Goal: Task Accomplishment & Management: Contribute content

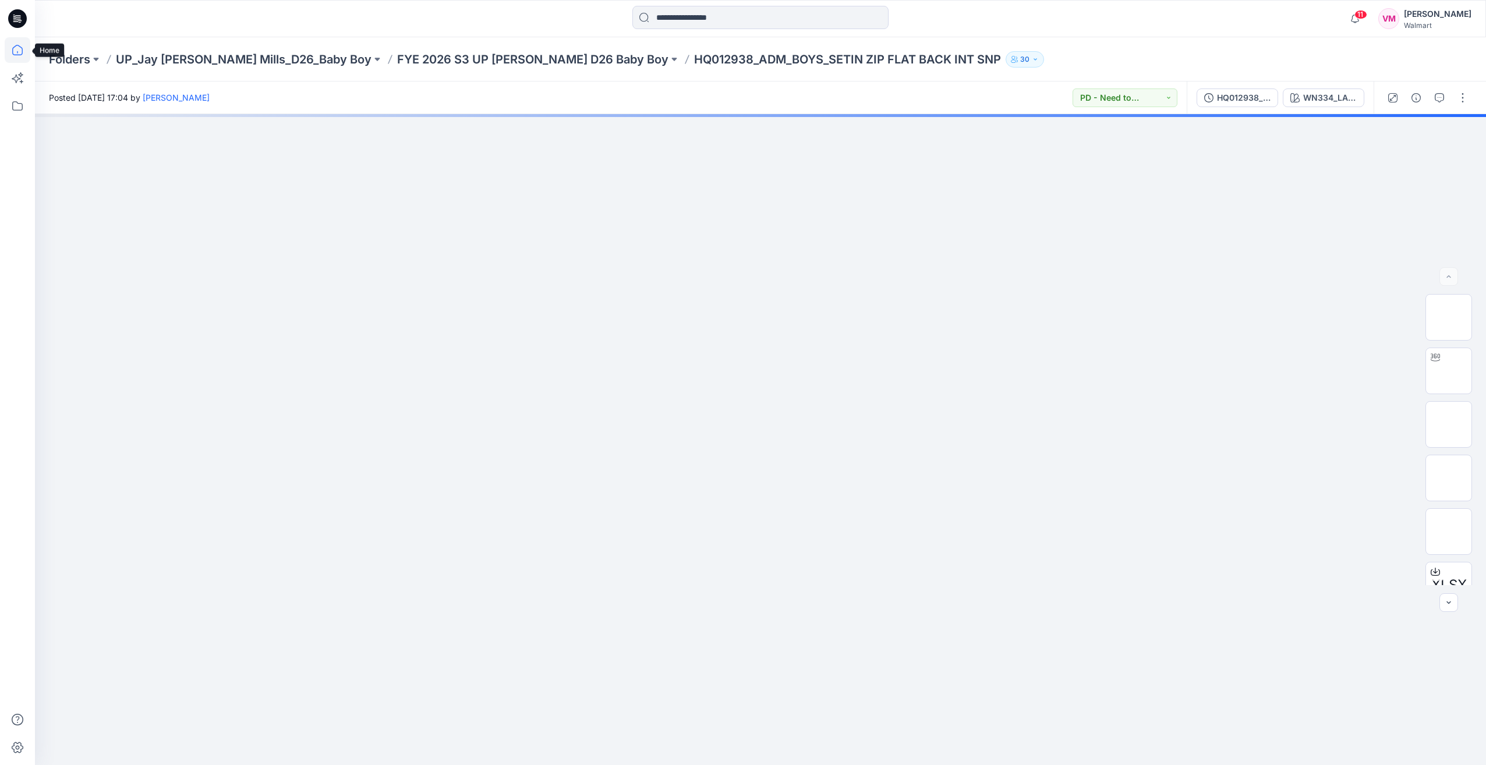
click at [20, 44] on icon at bounding box center [18, 50] width 26 height 26
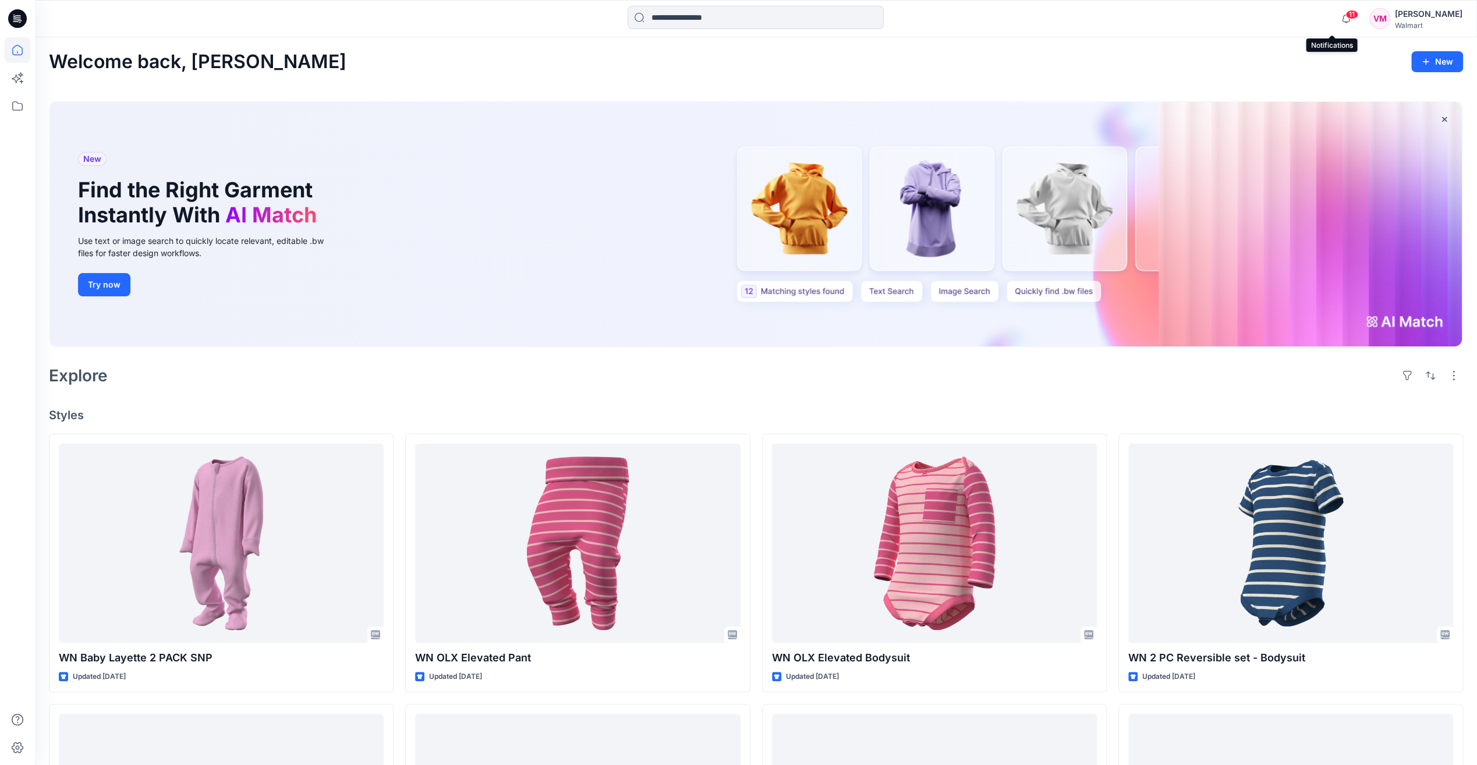
click at [1346, 16] on span "11" at bounding box center [1352, 14] width 13 height 9
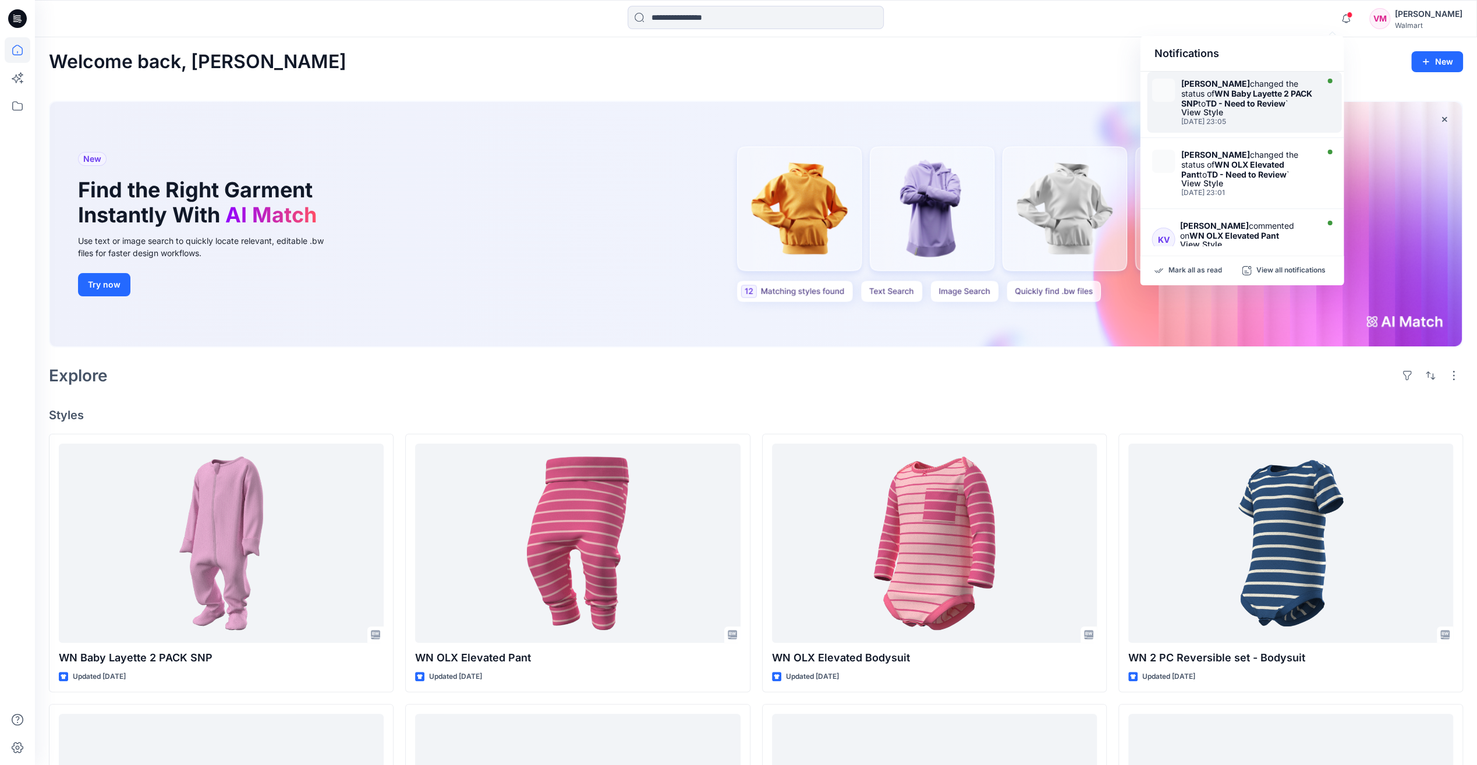
click at [1223, 107] on strong "TD - Need to Review" at bounding box center [1245, 103] width 80 height 10
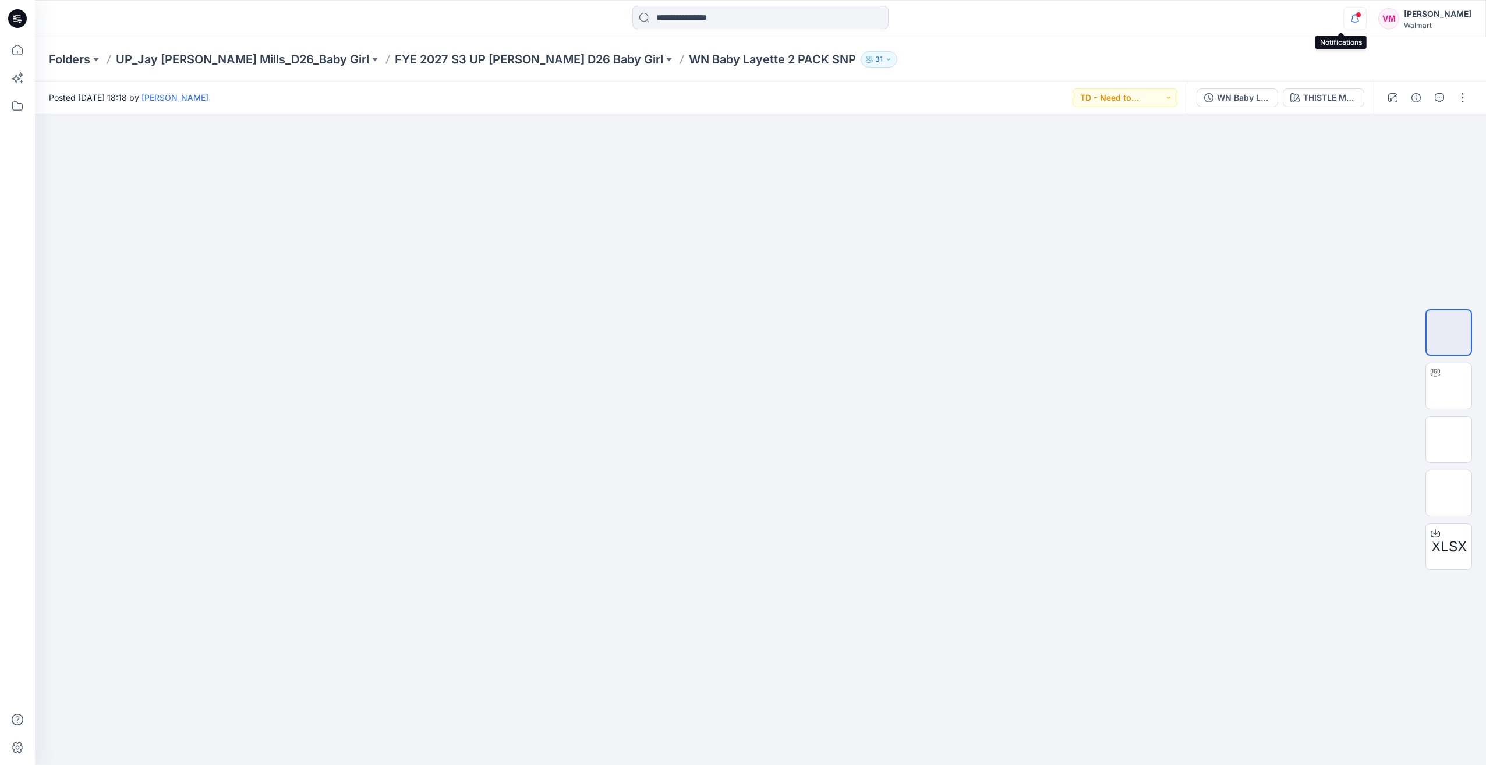
click at [1344, 23] on icon "button" at bounding box center [1355, 18] width 22 height 23
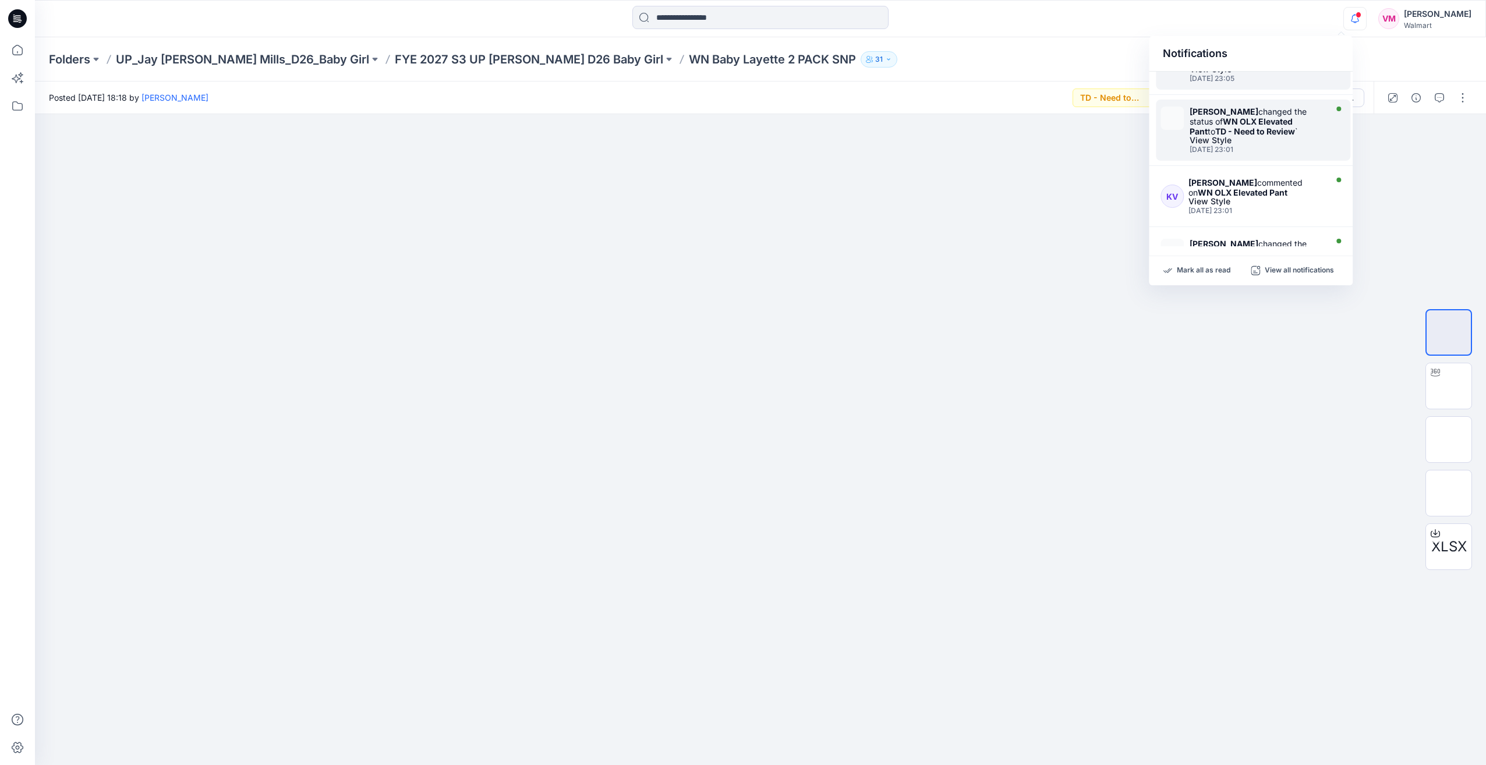
scroll to position [58, 0]
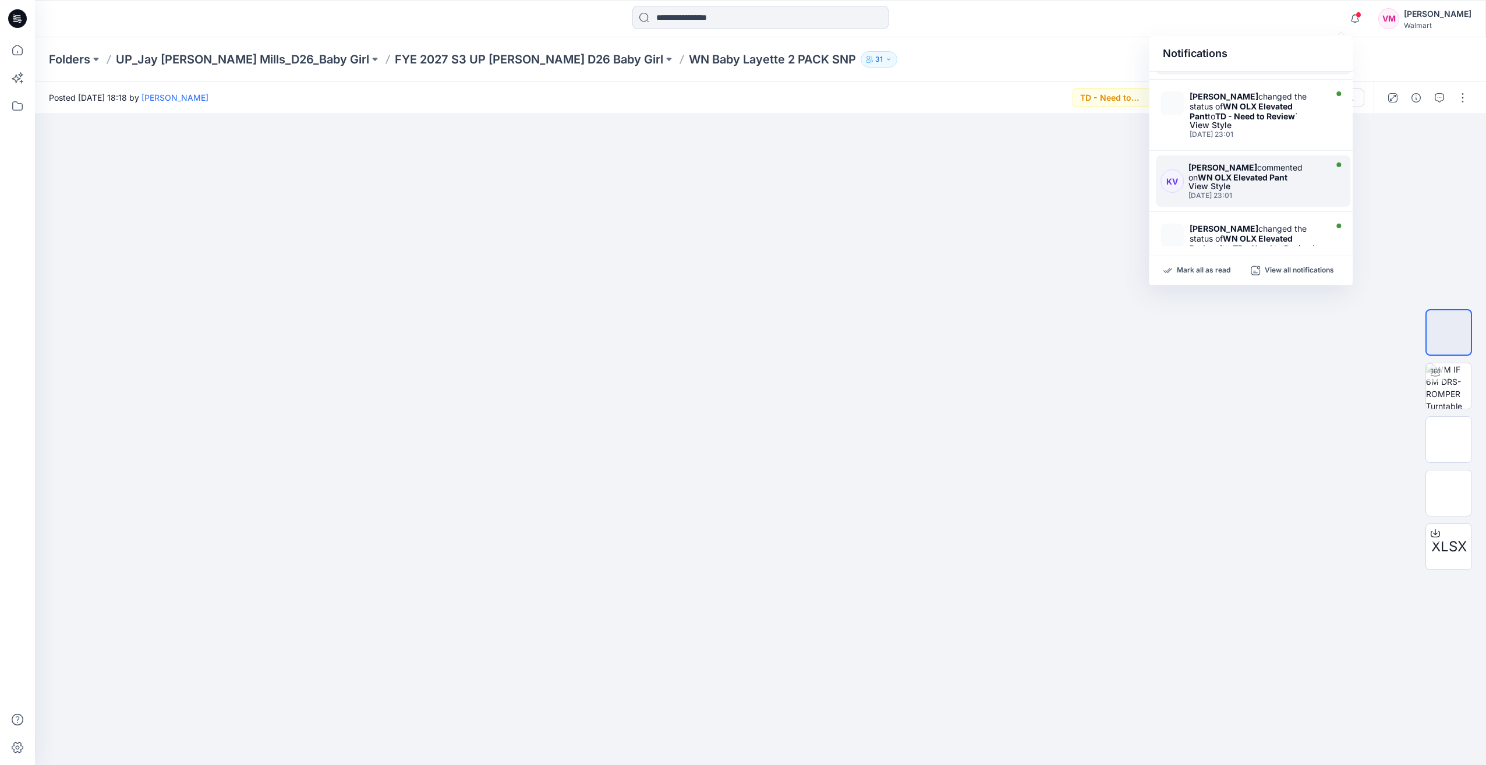
click at [1273, 182] on div "View Style" at bounding box center [1255, 186] width 135 height 8
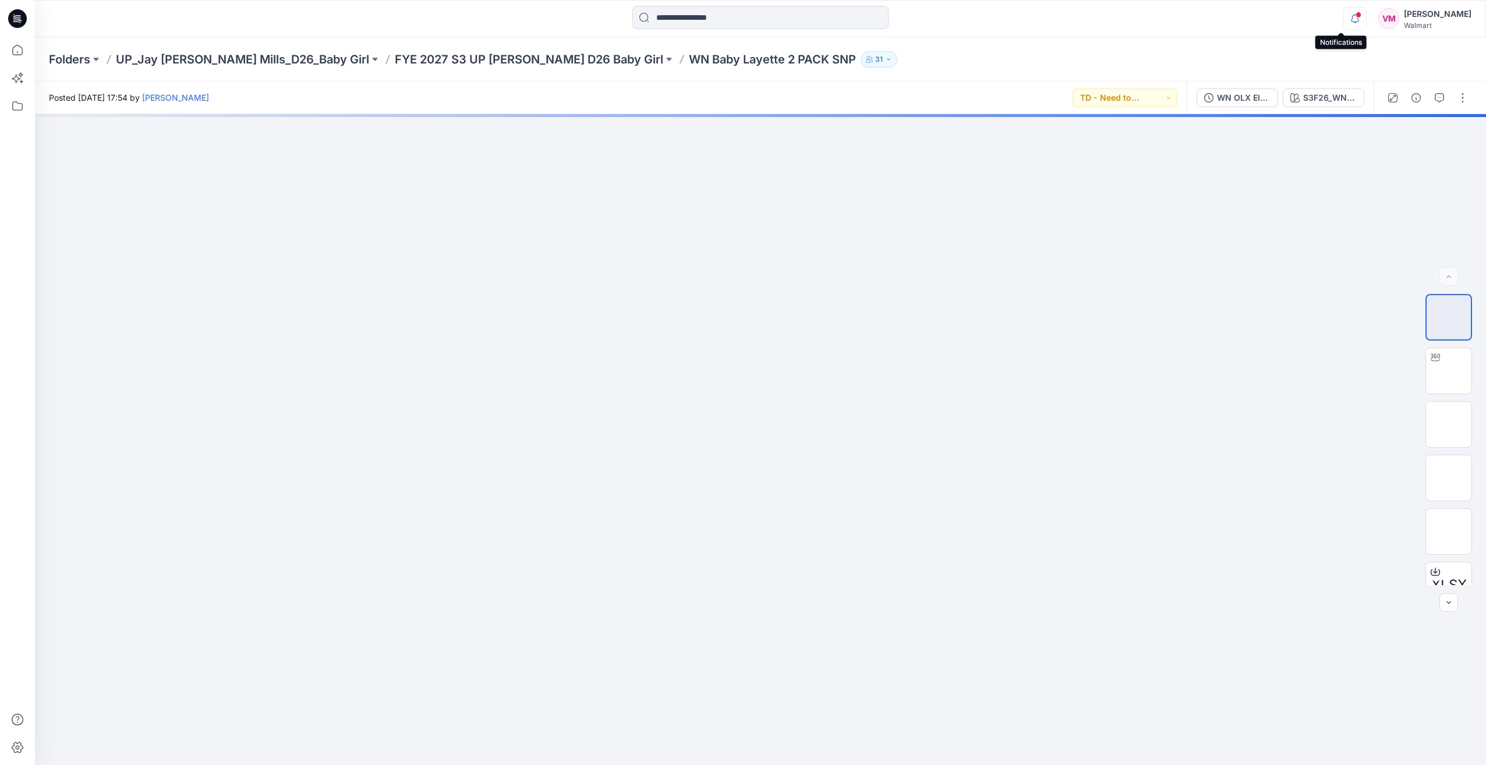
click at [1346, 23] on icon "button" at bounding box center [1355, 18] width 22 height 23
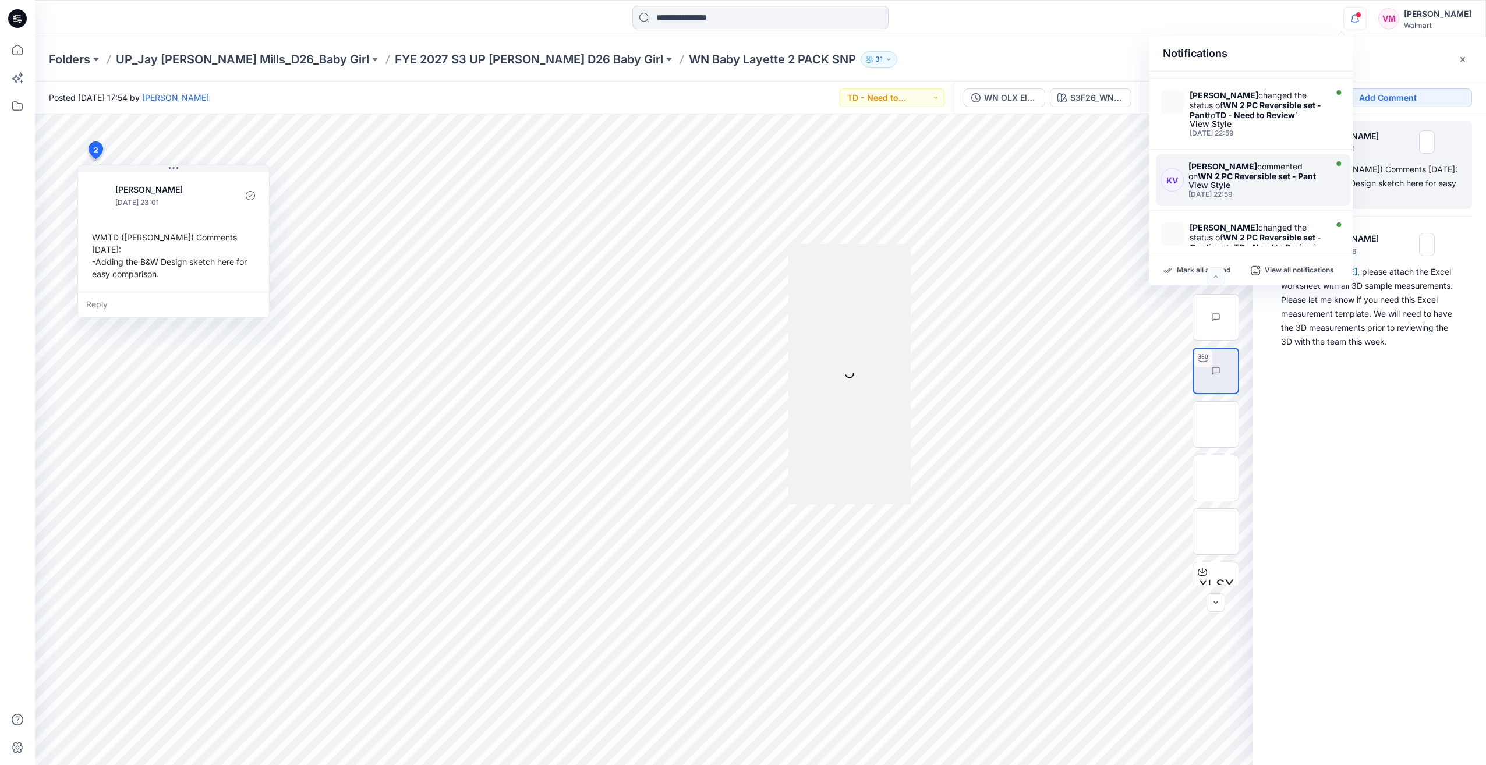
scroll to position [489, 0]
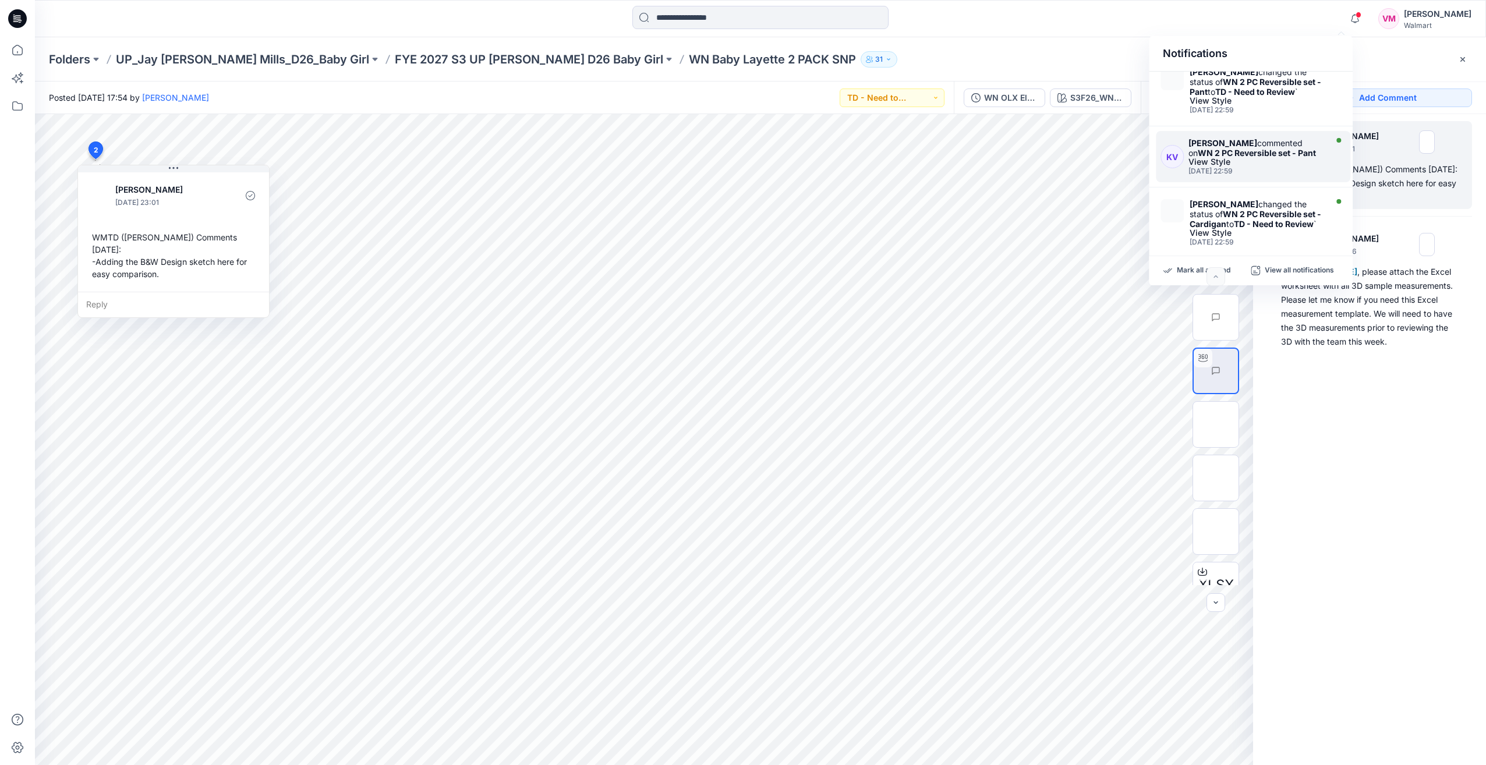
click at [1273, 148] on strong "WN 2 PC Reversible set - Pant" at bounding box center [1257, 153] width 118 height 10
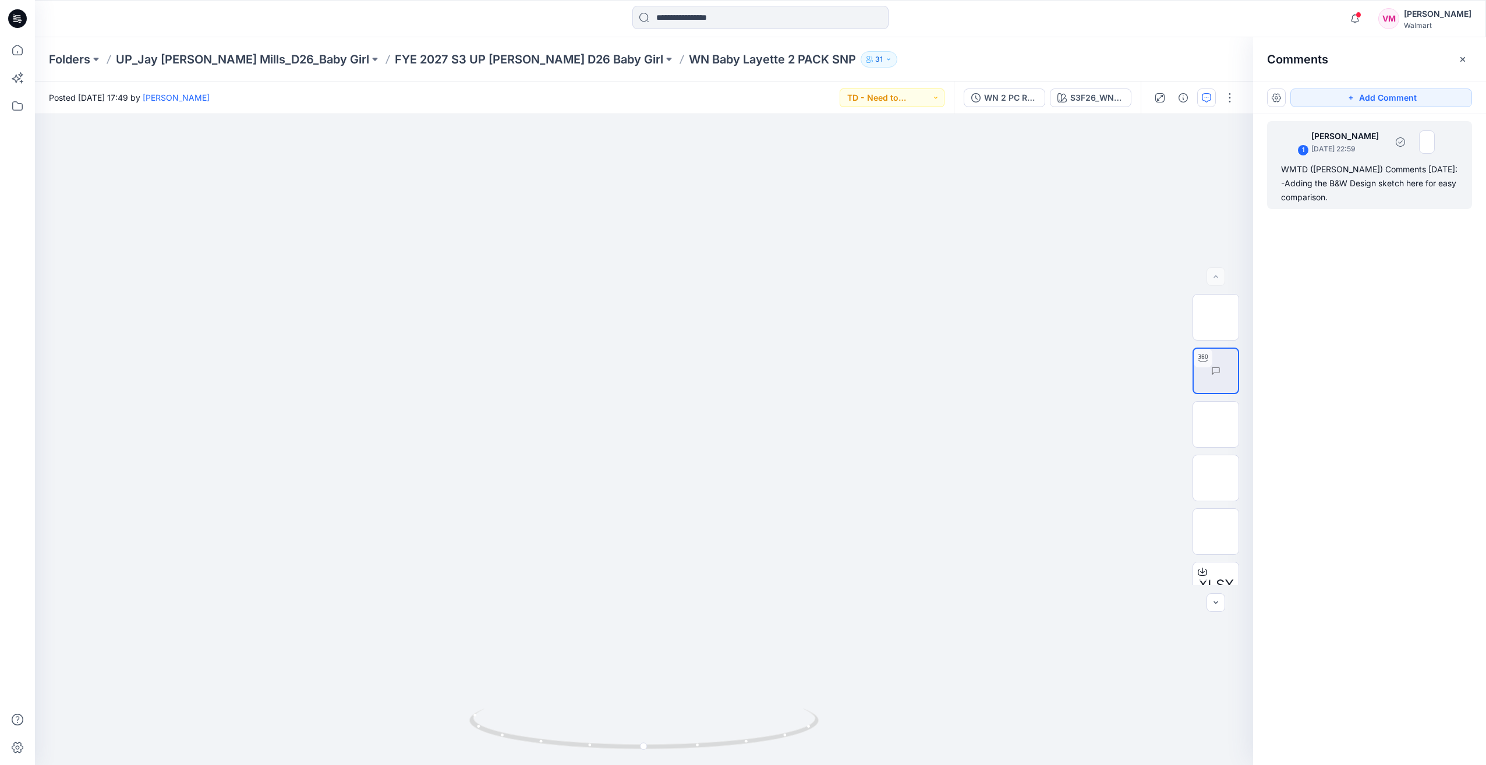
click at [1350, 160] on div "1 [PERSON_NAME] [DATE] 22:59 WMTD ([PERSON_NAME]) Comments [DATE]: -Adding the …" at bounding box center [1369, 165] width 205 height 88
click at [1216, 424] on img at bounding box center [1216, 424] width 0 height 0
click at [1216, 317] on img at bounding box center [1216, 317] width 0 height 0
click at [1435, 140] on img at bounding box center [1427, 141] width 16 height 23
click at [1370, 194] on div "WMTD ([PERSON_NAME]) Comments [DATE]: -Adding the B&W Design sketch here for ea…" at bounding box center [1369, 183] width 177 height 42
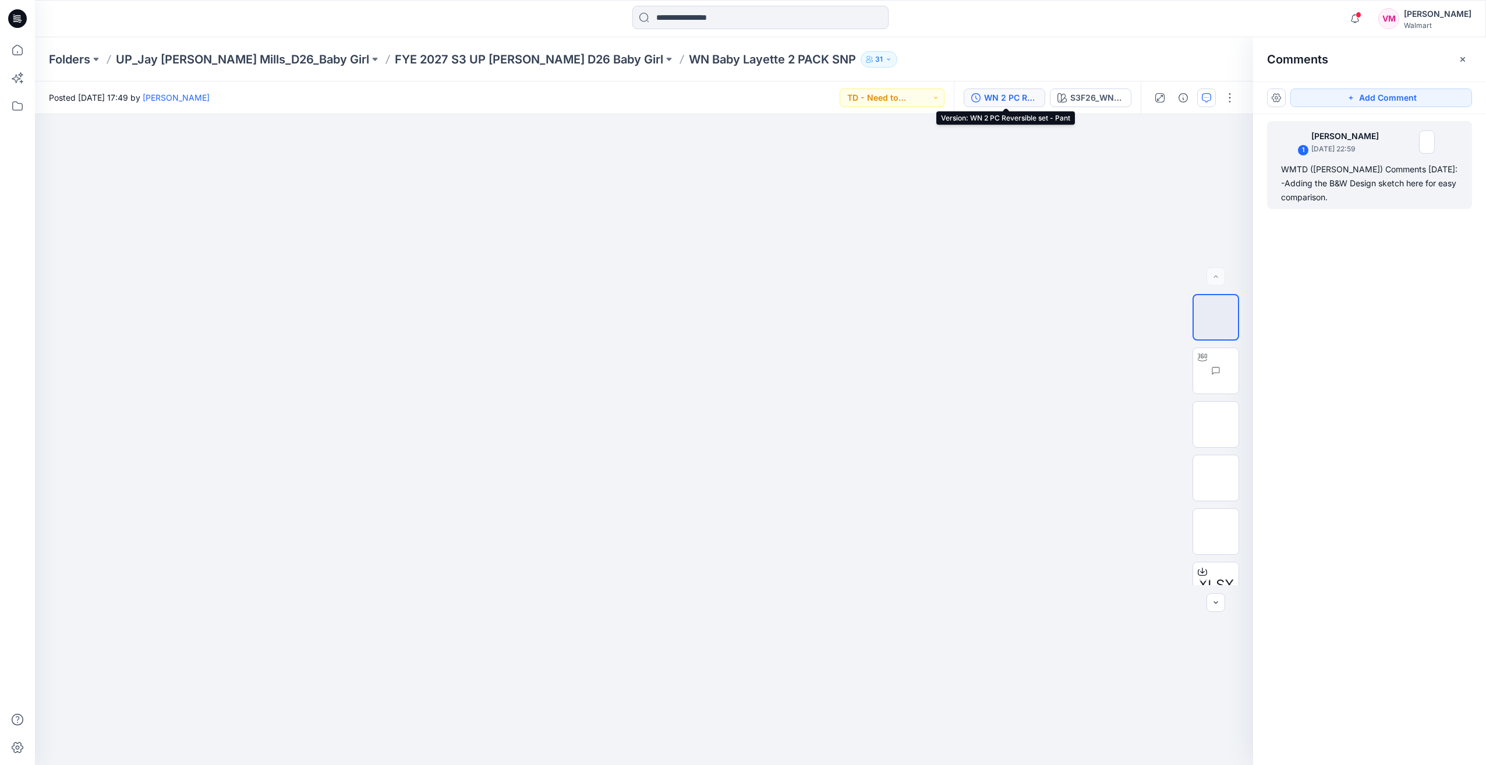
click at [1008, 95] on div "WN 2 PC Reversible set - Pant" at bounding box center [1011, 97] width 54 height 13
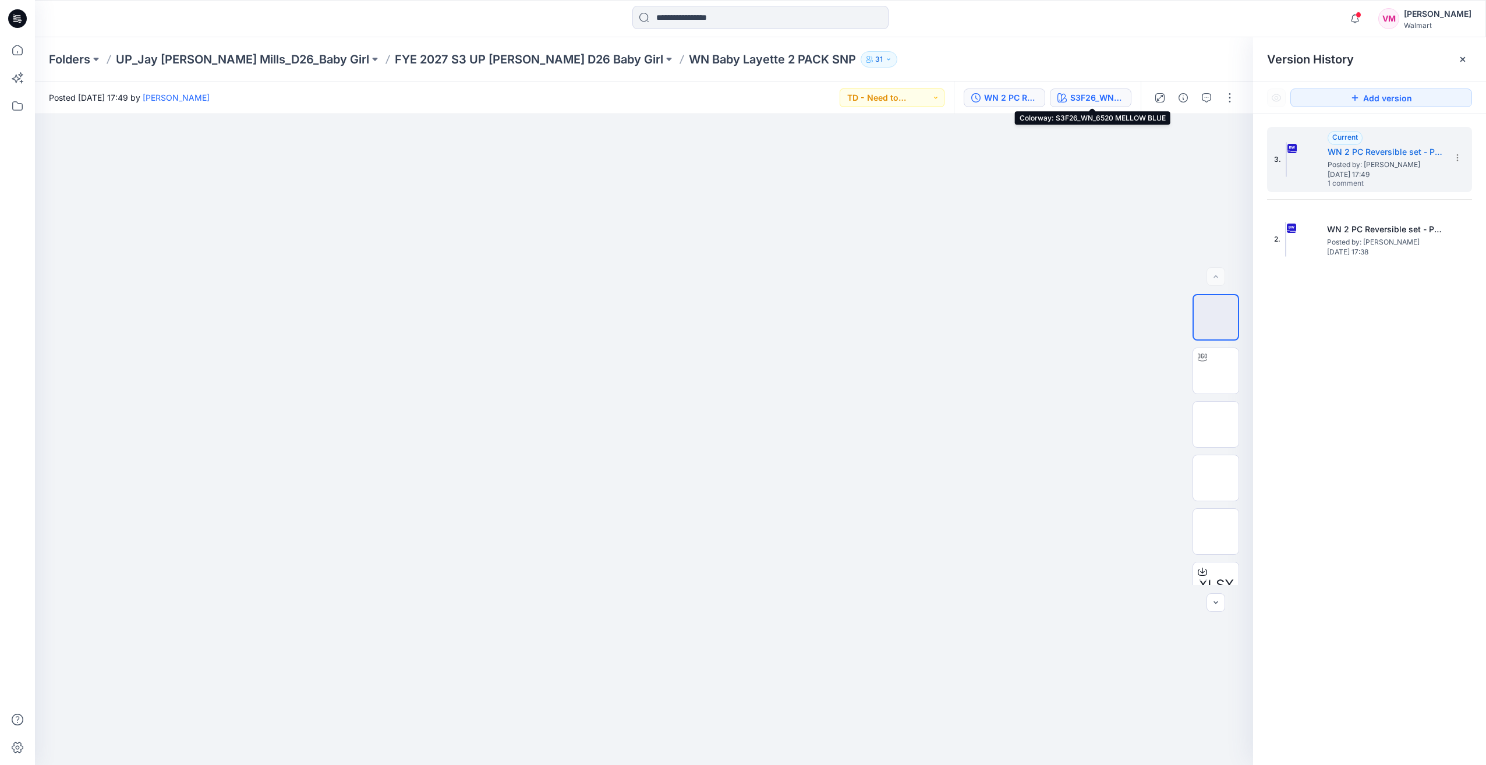
click at [1088, 96] on div "S3F26_WN_6520 MELLOW BLUE" at bounding box center [1097, 97] width 54 height 13
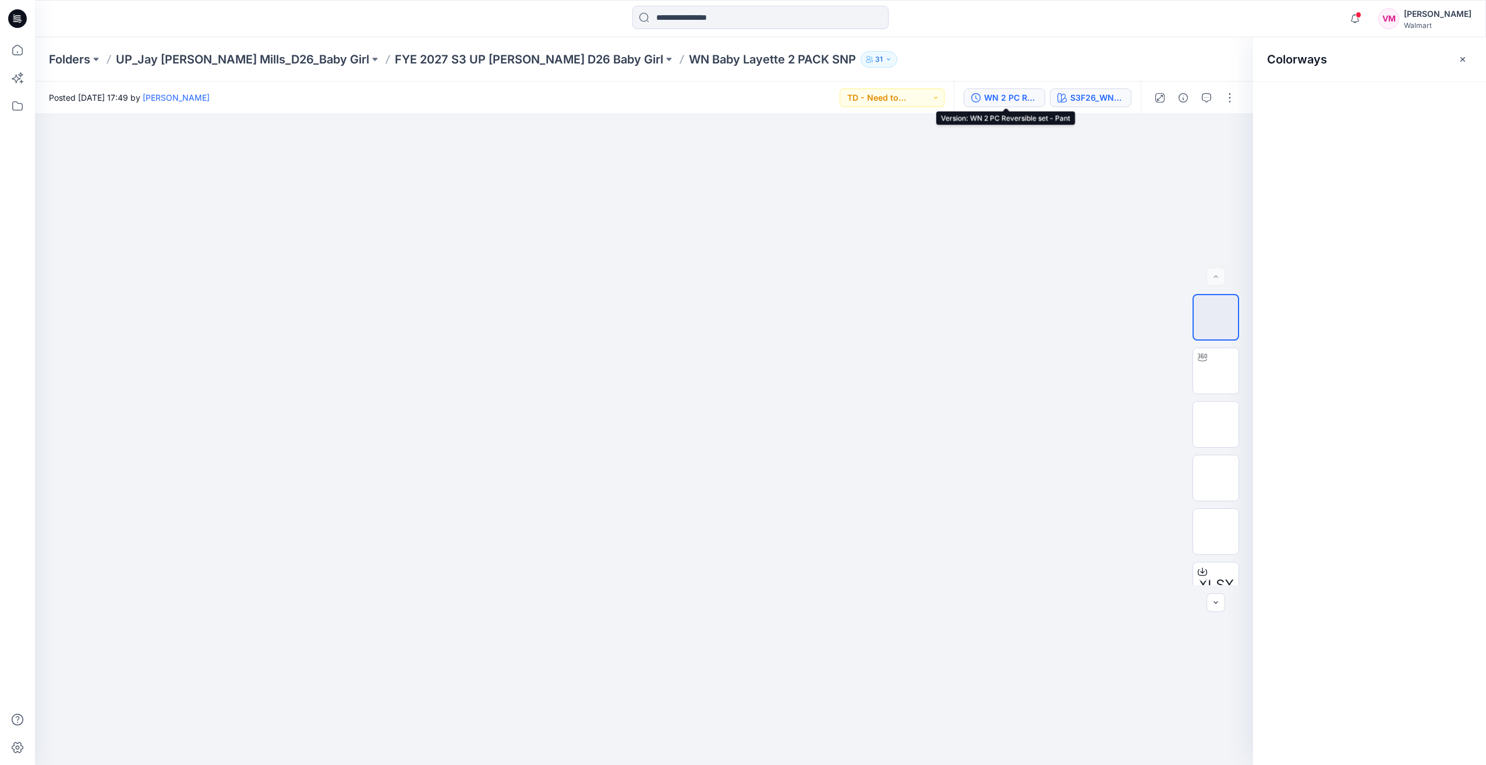
click at [1018, 98] on div "WN 2 PC Reversible set - Pant" at bounding box center [1011, 97] width 54 height 13
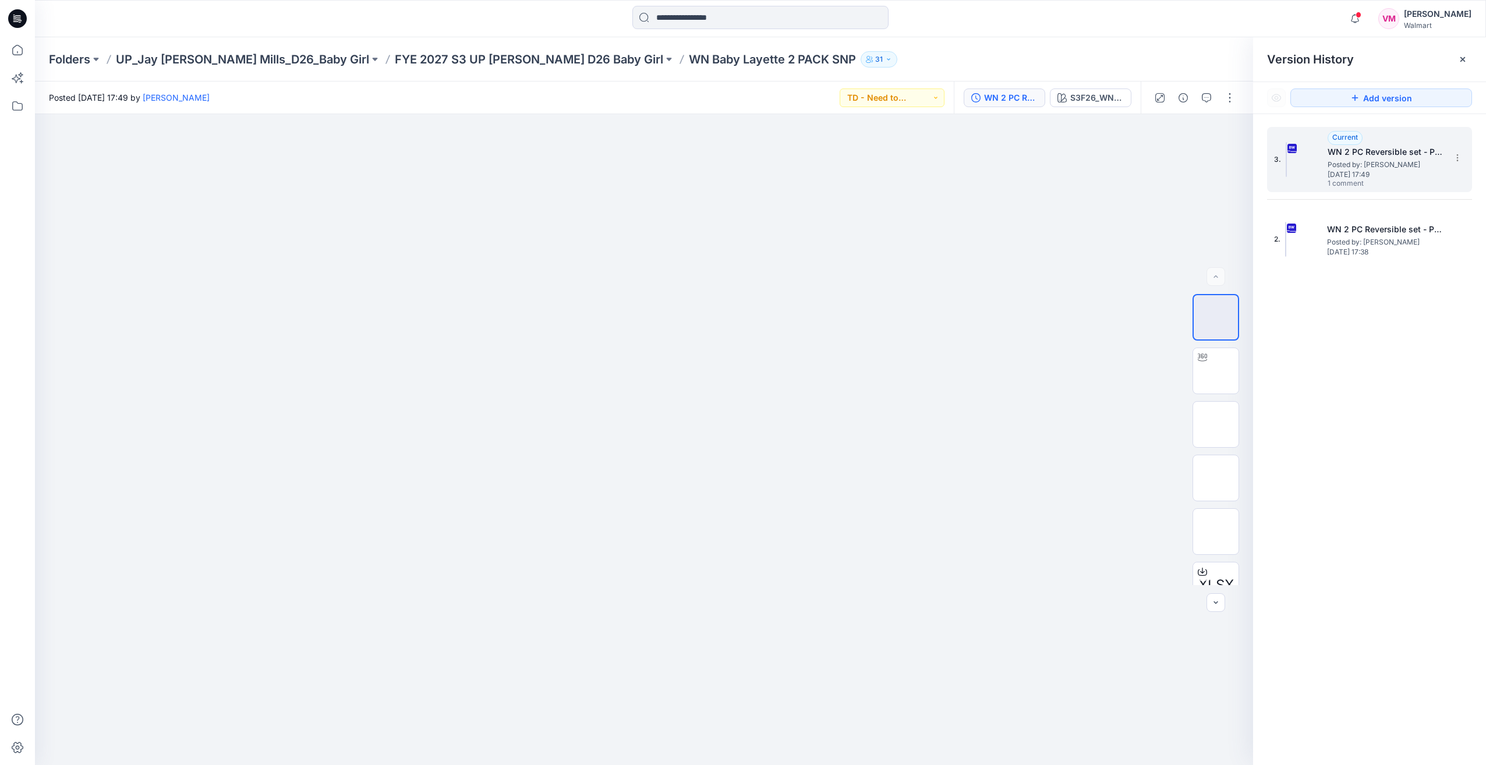
click at [1287, 150] on img at bounding box center [1286, 159] width 1 height 35
click at [1365, 159] on span "Posted by: [PERSON_NAME]" at bounding box center [1385, 165] width 116 height 12
click at [1088, 96] on div "S3F26_WN_6520 MELLOW BLUE" at bounding box center [1097, 97] width 54 height 13
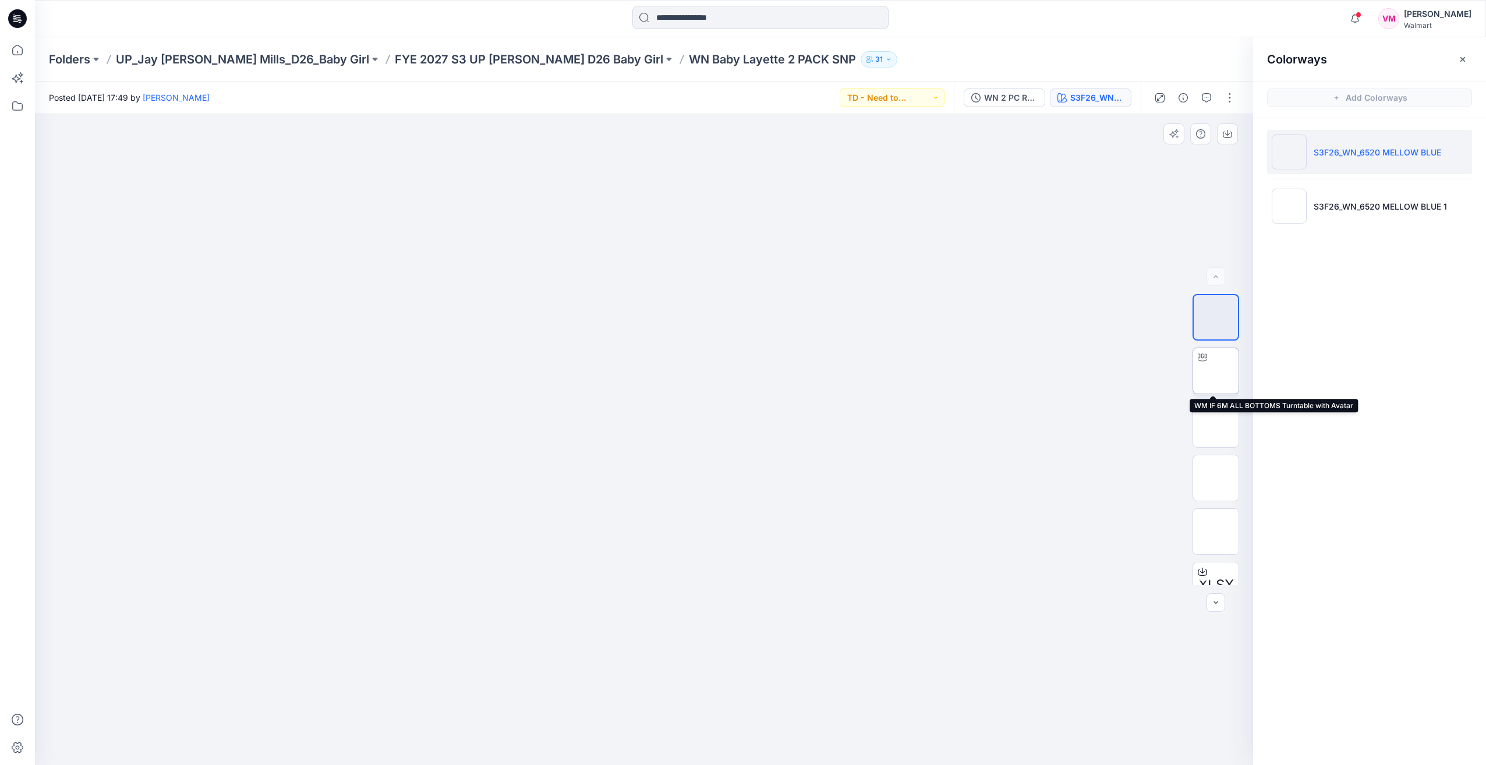
click at [1216, 371] on img at bounding box center [1216, 371] width 0 height 0
click at [1181, 100] on icon "button" at bounding box center [1182, 97] width 9 height 9
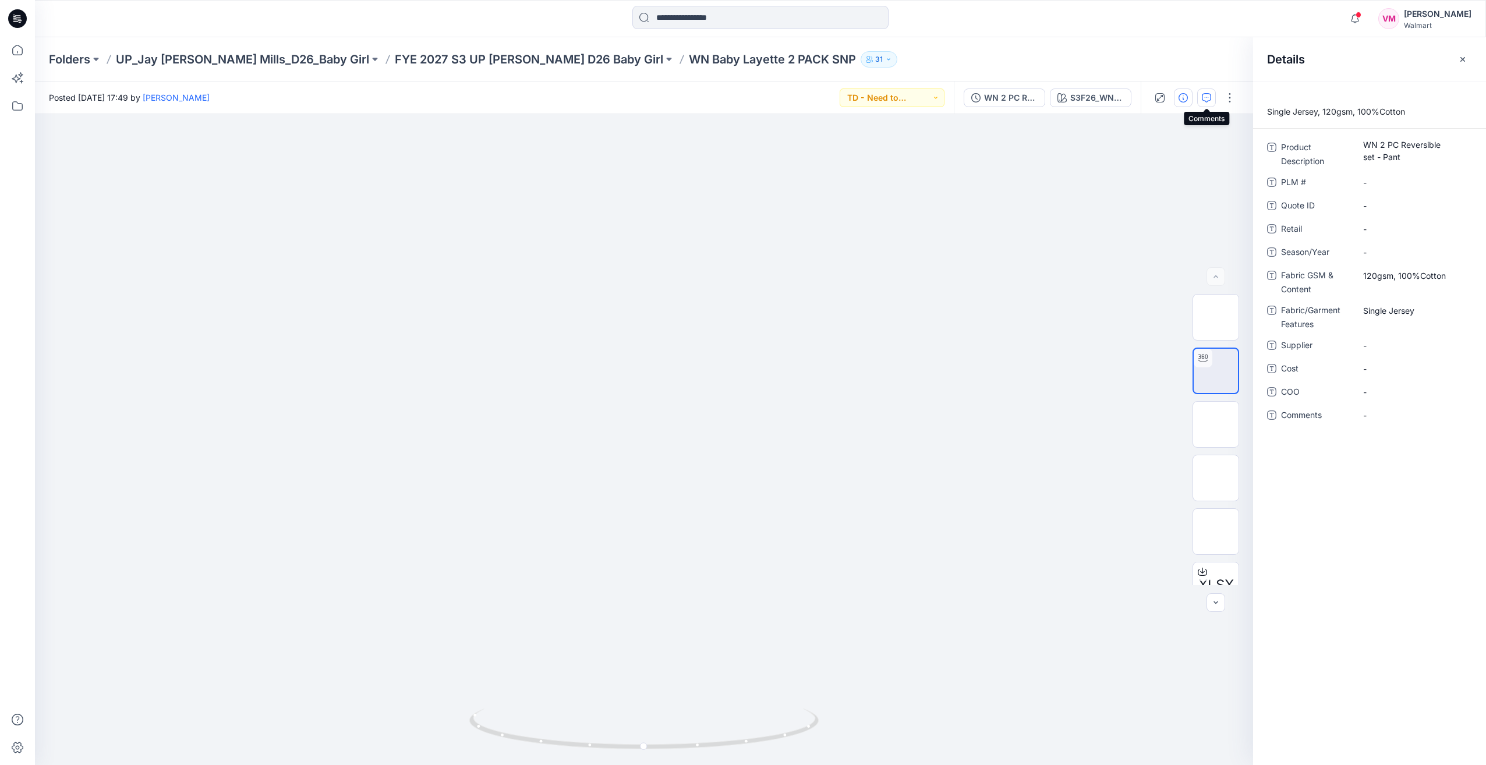
click at [1198, 99] on button "button" at bounding box center [1206, 97] width 19 height 19
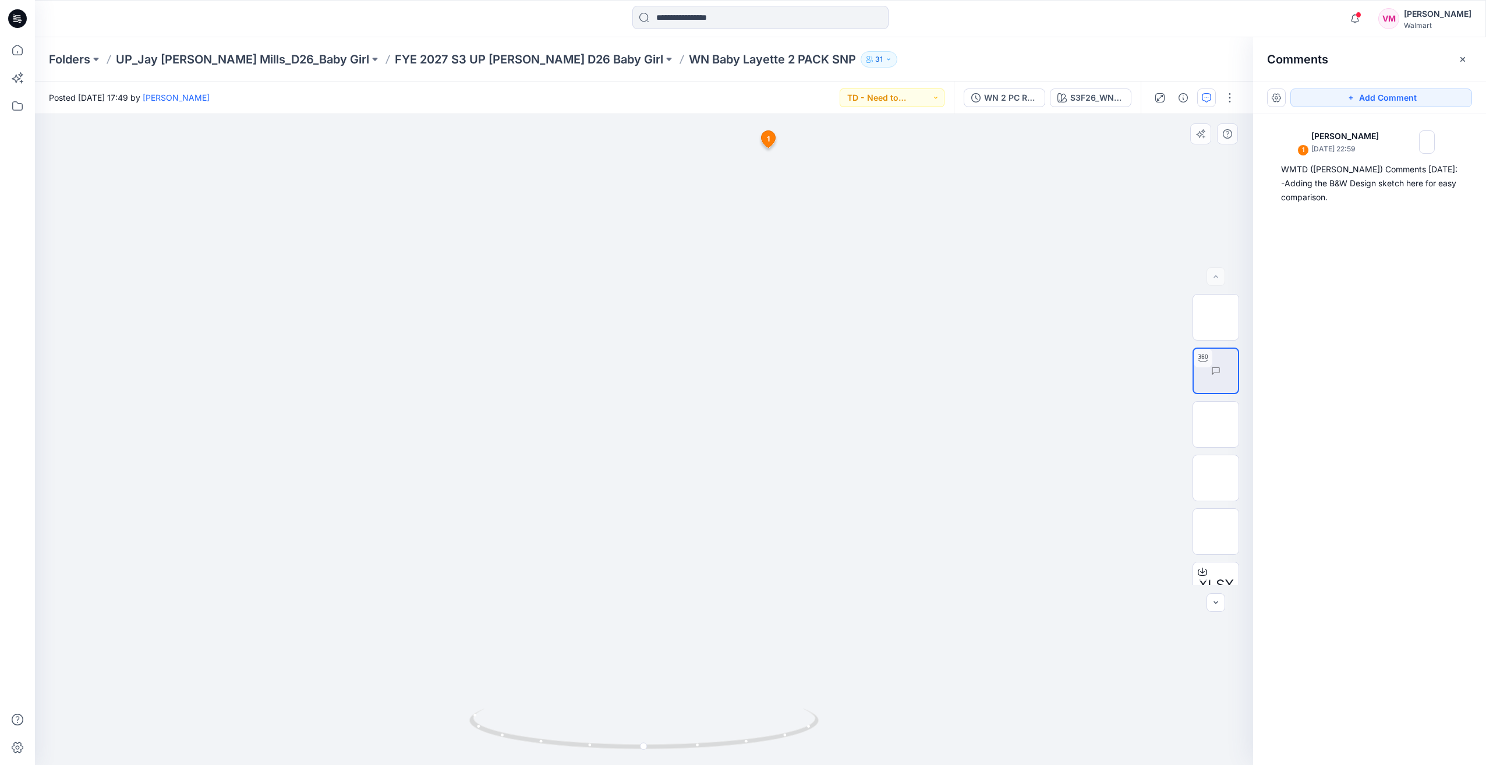
click at [767, 140] on span "1" at bounding box center [768, 139] width 3 height 10
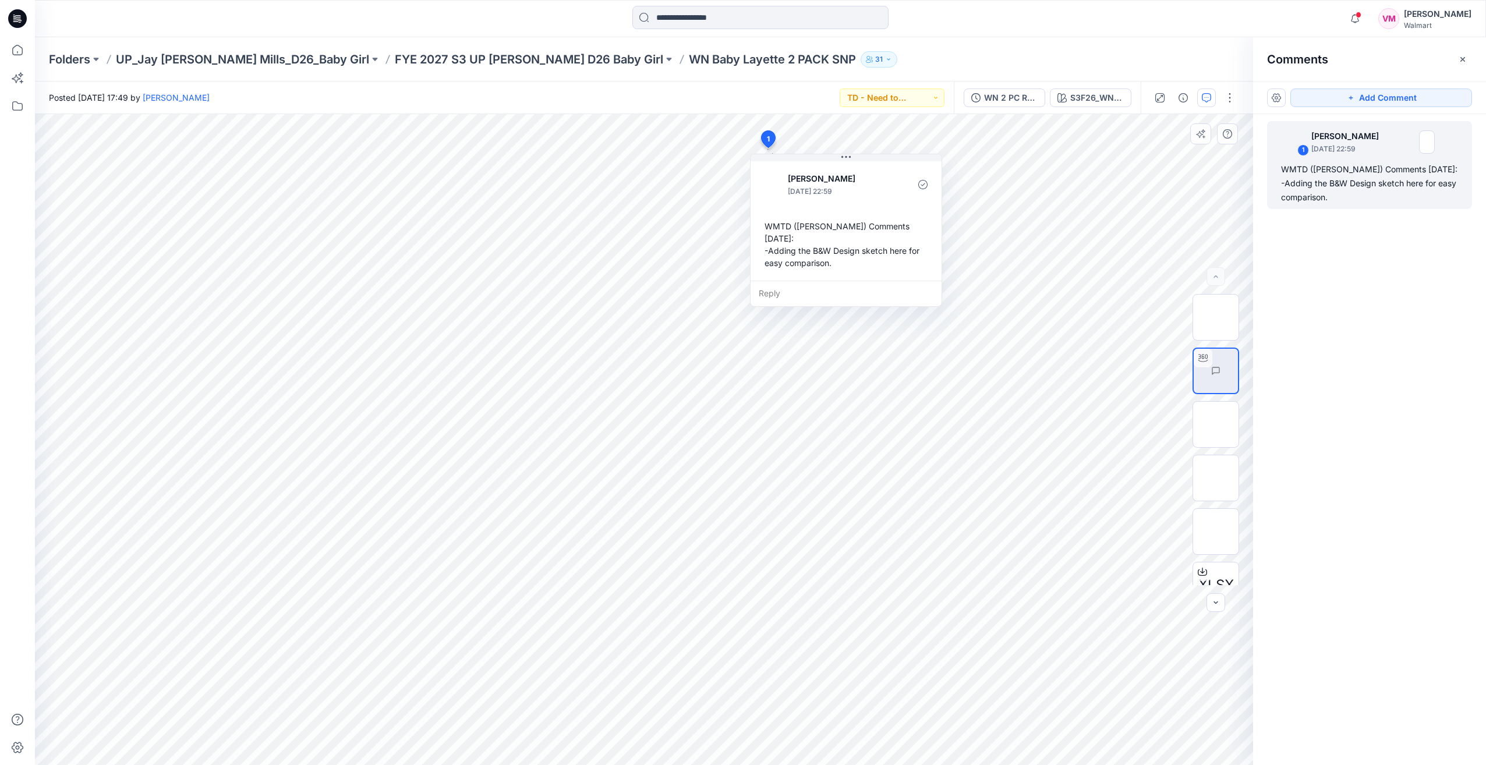
click at [794, 239] on div "WMTD ([PERSON_NAME]) Comments [DATE]: -Adding the B&W Design sketch here for ea…" at bounding box center [846, 244] width 172 height 58
click at [522, 64] on p "FYE 2027 S3 UP [PERSON_NAME] D26 Baby Girl" at bounding box center [529, 59] width 268 height 16
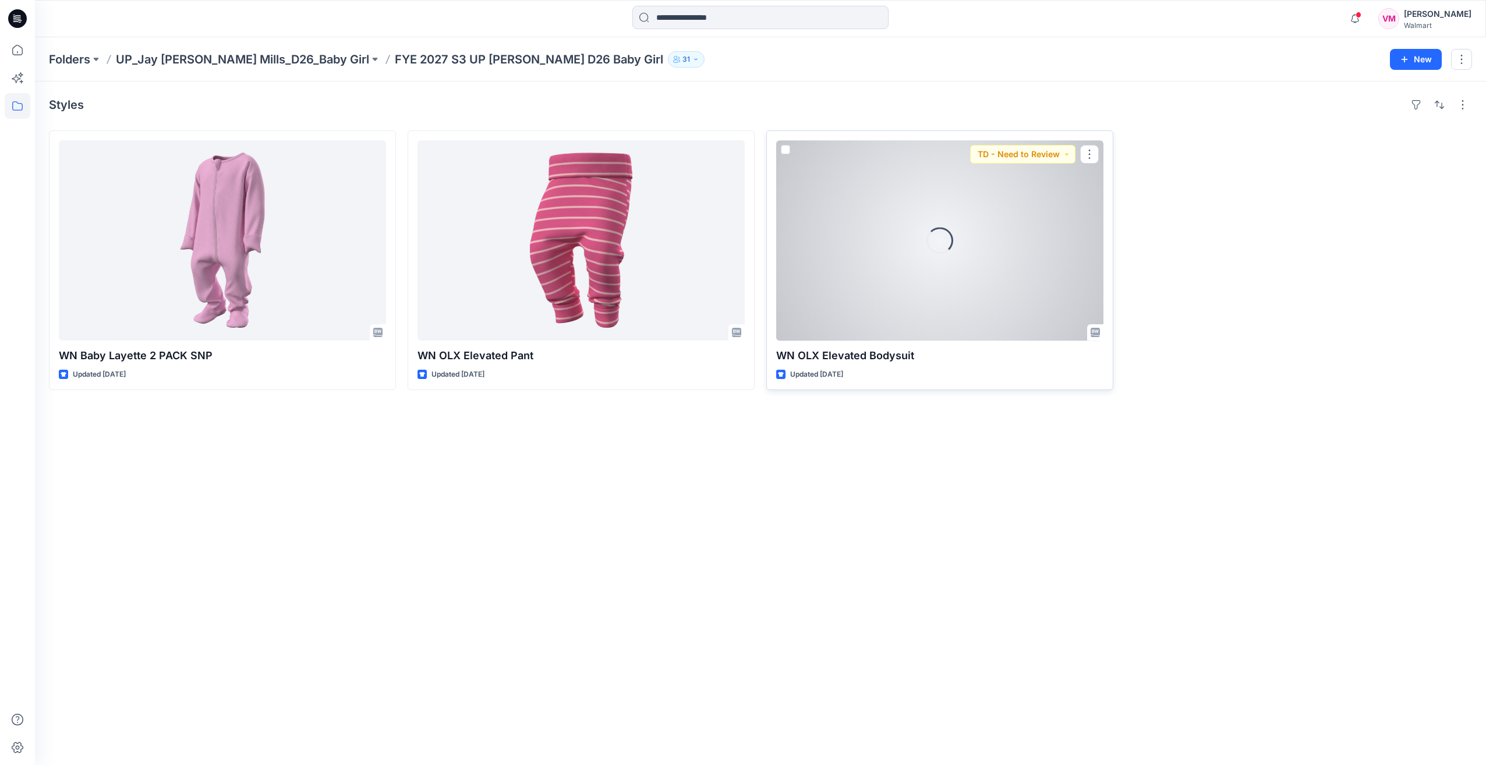
click at [973, 256] on div "Loading..." at bounding box center [939, 240] width 327 height 200
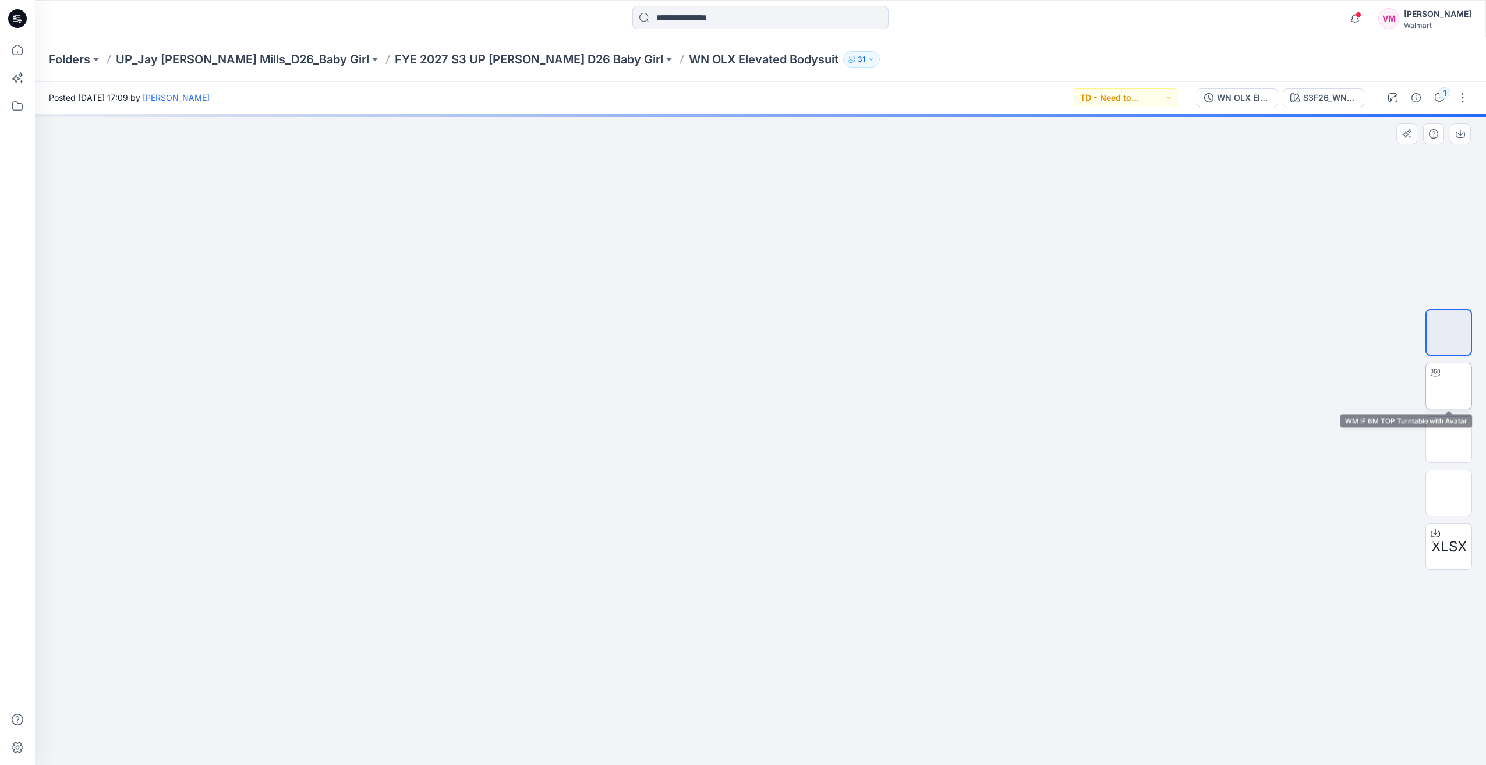
click at [1449, 386] on img at bounding box center [1449, 386] width 0 height 0
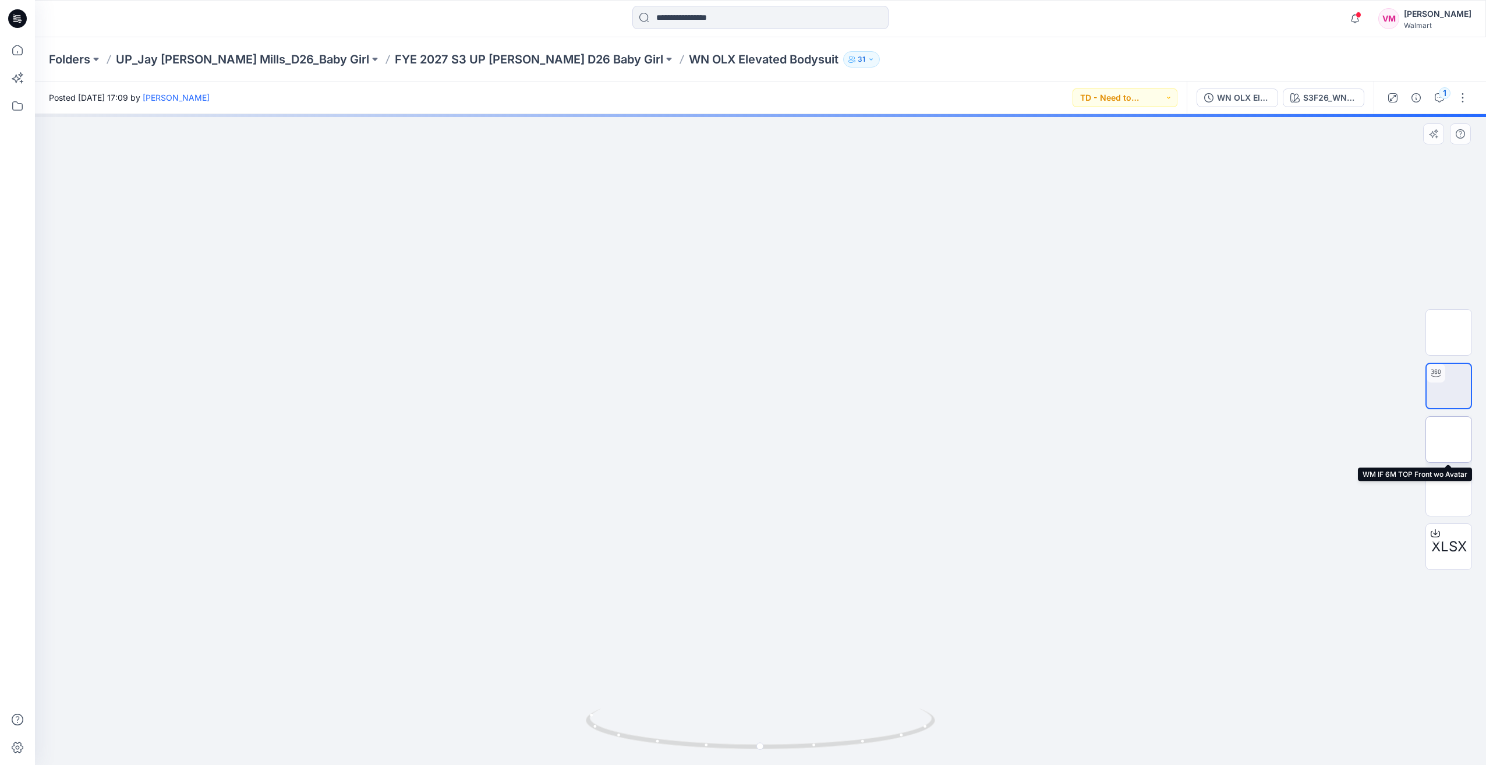
click at [1449, 440] on img at bounding box center [1449, 440] width 0 height 0
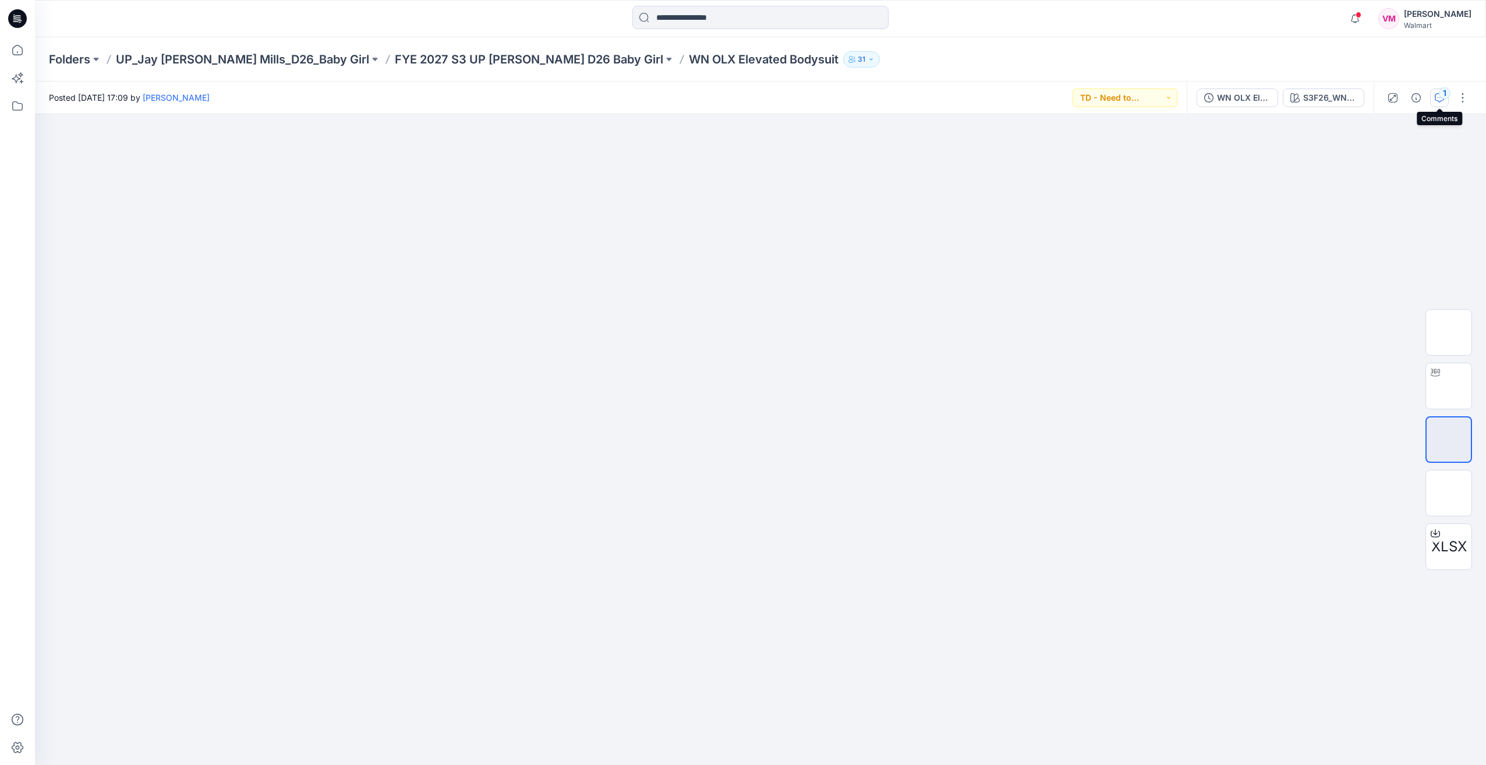
click at [1445, 96] on div "1" at bounding box center [1445, 93] width 12 height 12
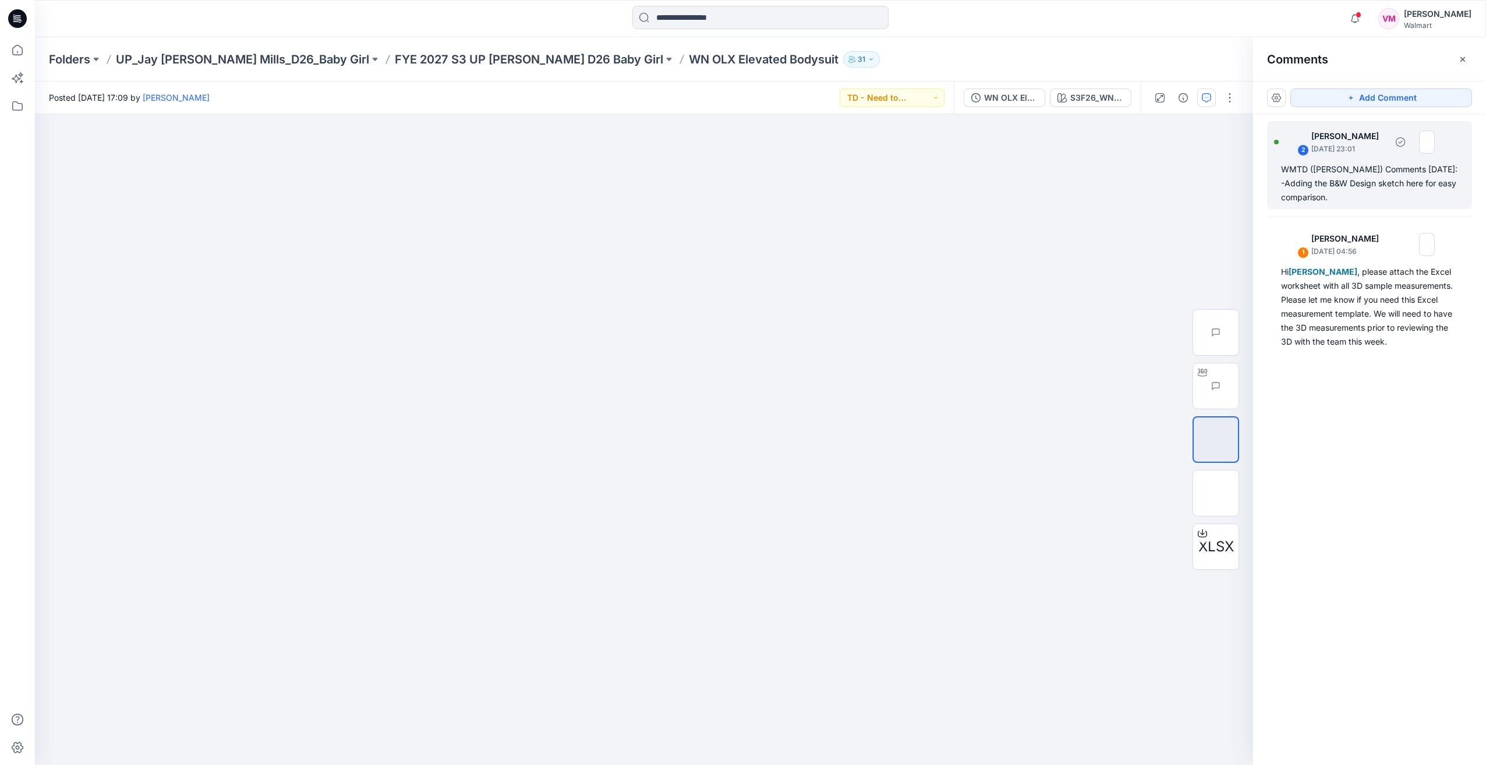
click at [1329, 157] on div "2 [PERSON_NAME] [DATE] 23:01" at bounding box center [1354, 142] width 161 height 32
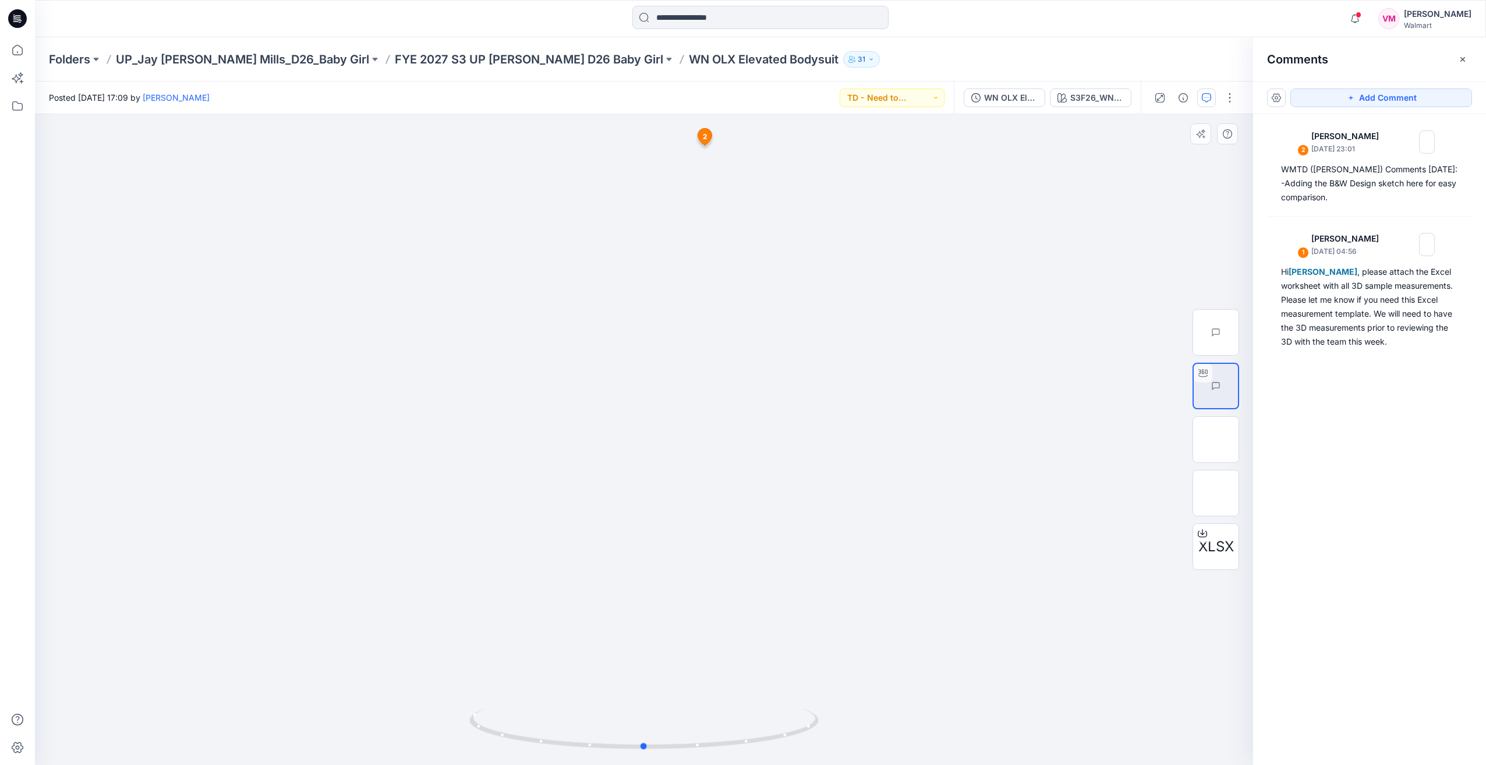
click at [455, 389] on div at bounding box center [644, 439] width 1218 height 651
click at [1416, 158] on div "2 [PERSON_NAME] [DATE] 23:01 WMTD ([PERSON_NAME]) Comments [DATE]: -Adding the …" at bounding box center [1369, 165] width 205 height 88
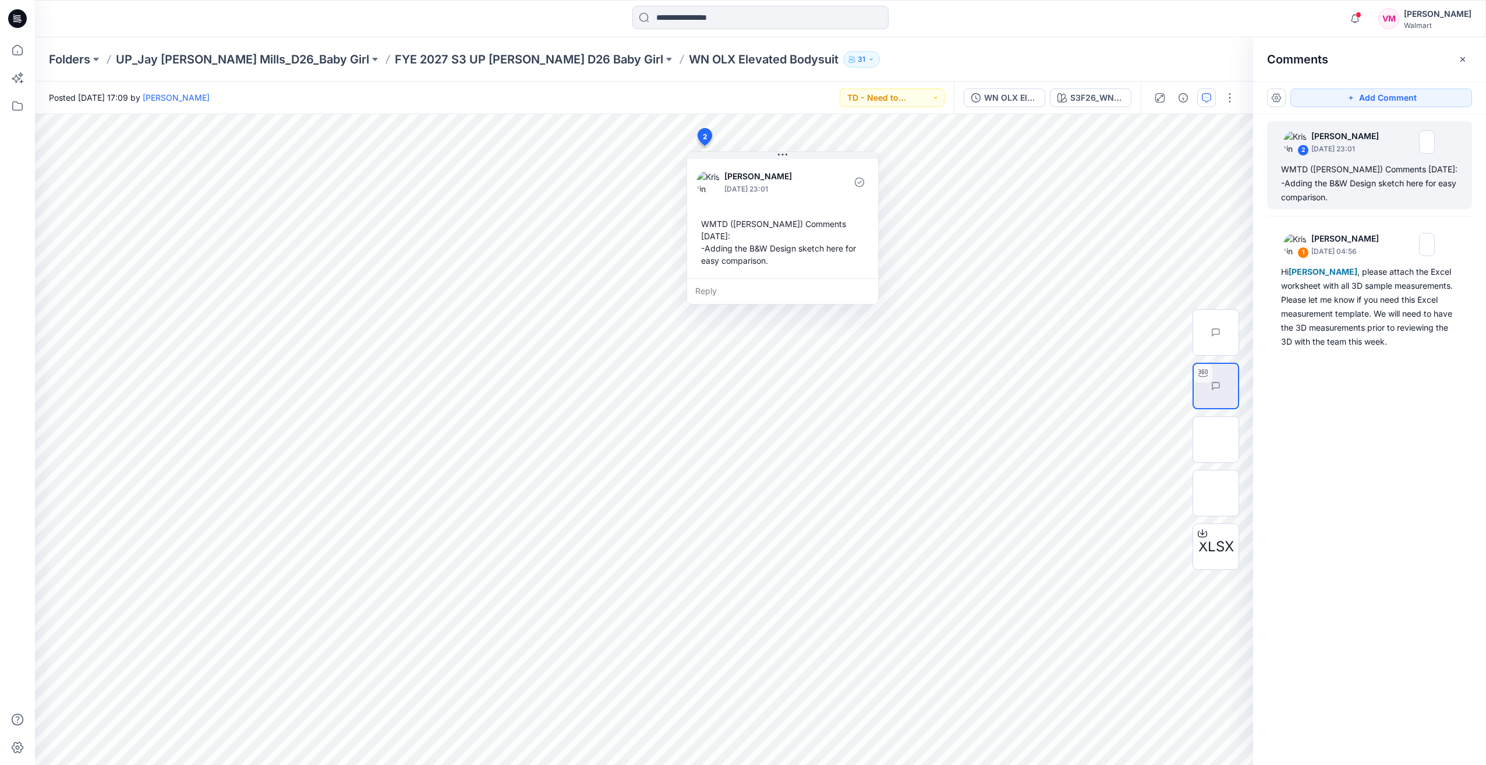
click at [416, 72] on div "Folders UP_Jay [PERSON_NAME] Mills_D26_Baby Girl FYE 2027 S3 UP [PERSON_NAME] D…" at bounding box center [760, 59] width 1451 height 44
click at [414, 61] on p "FYE 2027 S3 UP [PERSON_NAME] D26 Baby Girl" at bounding box center [529, 59] width 268 height 16
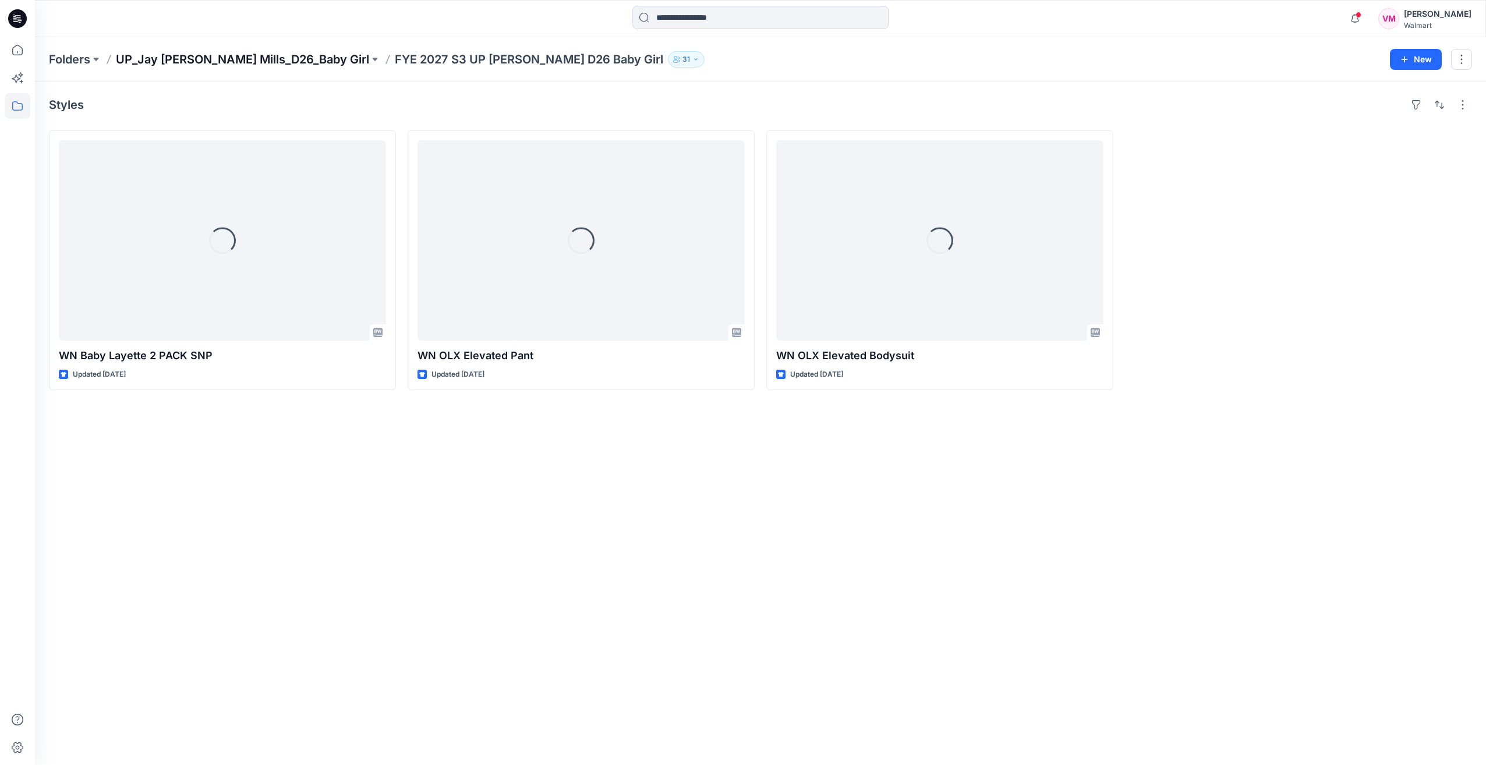
click at [282, 58] on p "UP_Jay [PERSON_NAME] Mills_D26_Baby Girl" at bounding box center [242, 59] width 253 height 16
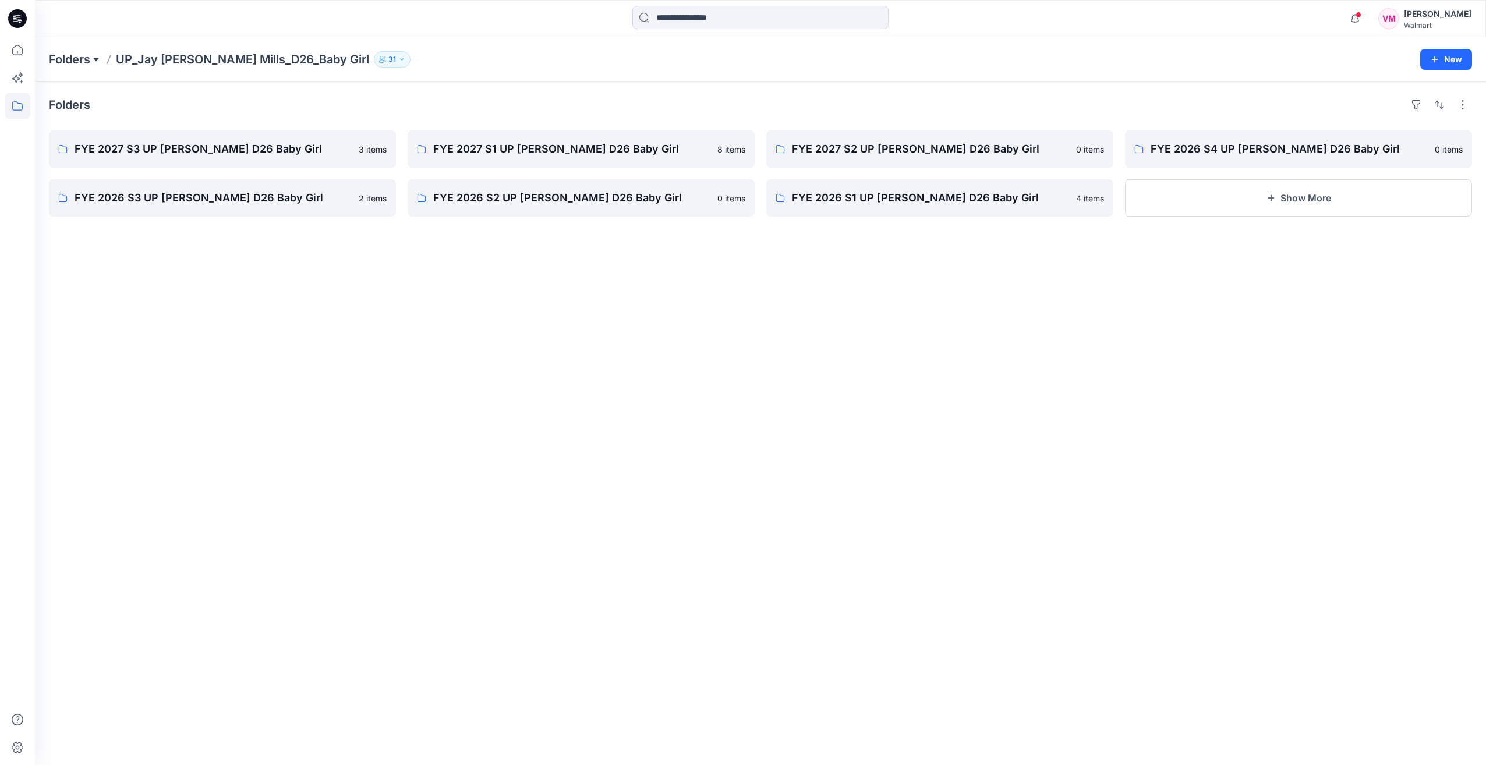
click at [94, 57] on button at bounding box center [96, 59] width 12 height 16
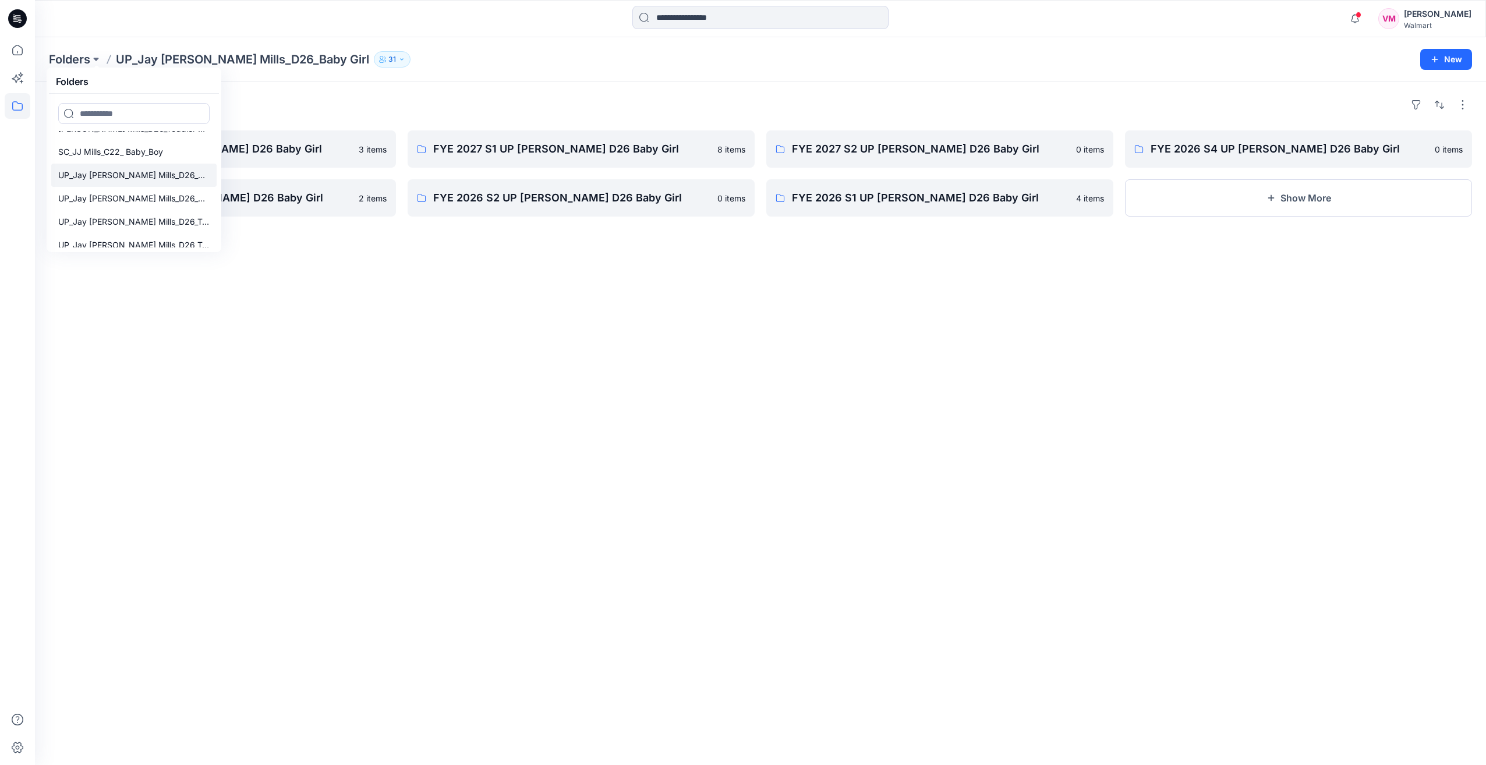
click at [136, 174] on p "UP_Jay [PERSON_NAME] Mills_D26_Baby Boy" at bounding box center [133, 175] width 151 height 14
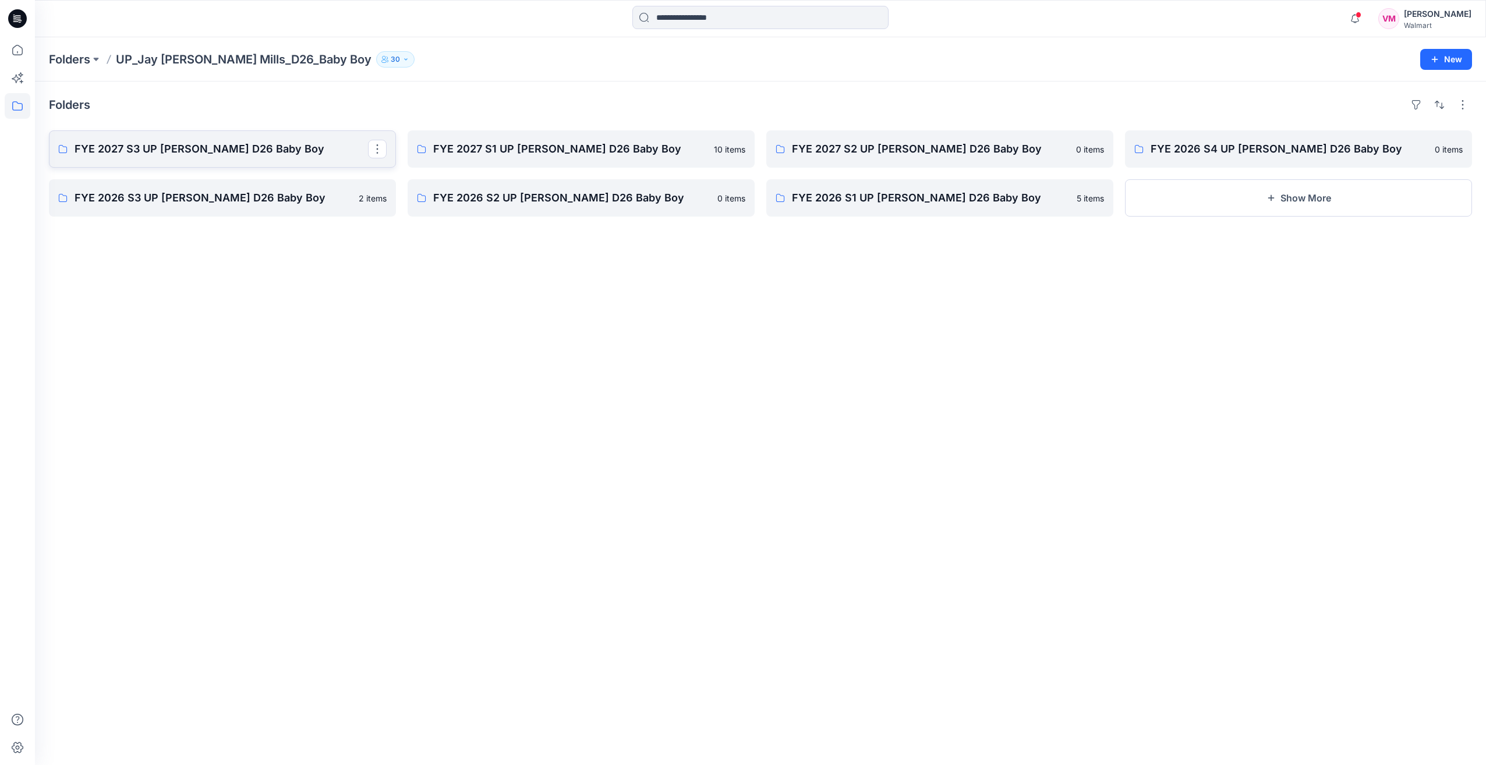
click at [103, 148] on p "FYE 2027 S3 UP [PERSON_NAME] D26 Baby Boy" at bounding box center [221, 149] width 293 height 16
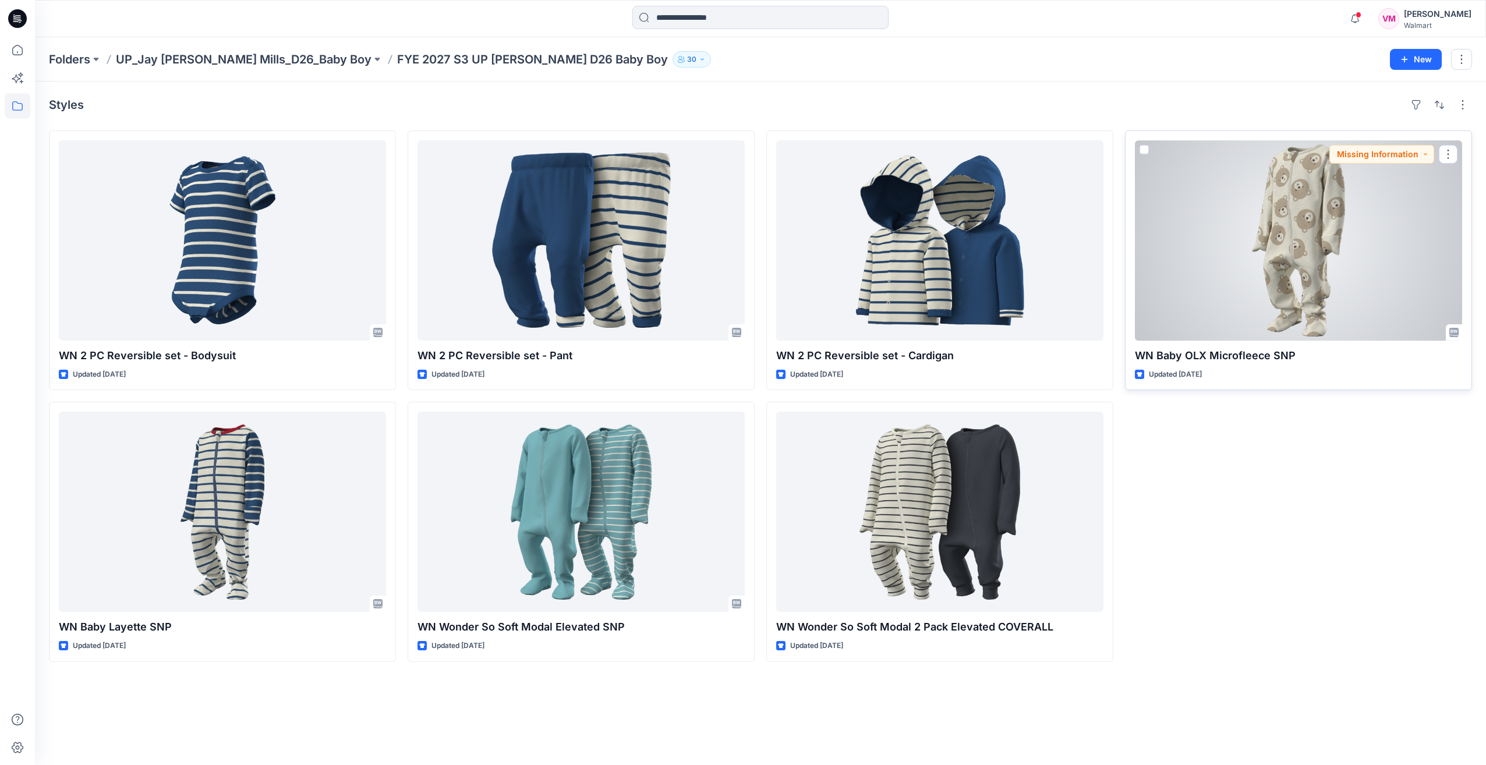
click at [1385, 179] on div at bounding box center [1298, 240] width 327 height 200
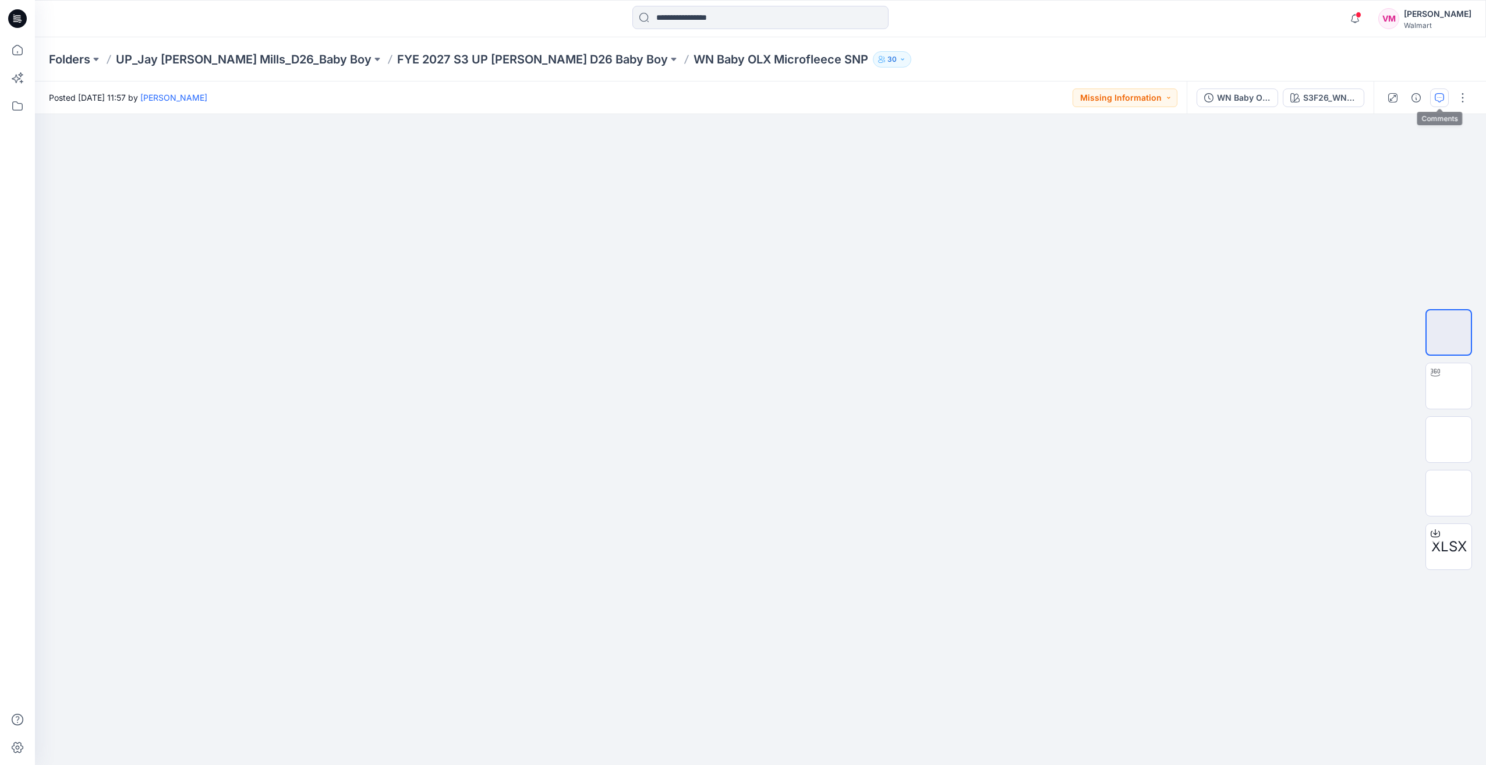
click at [1432, 101] on button "button" at bounding box center [1439, 97] width 19 height 19
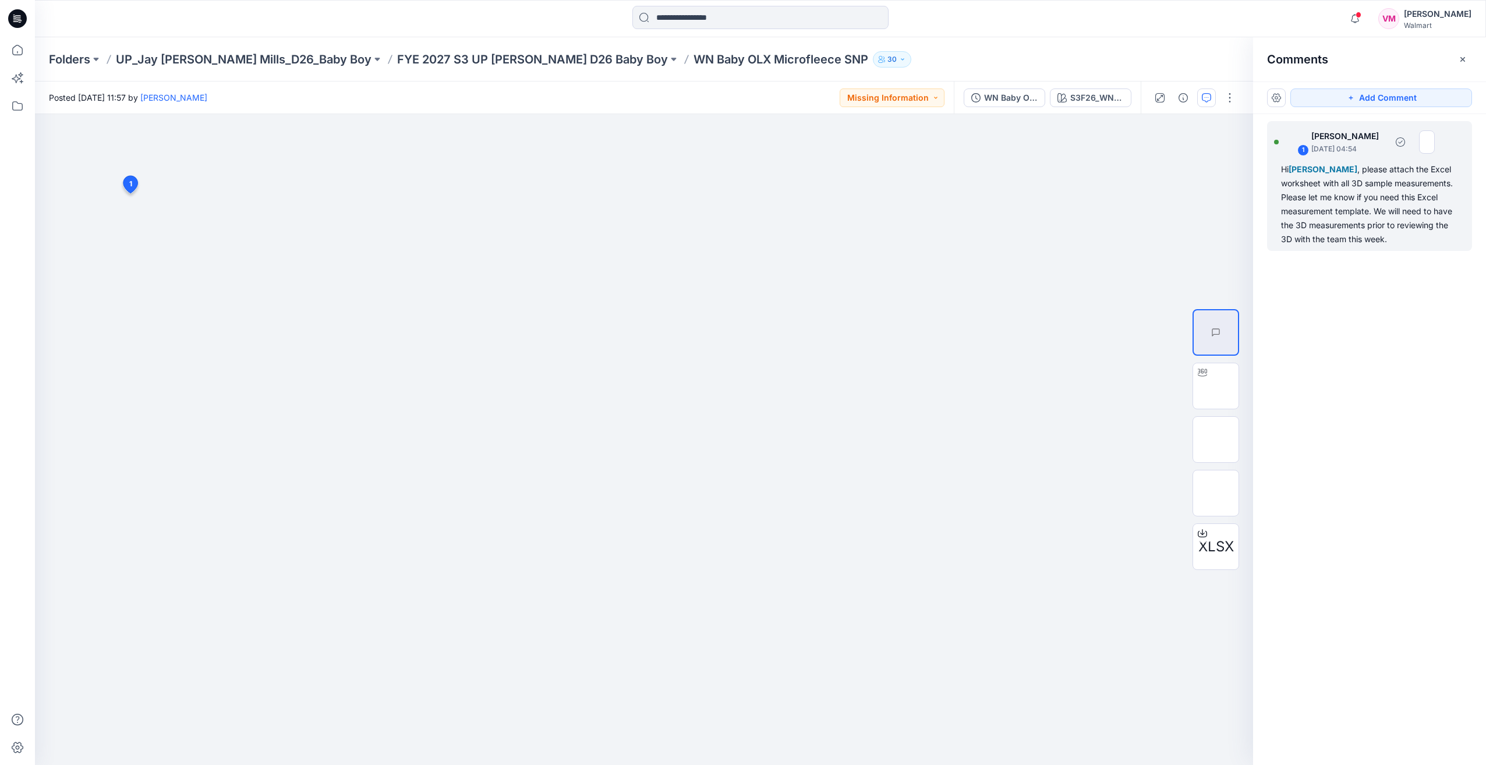
click at [1411, 187] on div "Hi [PERSON_NAME] , please attach the Excel worksheet with all 3D sample measure…" at bounding box center [1369, 204] width 177 height 84
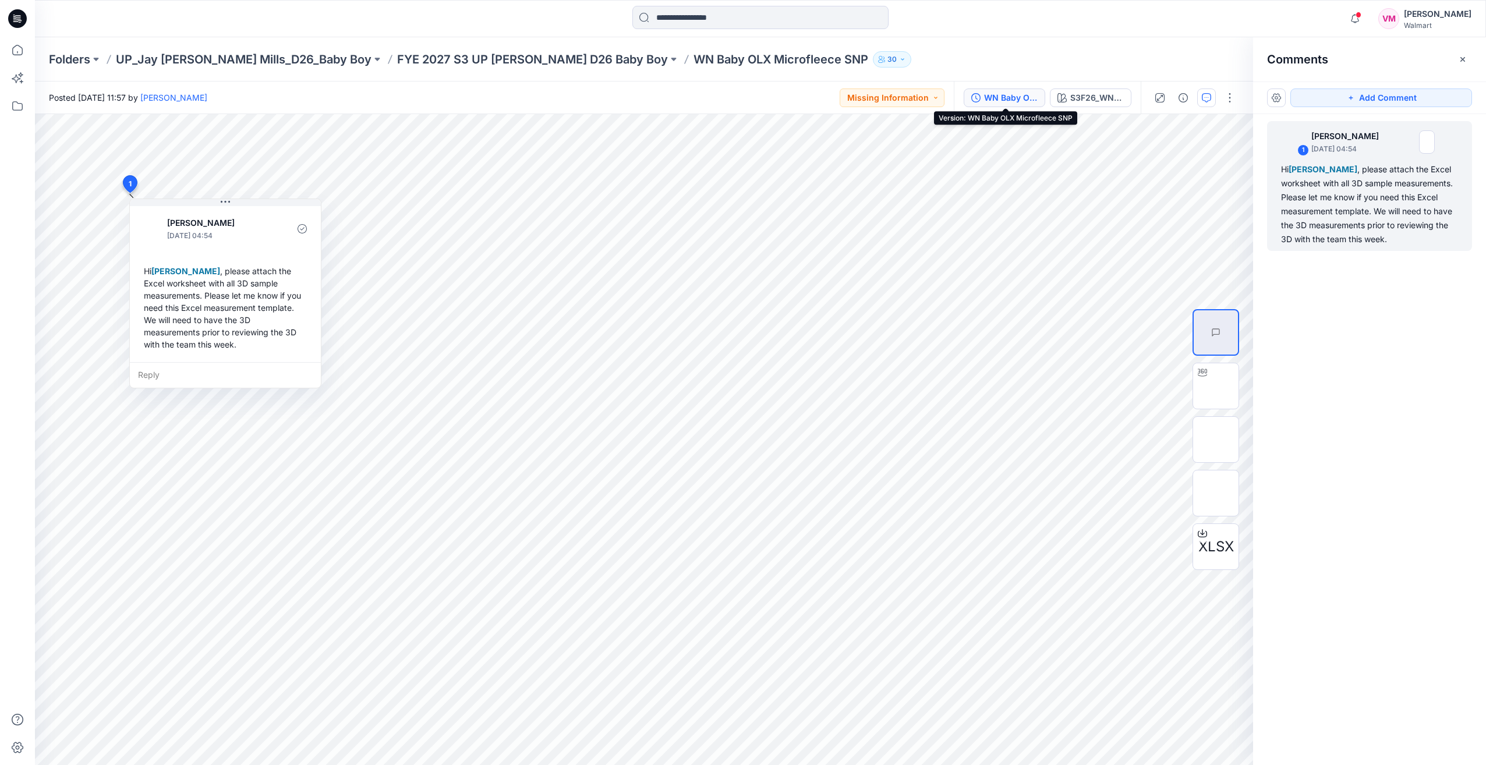
click at [1019, 97] on div "WN Baby OLX Microfleece SNP" at bounding box center [1011, 97] width 54 height 13
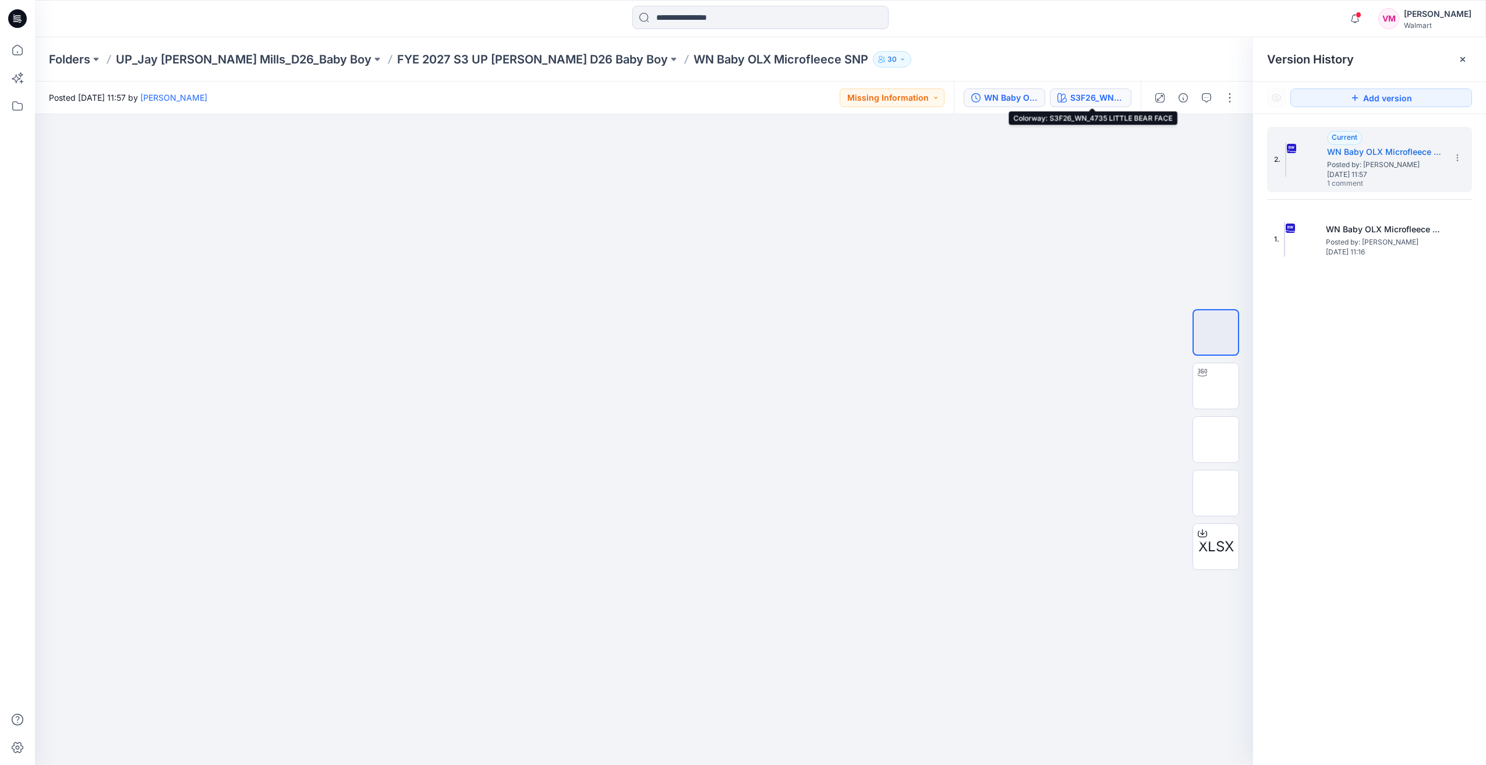
click at [1085, 96] on div "S3F26_WN_4735 LITTLE BEAR FACE" at bounding box center [1097, 97] width 54 height 13
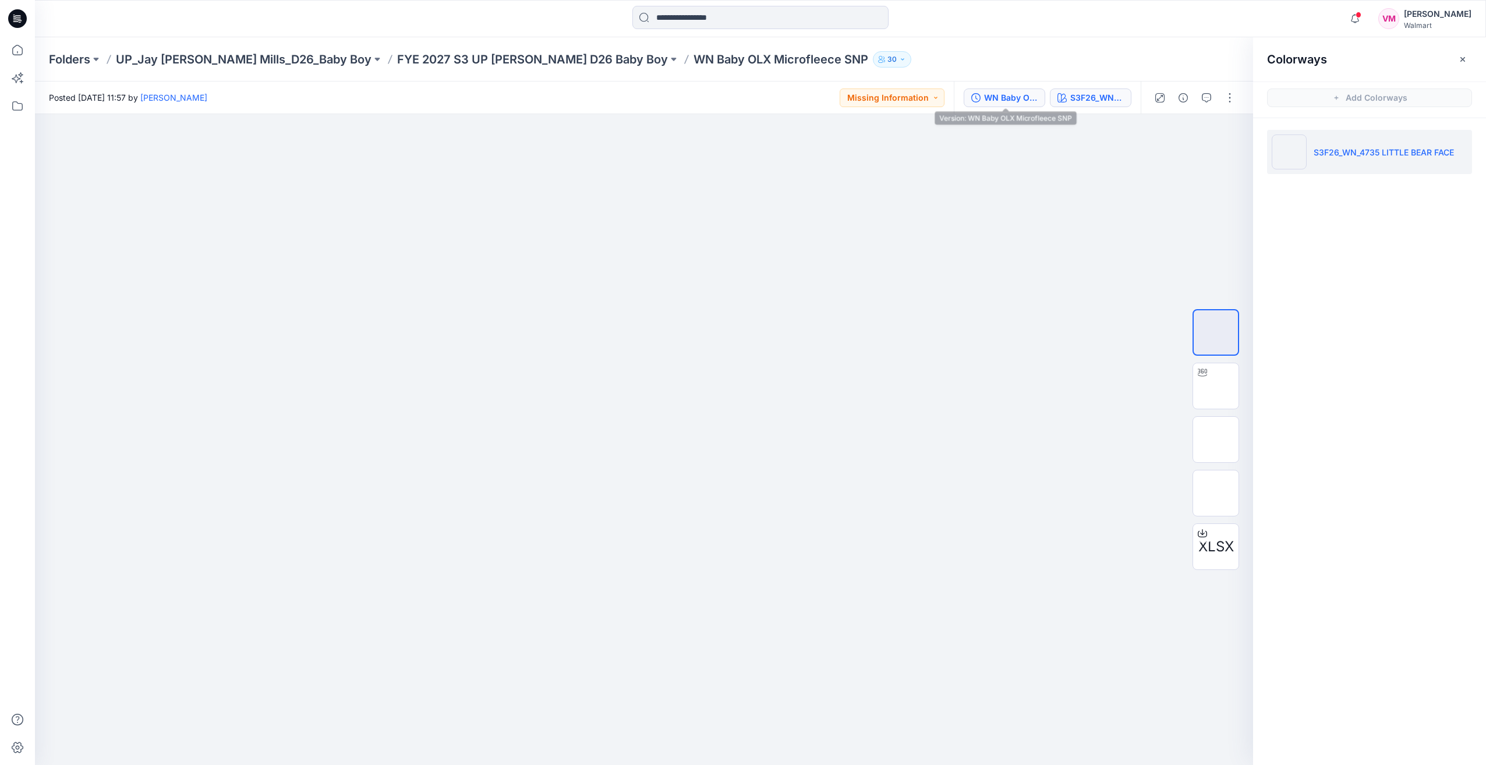
click at [1005, 97] on div "WN Baby OLX Microfleece SNP" at bounding box center [1011, 97] width 54 height 13
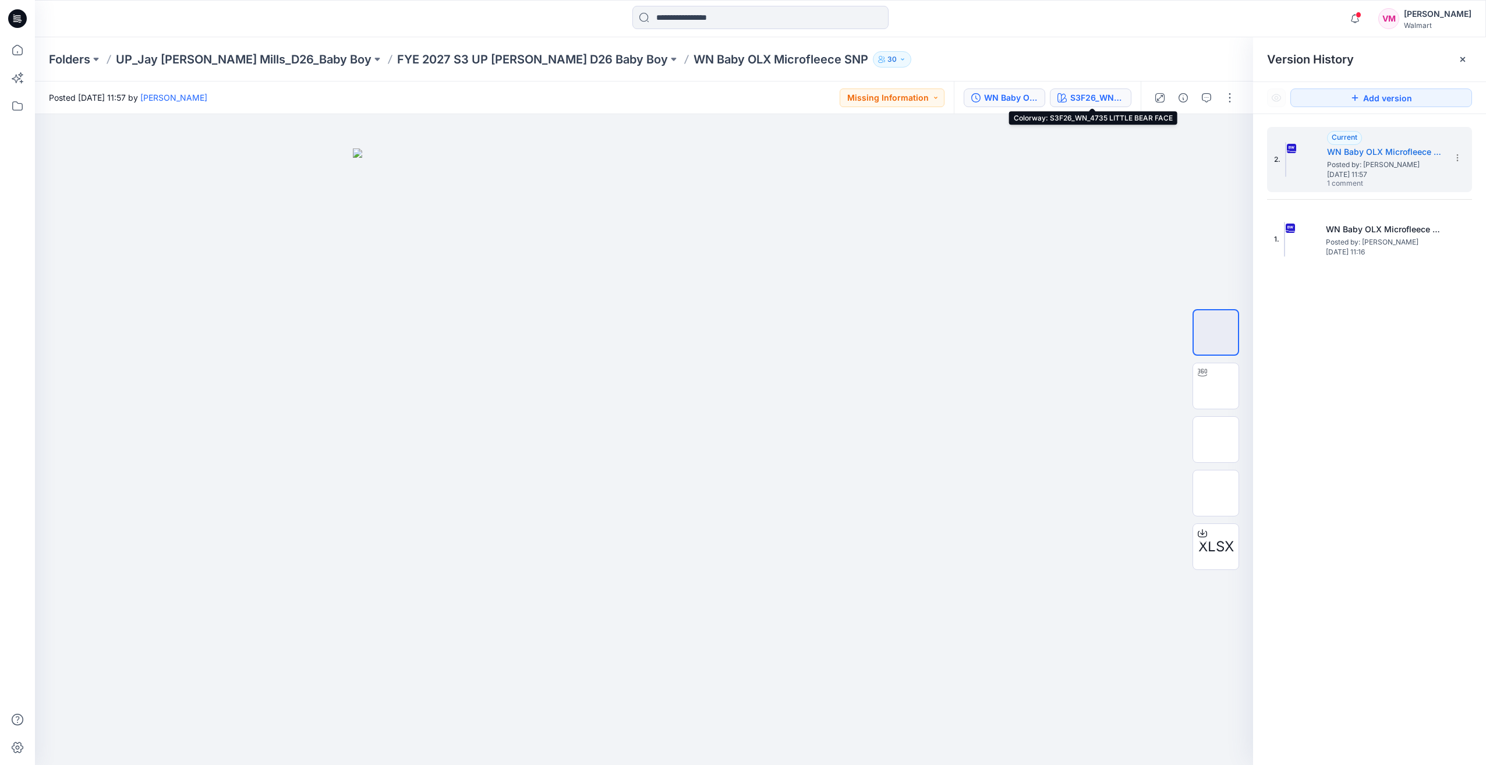
click at [1104, 96] on div "S3F26_WN_4735 LITTLE BEAR FACE" at bounding box center [1097, 97] width 54 height 13
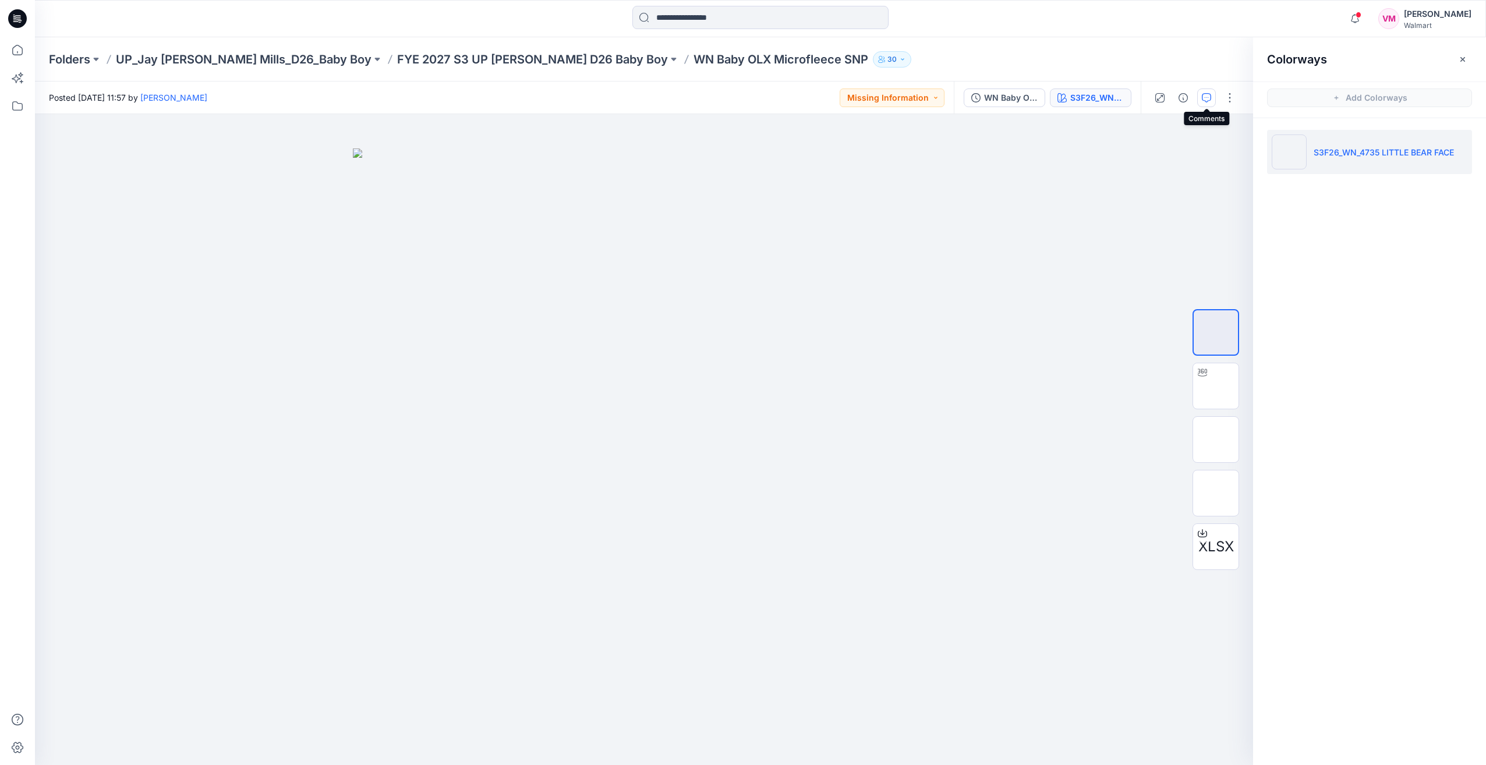
click at [1210, 99] on icon "button" at bounding box center [1206, 97] width 9 height 9
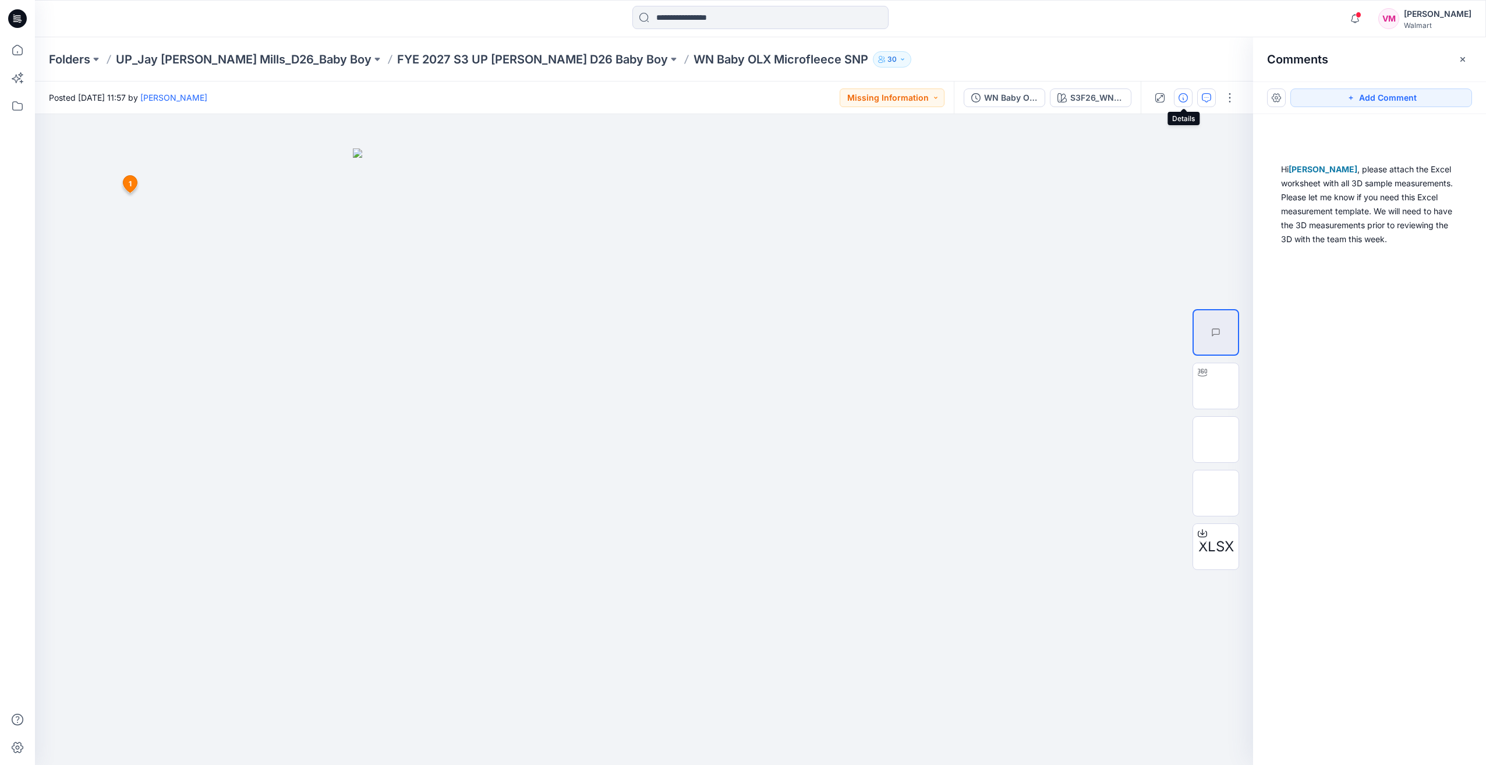
click at [1190, 99] on button "button" at bounding box center [1183, 97] width 19 height 19
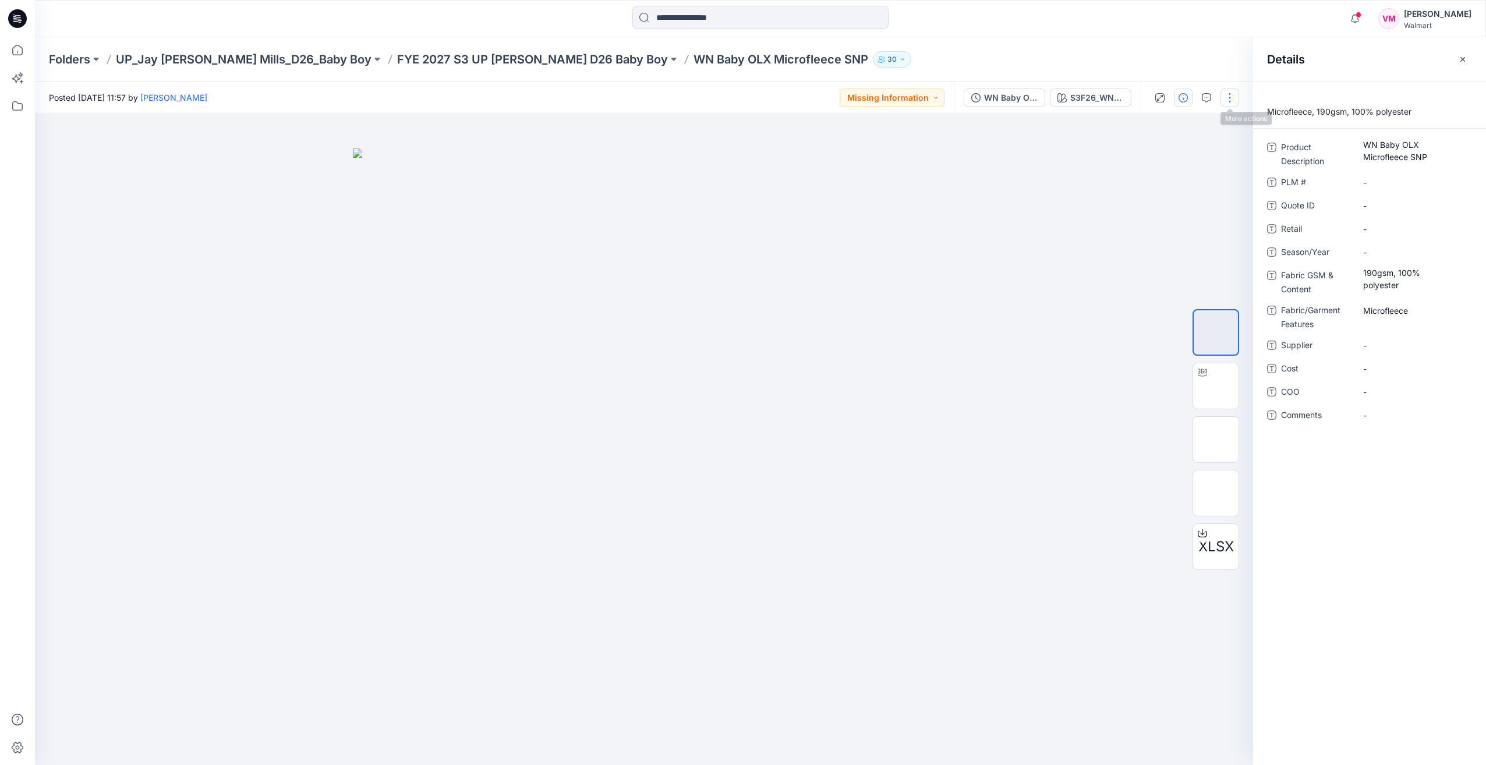
click at [1226, 98] on button "button" at bounding box center [1229, 97] width 19 height 19
click at [1174, 158] on button "Edit" at bounding box center [1180, 158] width 107 height 22
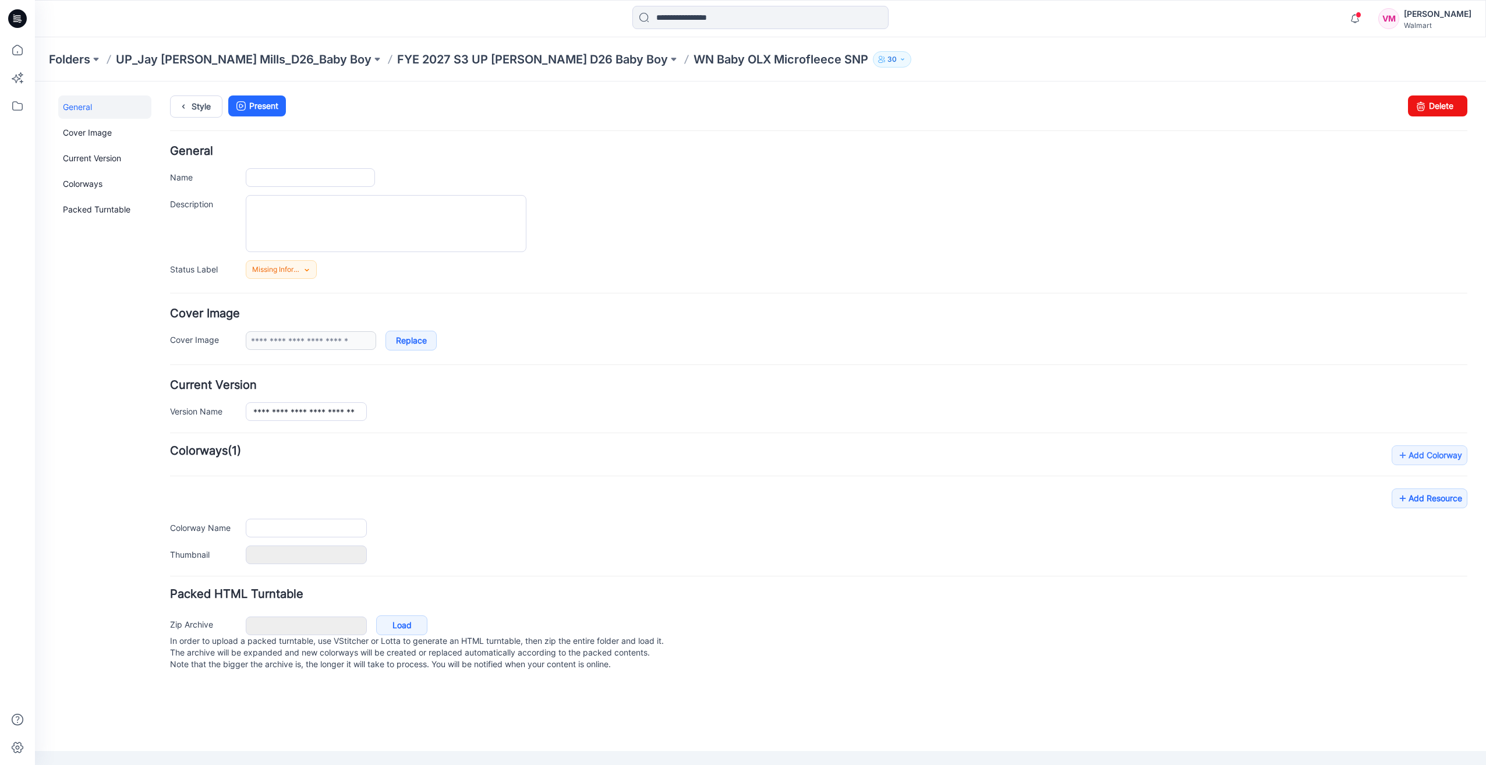
type input "**********"
type textarea "**********"
type input "**********"
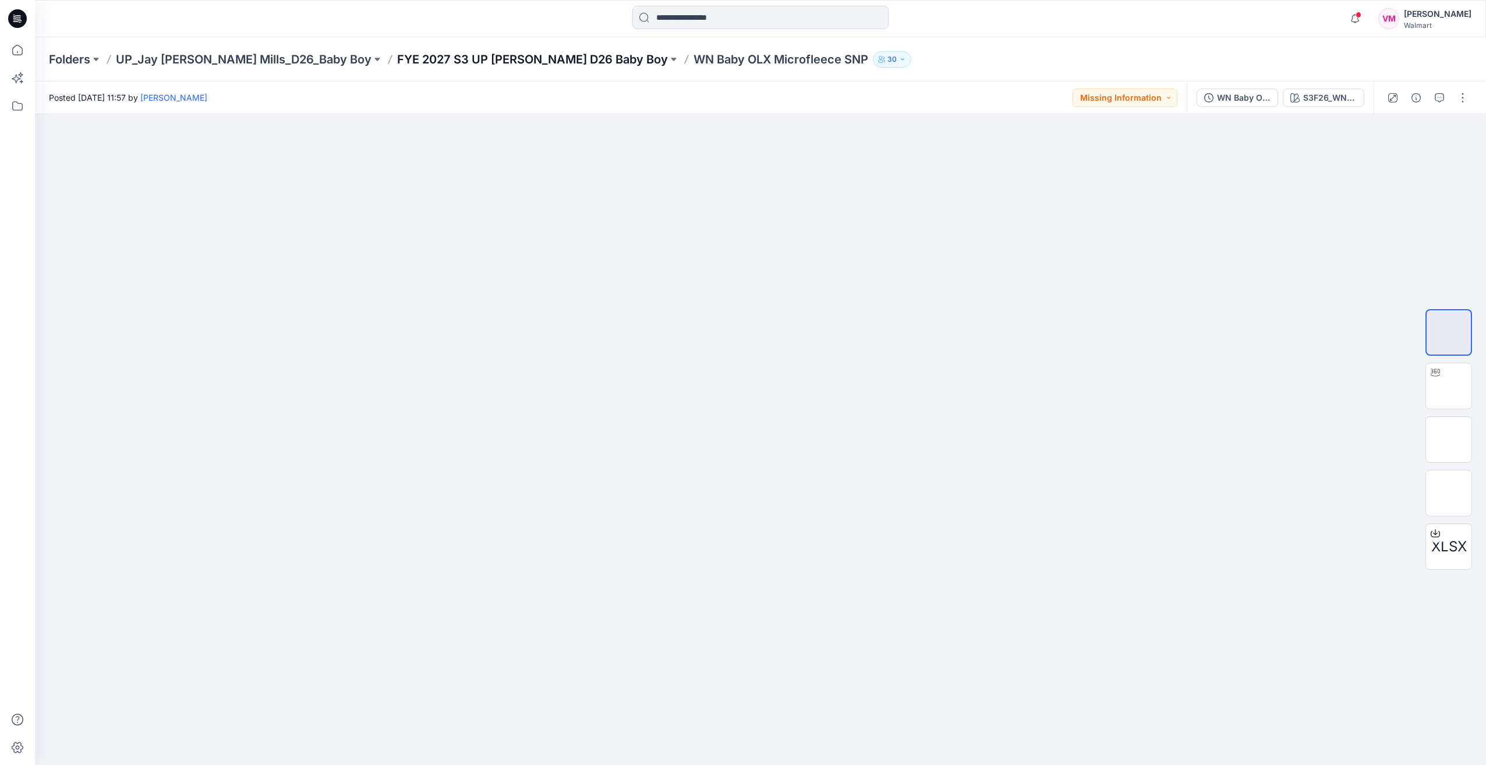
click at [522, 56] on p "FYE 2027 S3 UP [PERSON_NAME] D26 Baby Boy" at bounding box center [532, 59] width 271 height 16
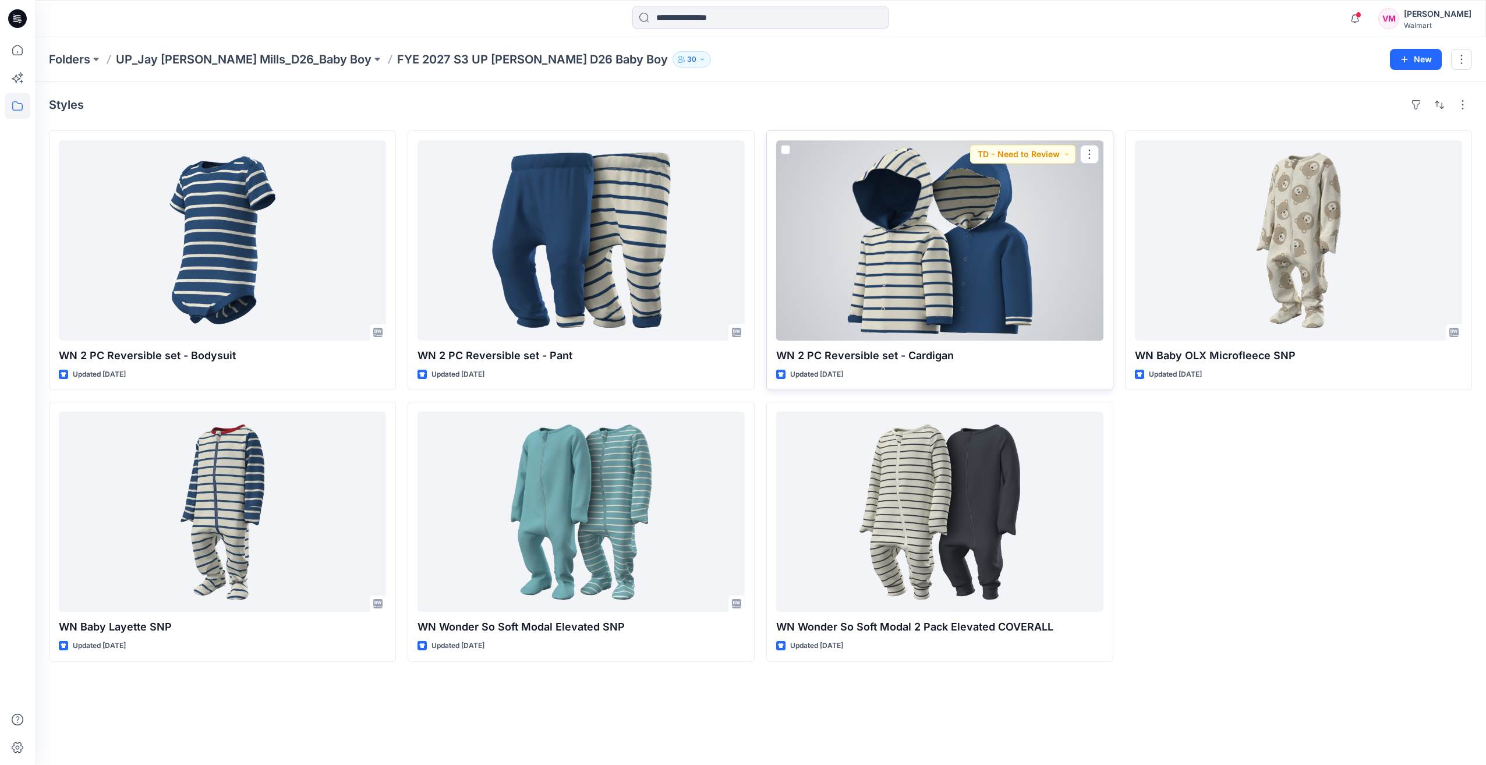
click at [897, 278] on div at bounding box center [939, 240] width 327 height 200
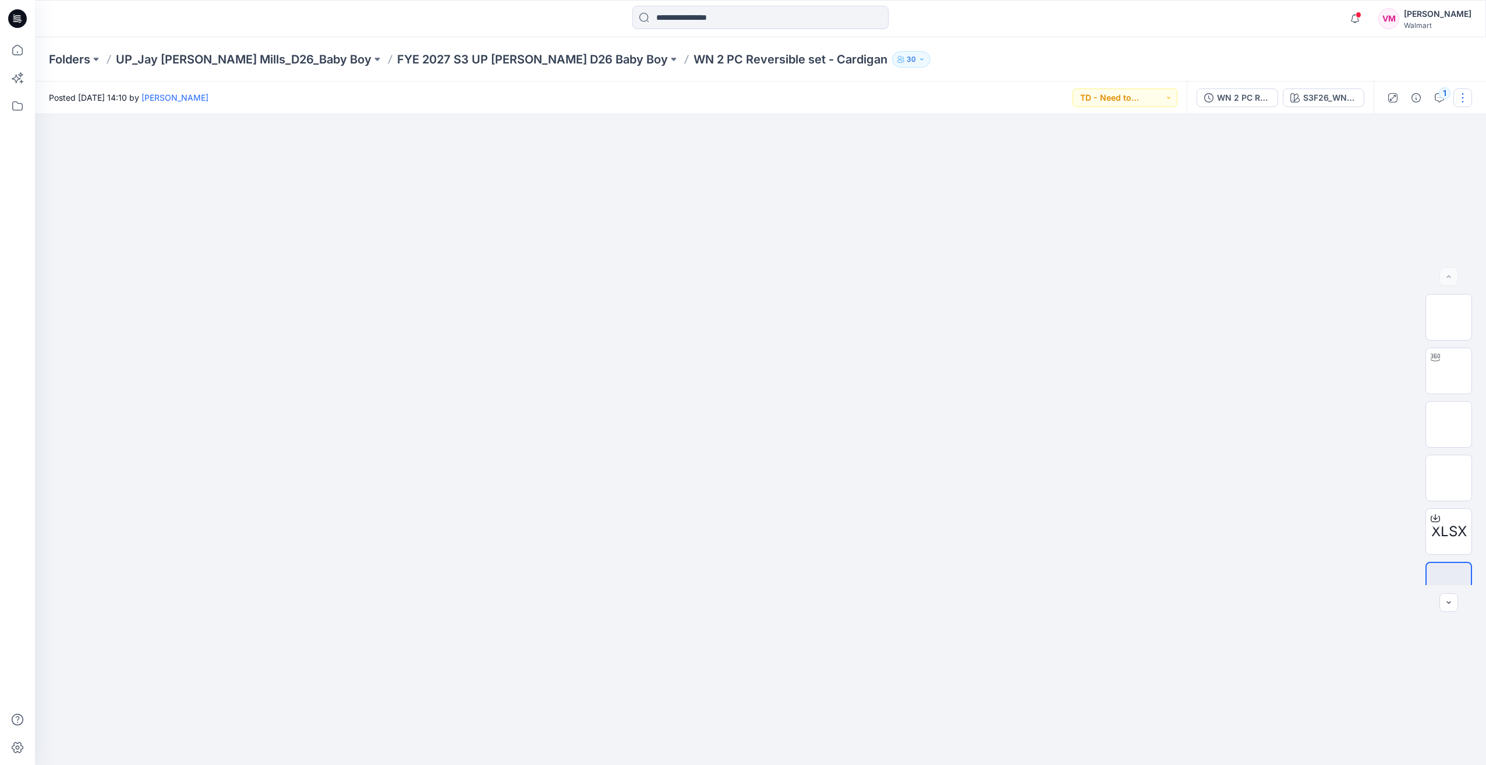
click at [1455, 91] on button "button" at bounding box center [1462, 97] width 19 height 19
click at [1445, 93] on div "1" at bounding box center [1445, 93] width 12 height 12
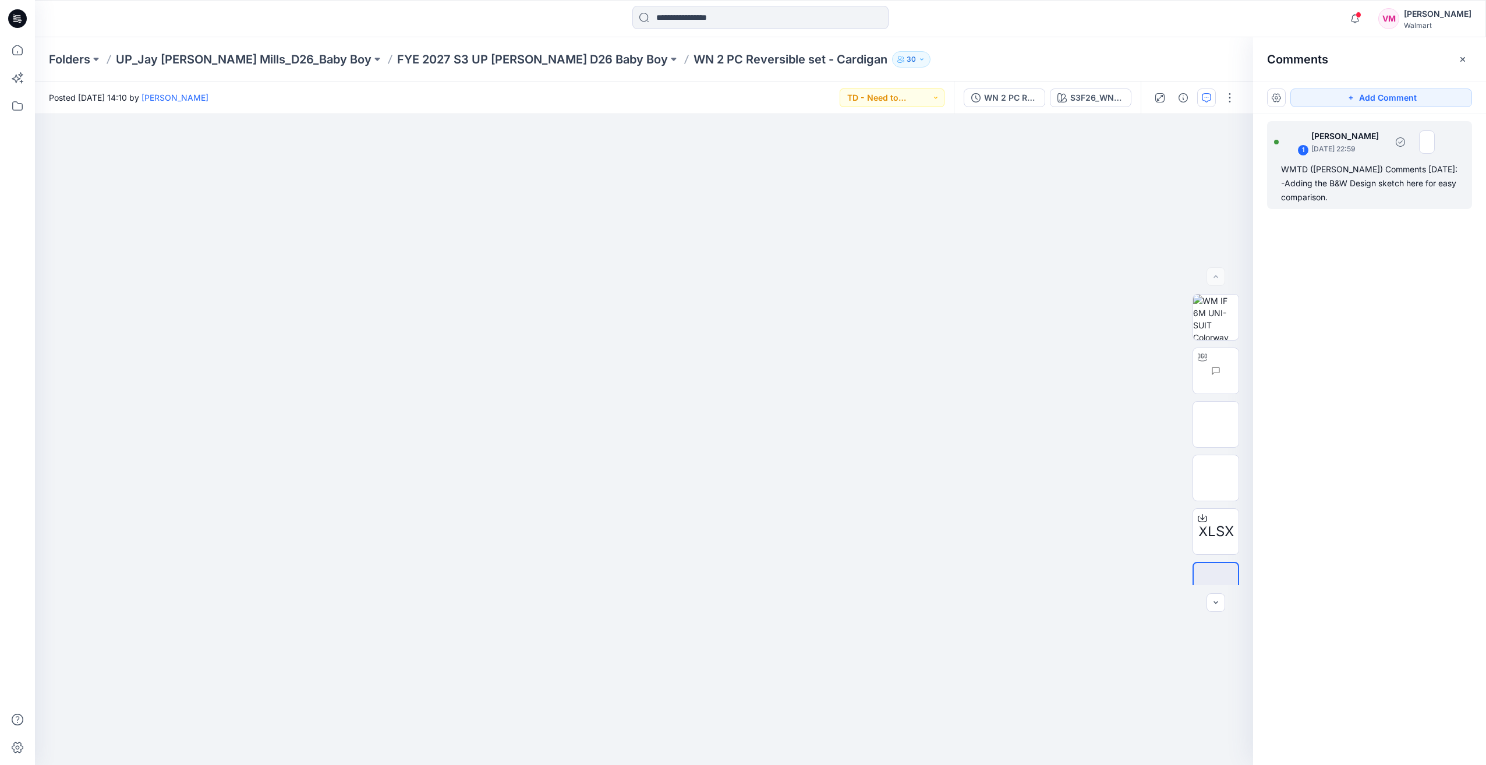
click at [1311, 165] on div "WMTD ([PERSON_NAME]) Comments [DATE]: -Adding the B&W Design sketch here for ea…" at bounding box center [1369, 183] width 177 height 42
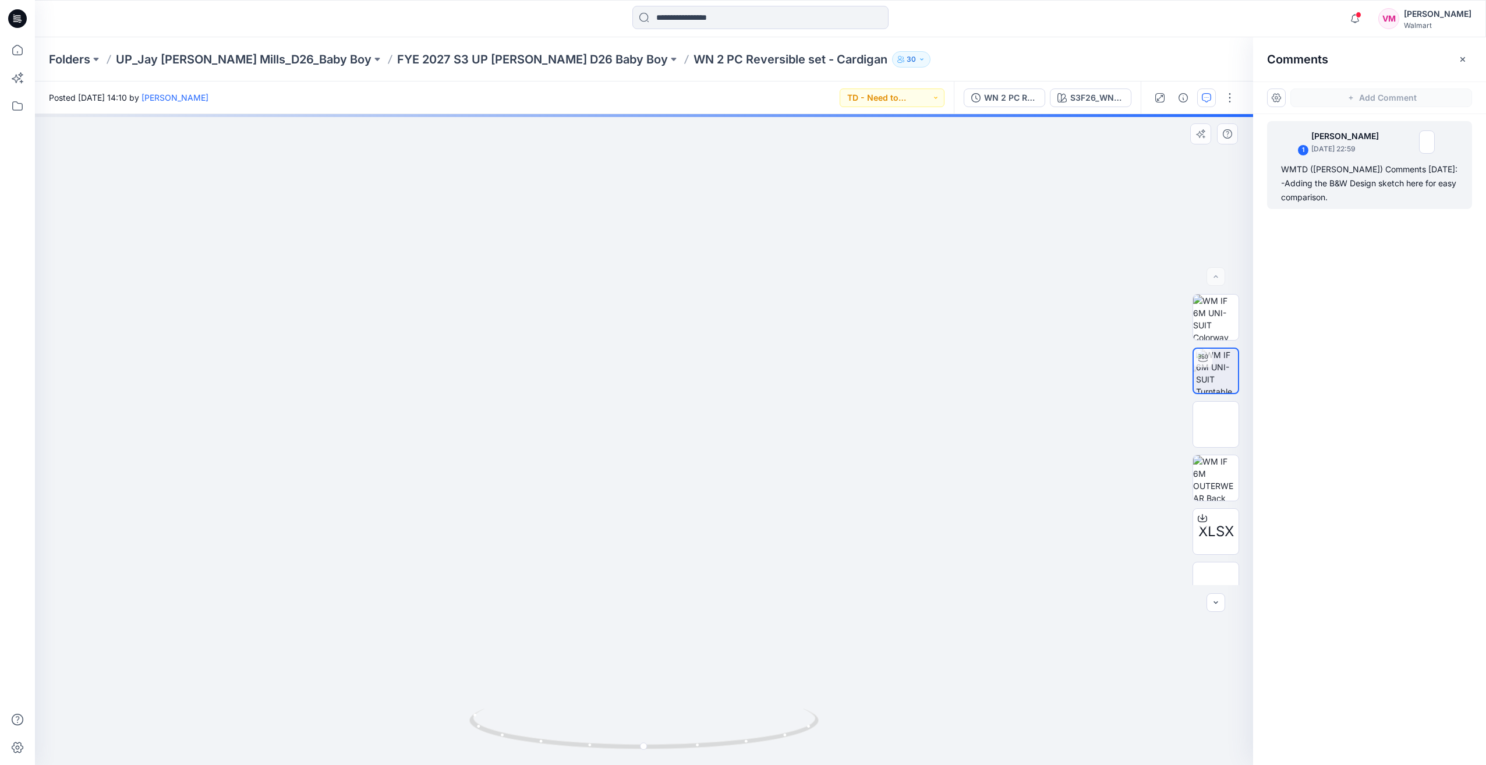
click at [418, 438] on div "S3F26_WN_6520 MELLOW BLUE Loading... Material Properties Loading..." at bounding box center [644, 439] width 1218 height 651
click at [1297, 187] on div "WMTD ([PERSON_NAME]) Comments [DATE]: -Adding the B&W Design sketch here for ea…" at bounding box center [1369, 183] width 177 height 42
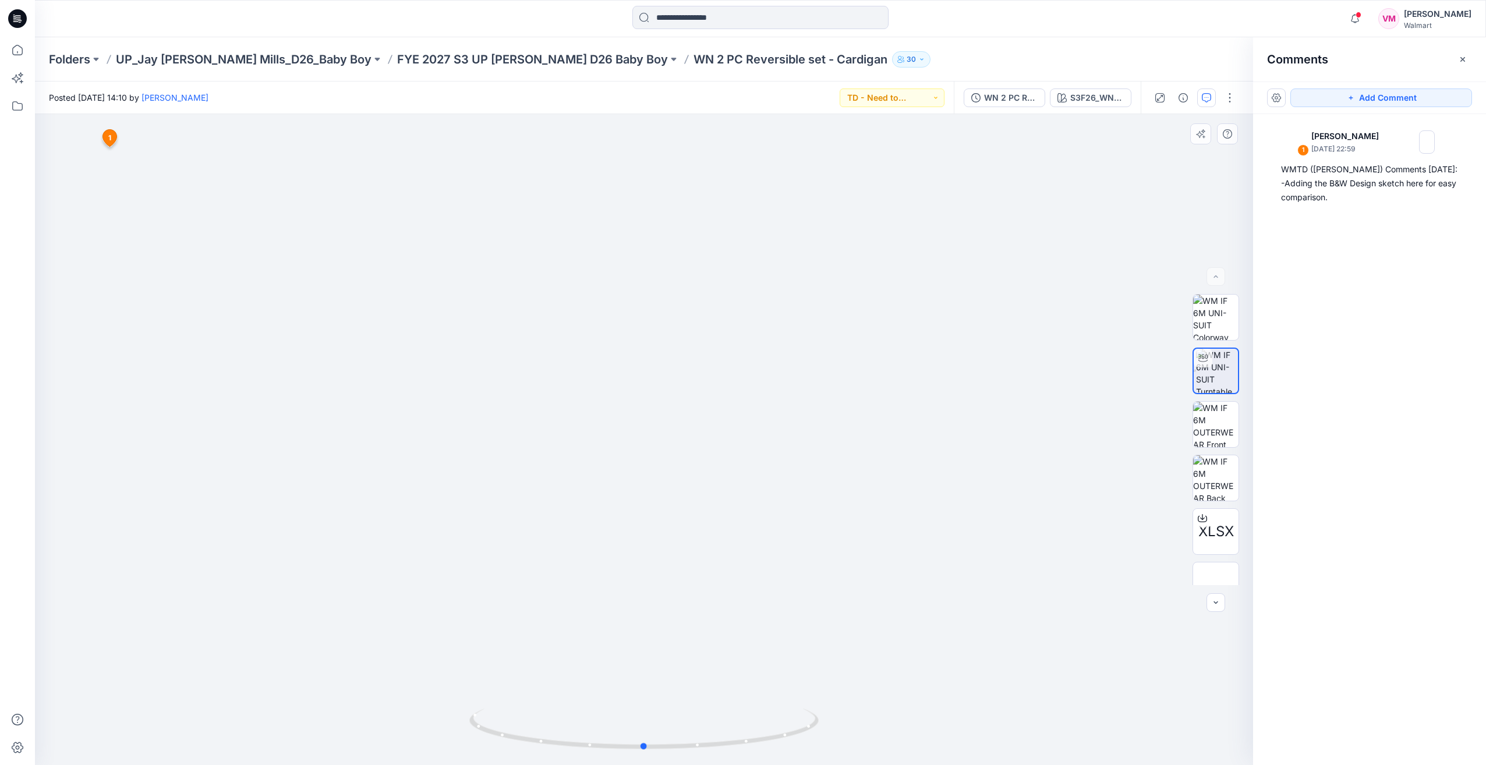
click at [471, 368] on div at bounding box center [644, 439] width 1218 height 651
click at [114, 136] on icon at bounding box center [110, 138] width 14 height 17
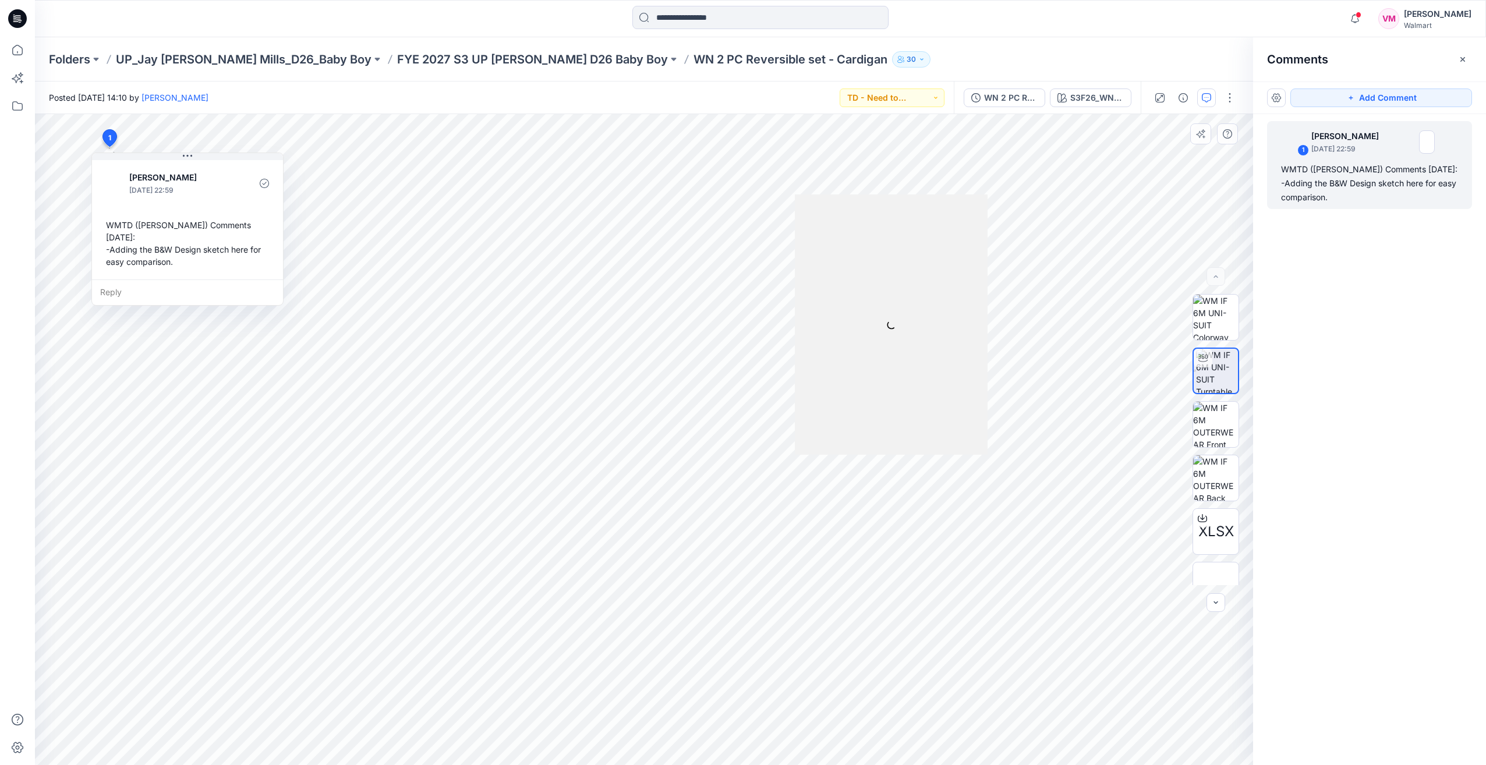
click at [134, 226] on div "WMTD ([PERSON_NAME]) Comments [DATE]: -Adding the B&W Design sketch here for ea…" at bounding box center [187, 243] width 172 height 58
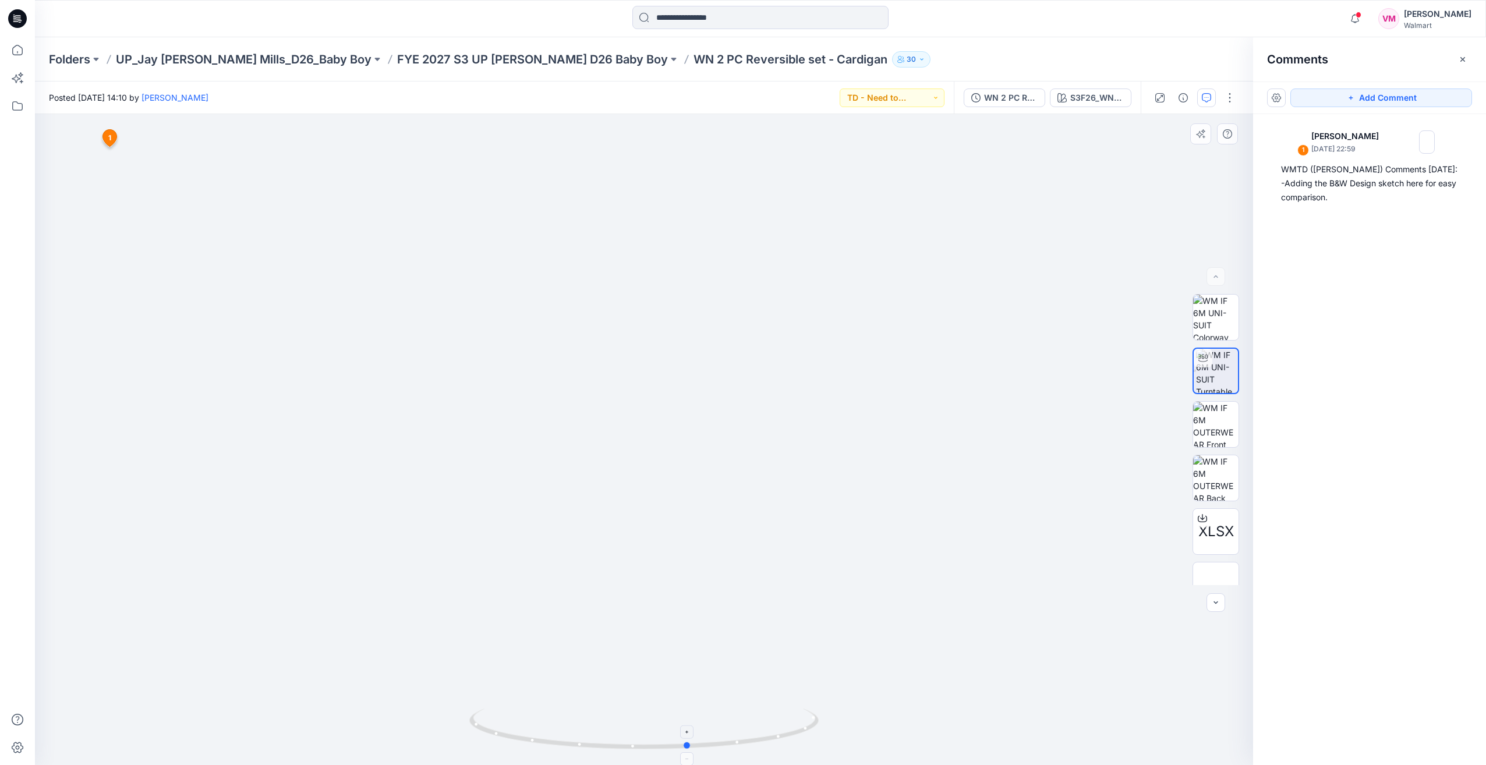
drag, startPoint x: 720, startPoint y: 741, endPoint x: 769, endPoint y: 749, distance: 50.2
click at [769, 749] on icon at bounding box center [645, 731] width 352 height 44
click at [1311, 167] on div "WMTD ([PERSON_NAME]) Comments [DATE]: -Adding the B&W Design sketch here for ea…" at bounding box center [1369, 183] width 177 height 42
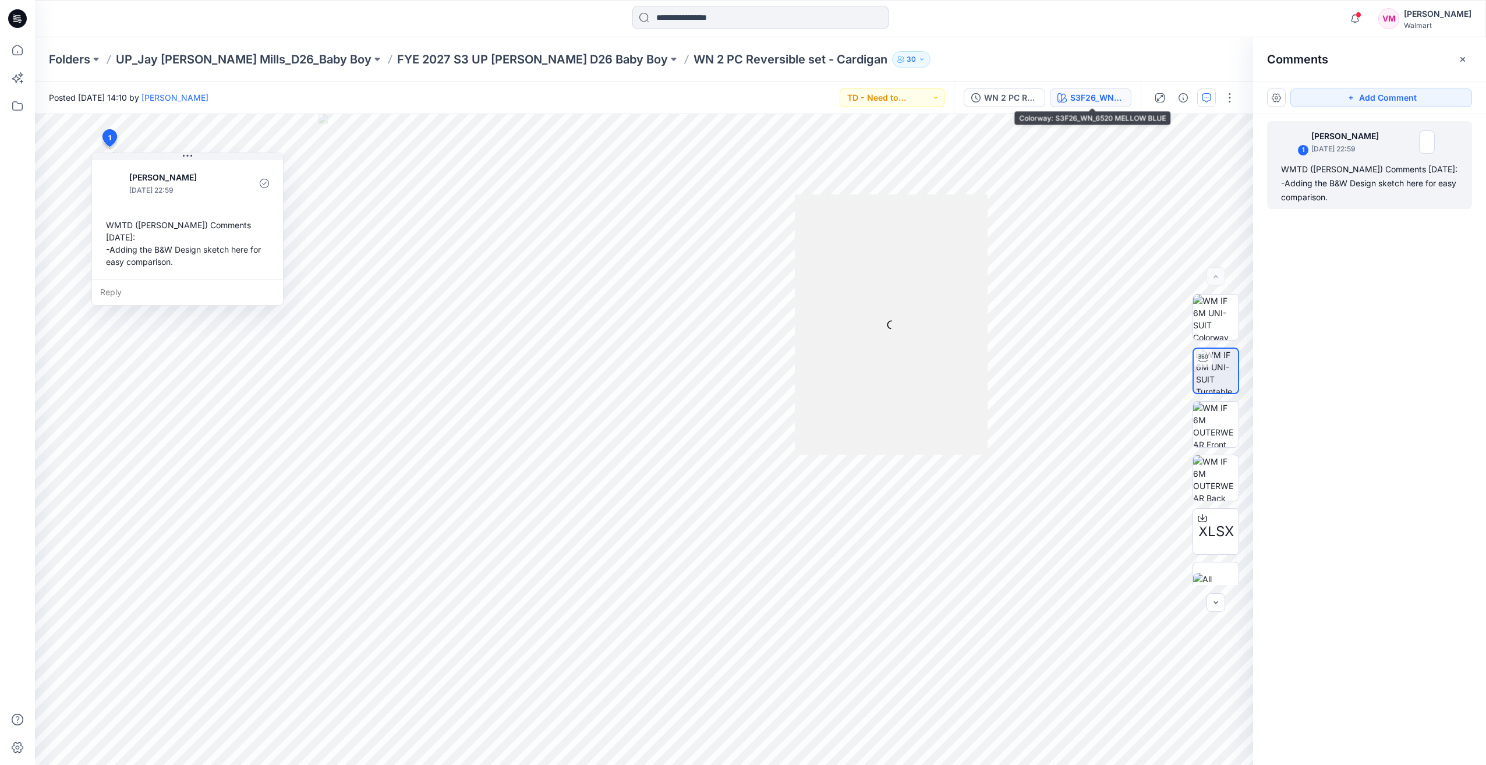
click at [1053, 94] on button "S3F26_WN_6520 MELLOW BLUE" at bounding box center [1091, 97] width 82 height 19
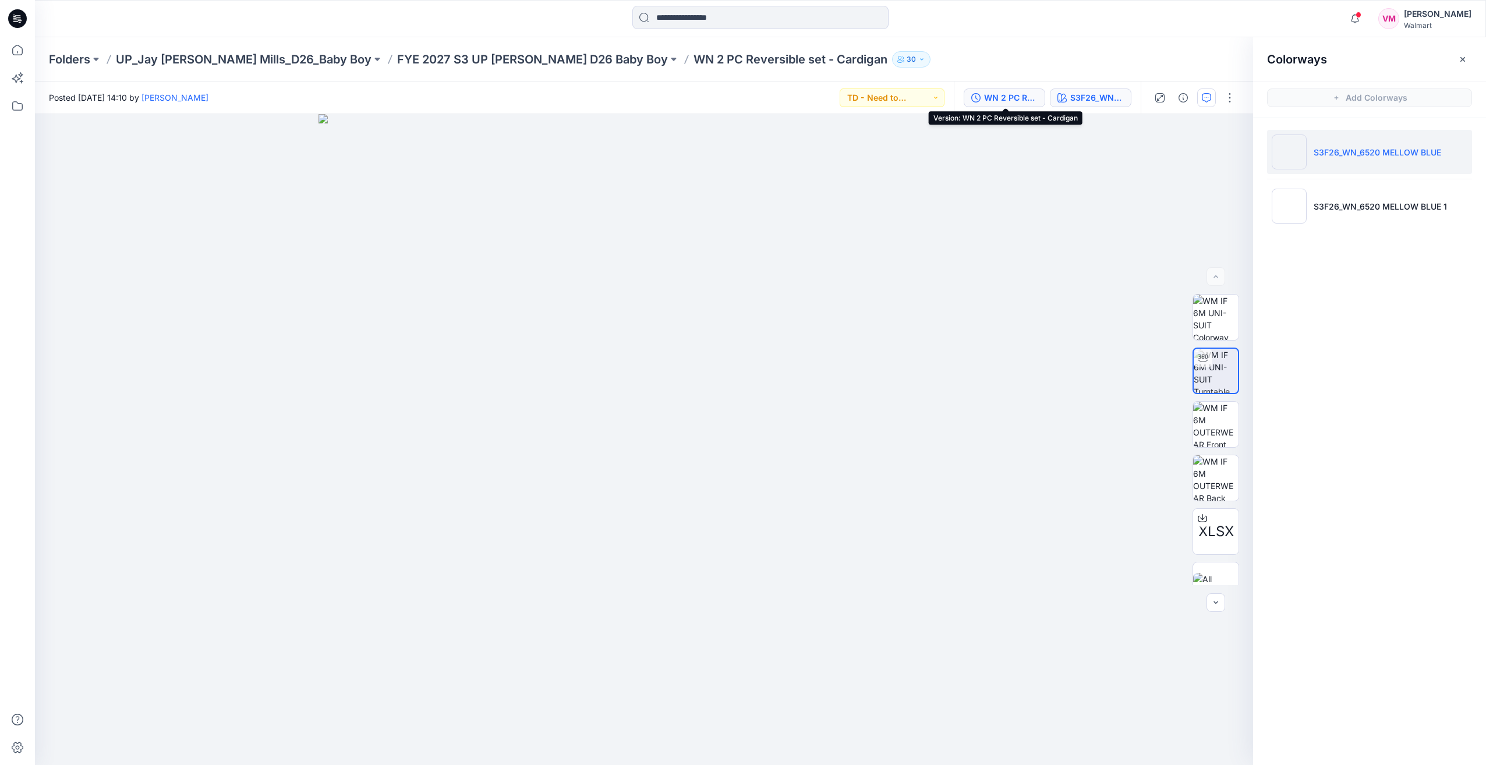
click at [1007, 91] on div "WN 2 PC Reversible set - Cardigan" at bounding box center [1011, 97] width 54 height 13
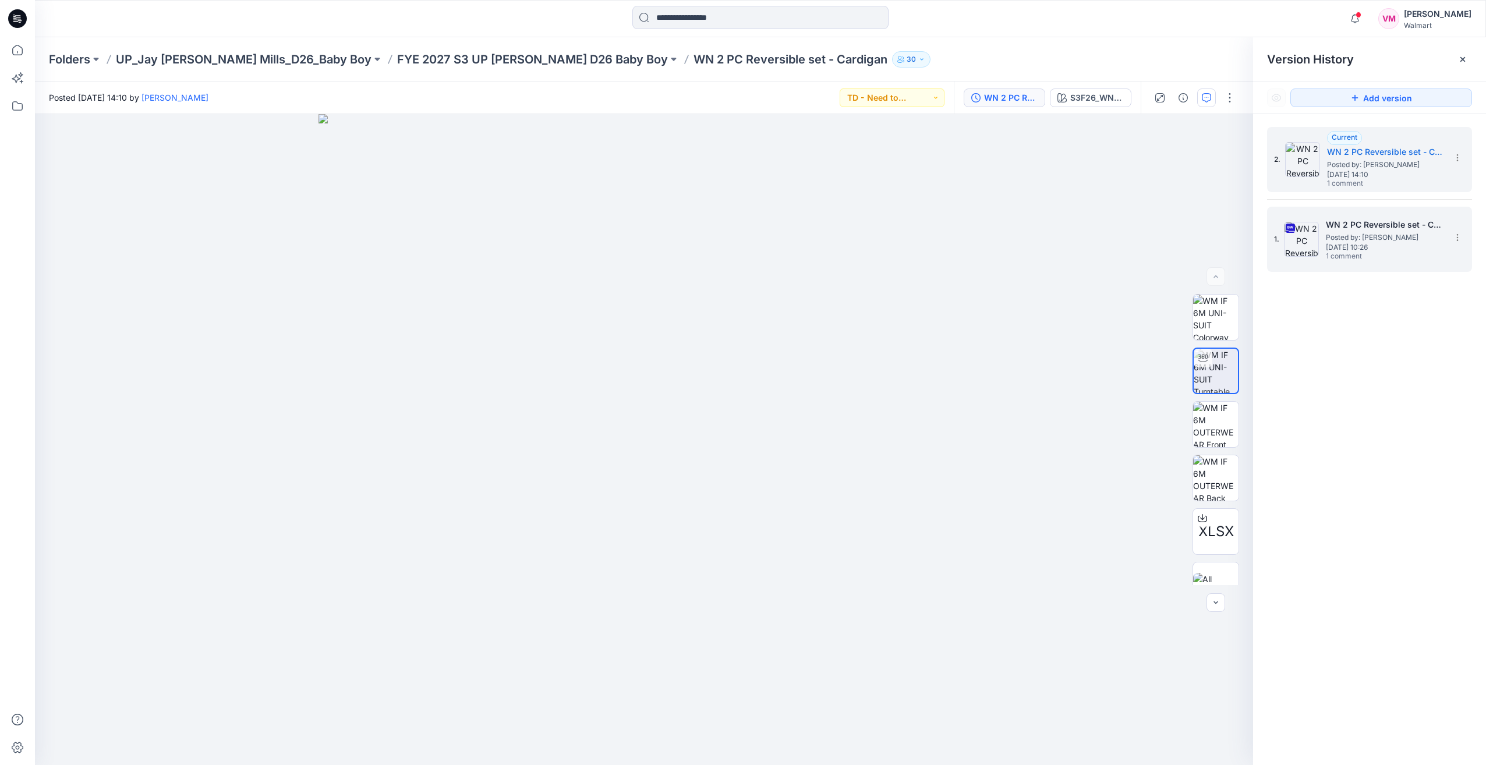
click at [1408, 254] on div "WN 2 PC Reversible set - Cardigan Posted by: Vasanthakumar Mani Tuesday, Septem…" at bounding box center [1384, 240] width 116 height 44
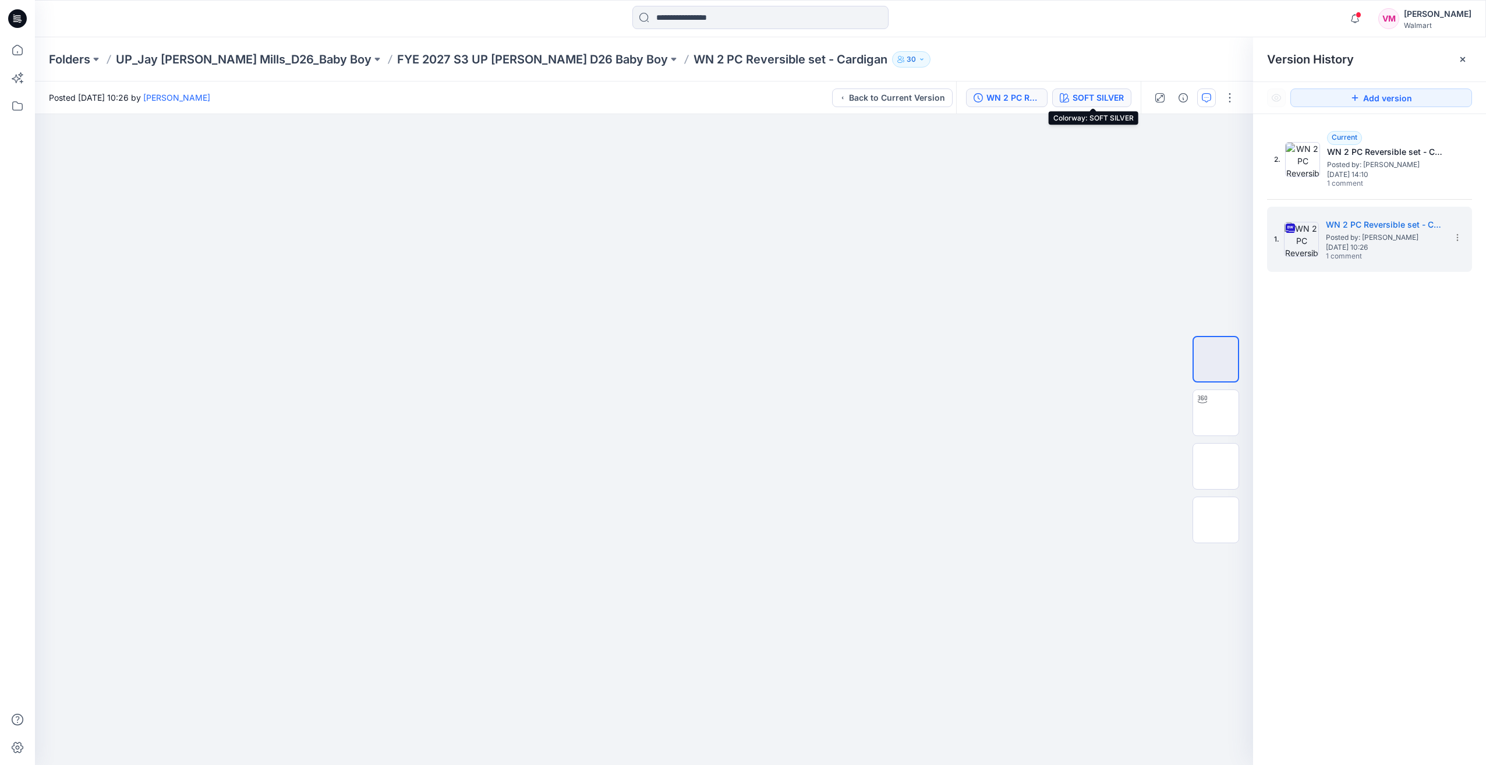
click at [1091, 100] on div "SOFT SILVER" at bounding box center [1097, 97] width 51 height 13
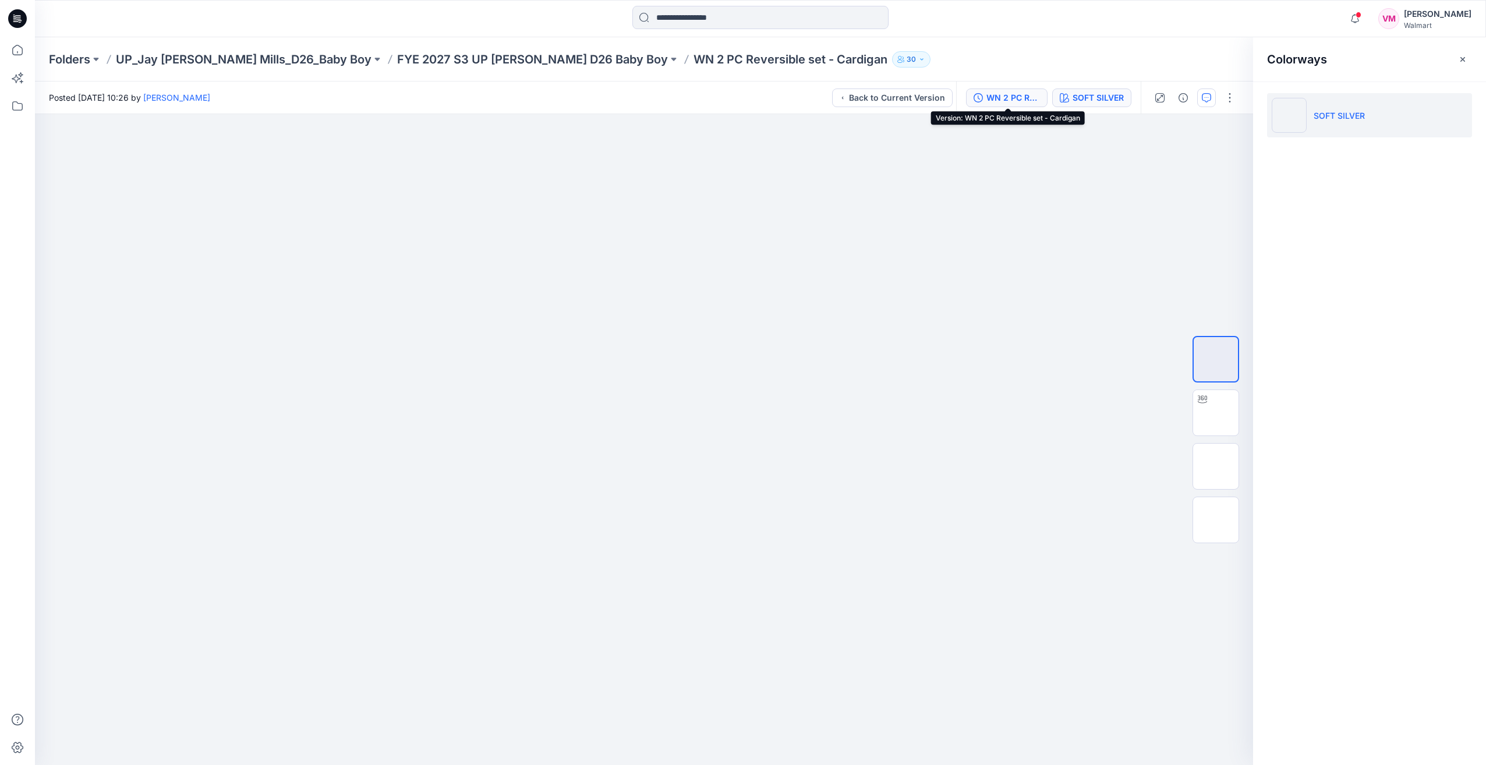
click at [1035, 102] on div "WN 2 PC Reversible set - Cardigan" at bounding box center [1013, 97] width 54 height 13
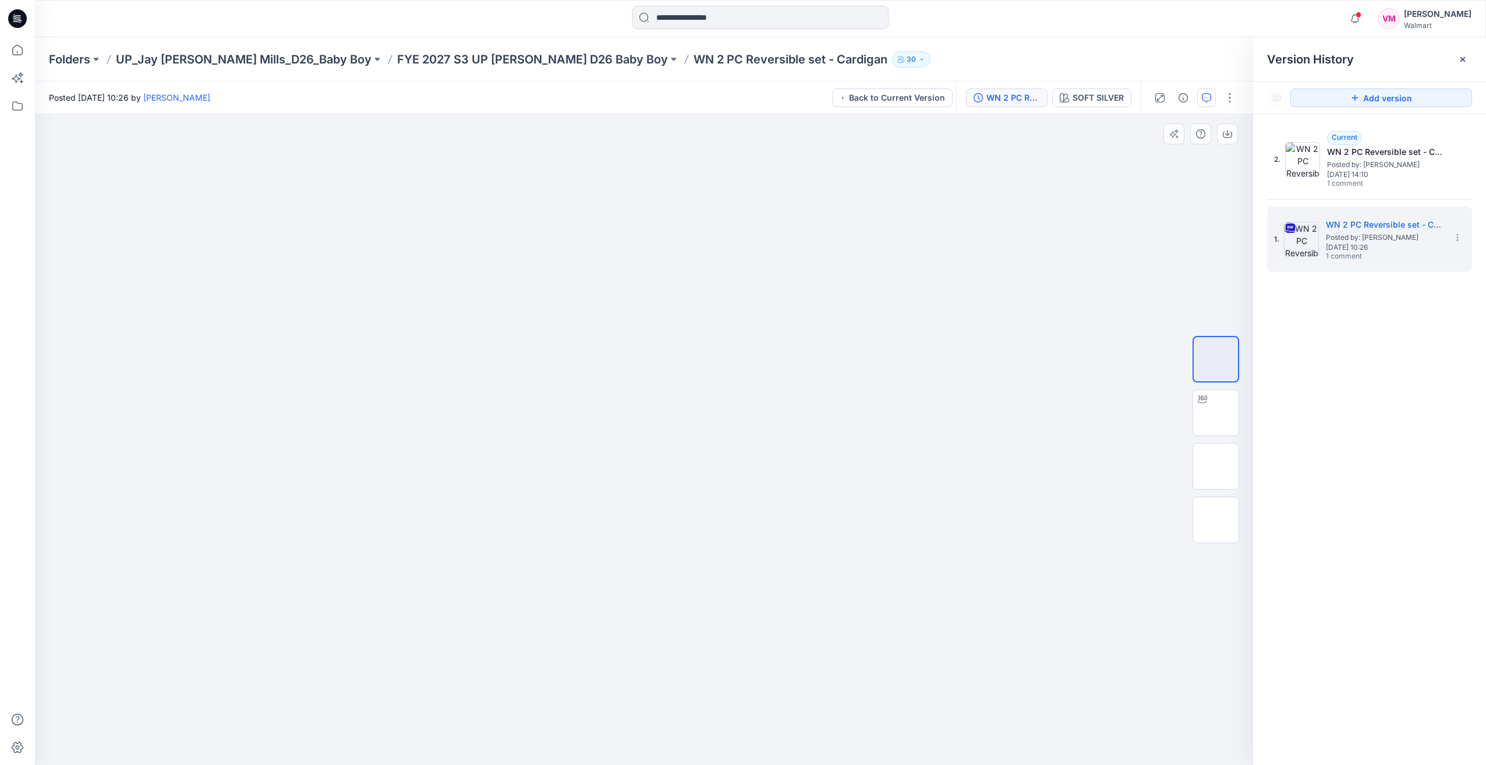
click at [1068, 374] on div at bounding box center [644, 439] width 1218 height 651
click at [397, 56] on p "FYE 2027 S3 UP [PERSON_NAME] D26 Baby Boy" at bounding box center [532, 59] width 271 height 16
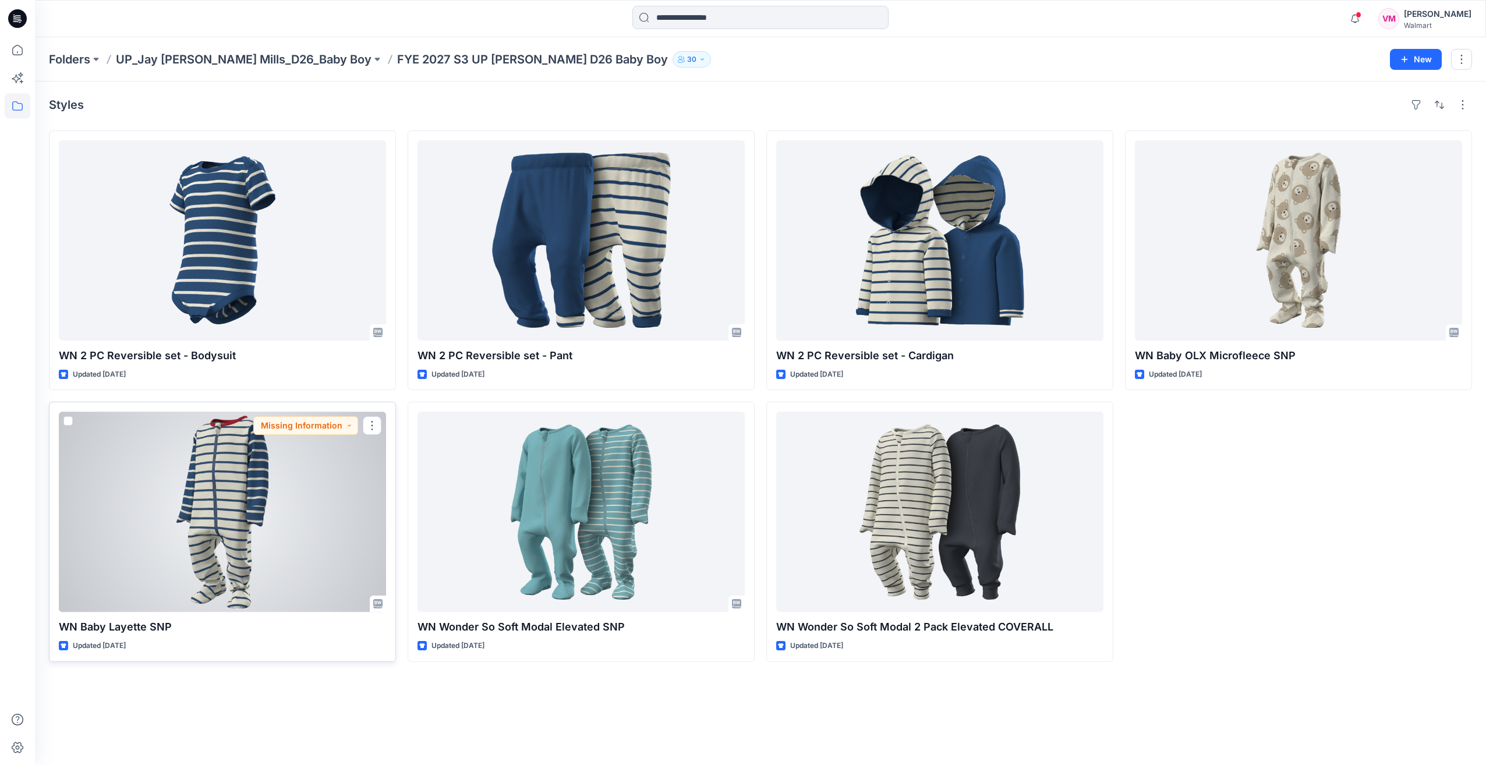
click at [238, 552] on div at bounding box center [222, 512] width 327 height 200
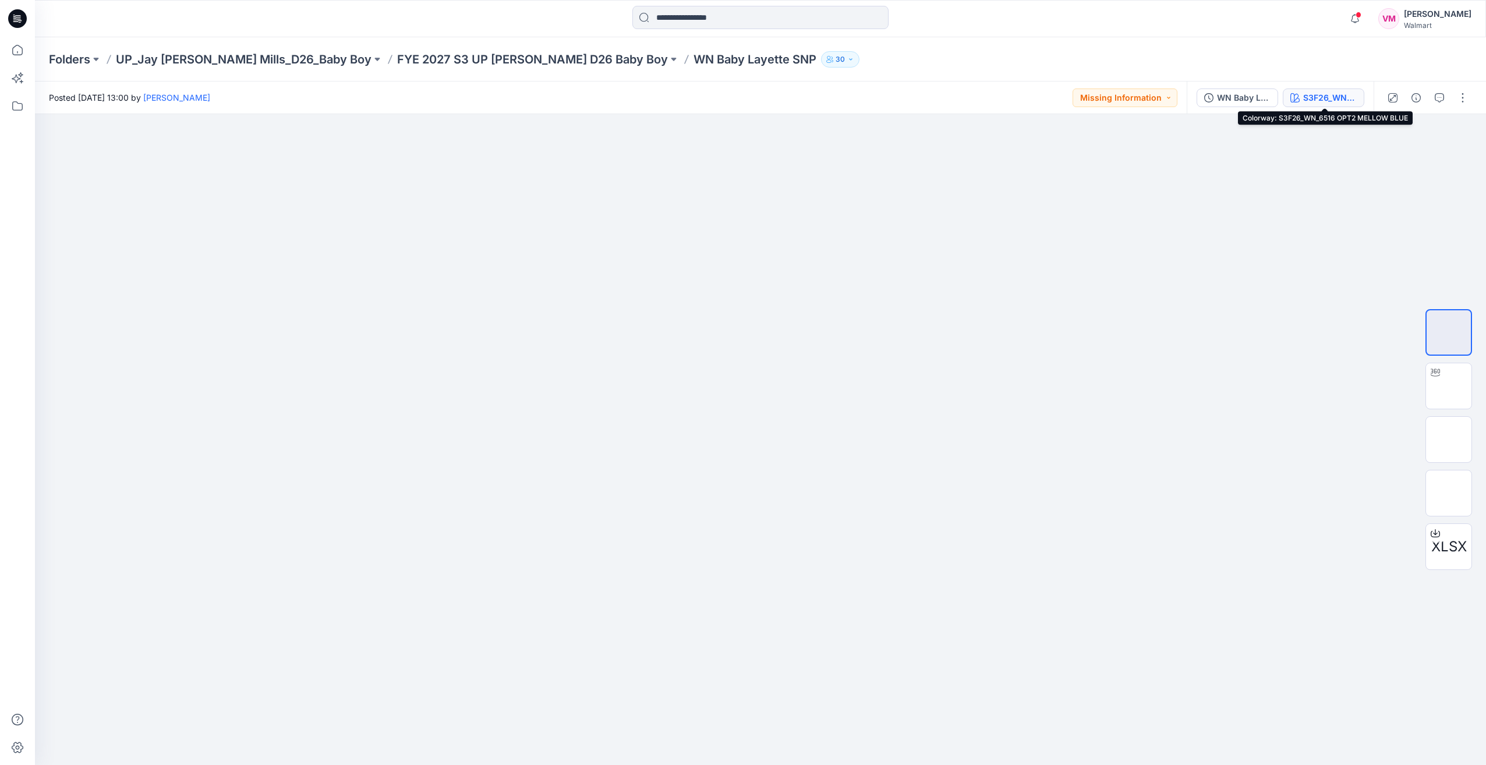
click at [1323, 90] on button "S3F26_WN_6516 OPT2 MELLOW BLUE" at bounding box center [1324, 97] width 82 height 19
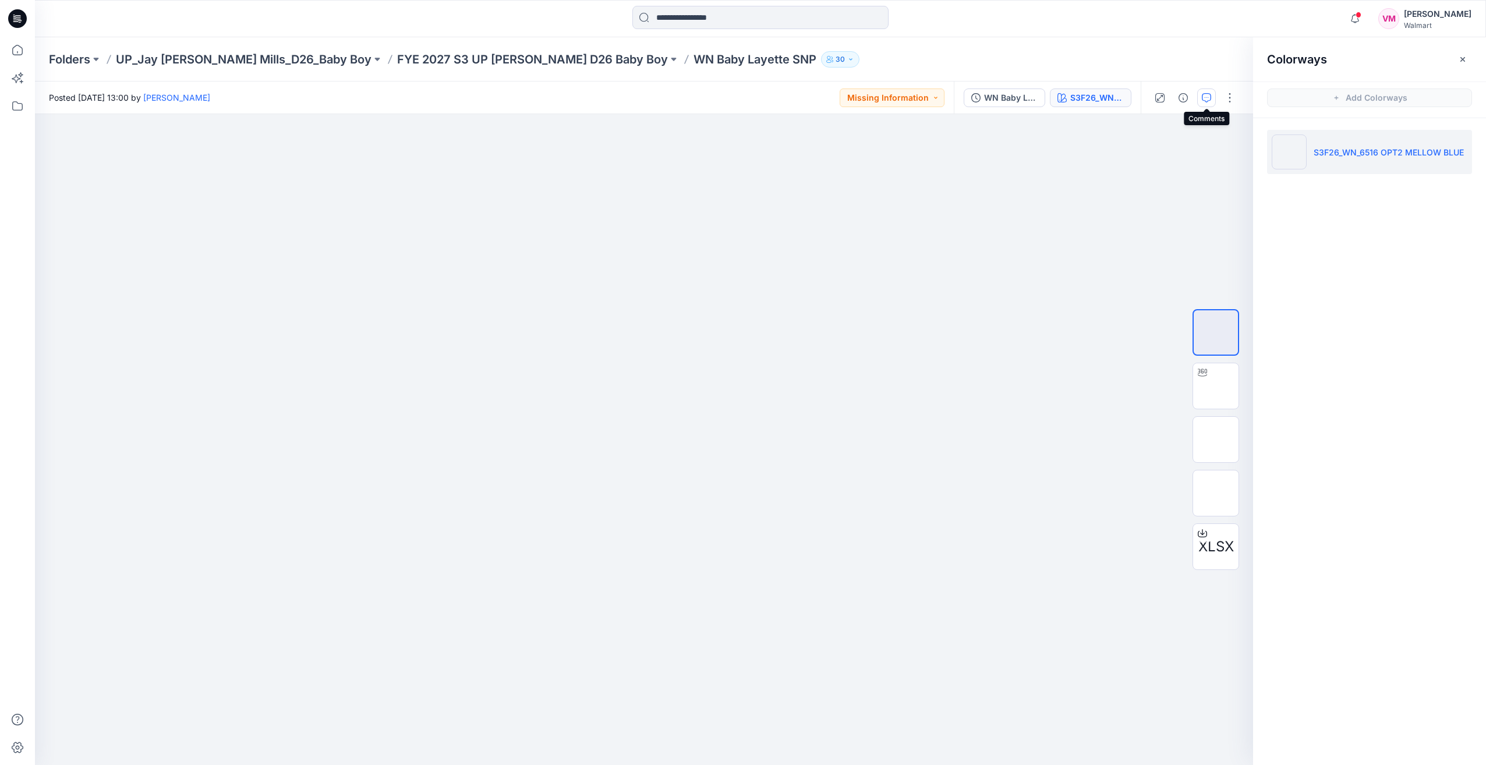
click at [1209, 95] on icon "button" at bounding box center [1206, 97] width 9 height 9
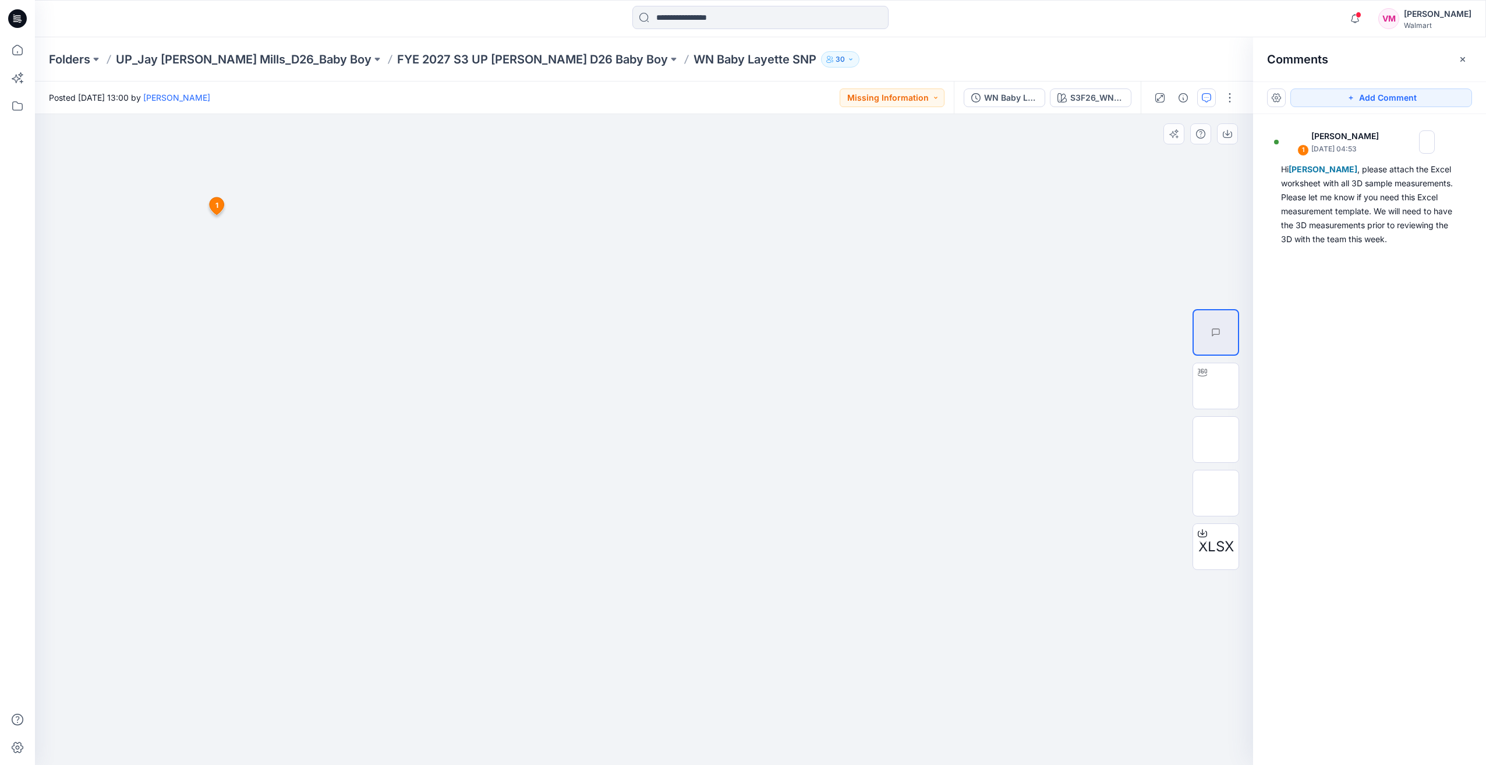
click at [206, 204] on div at bounding box center [644, 439] width 1218 height 651
click at [218, 204] on span "1" at bounding box center [216, 205] width 3 height 10
click at [208, 205] on icon at bounding box center [216, 208] width 19 height 22
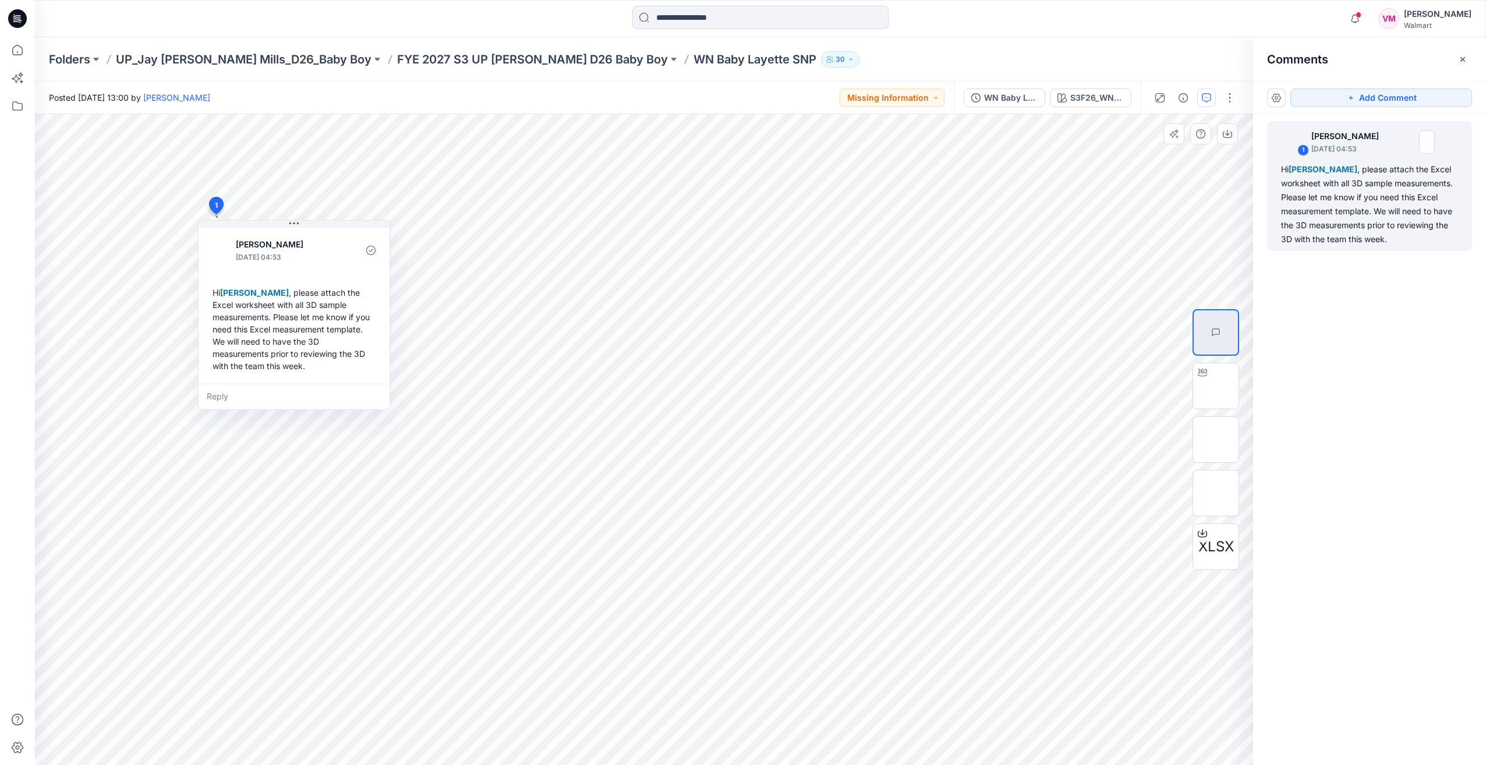
click at [217, 203] on span "1" at bounding box center [216, 205] width 3 height 10
click at [397, 61] on p "FYE 2027 S3 UP [PERSON_NAME] D26 Baby Boy" at bounding box center [532, 59] width 271 height 16
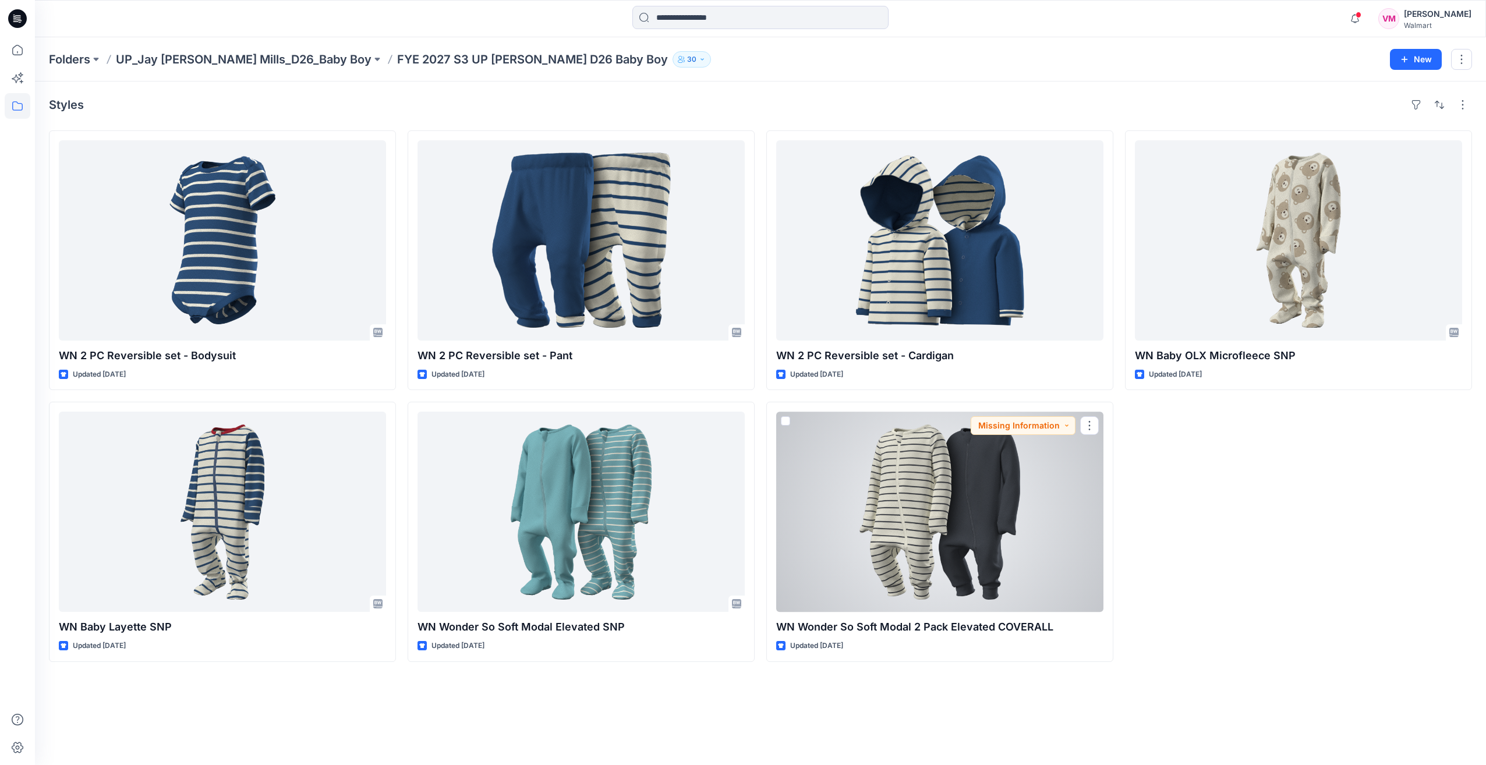
click at [952, 541] on div at bounding box center [939, 512] width 327 height 200
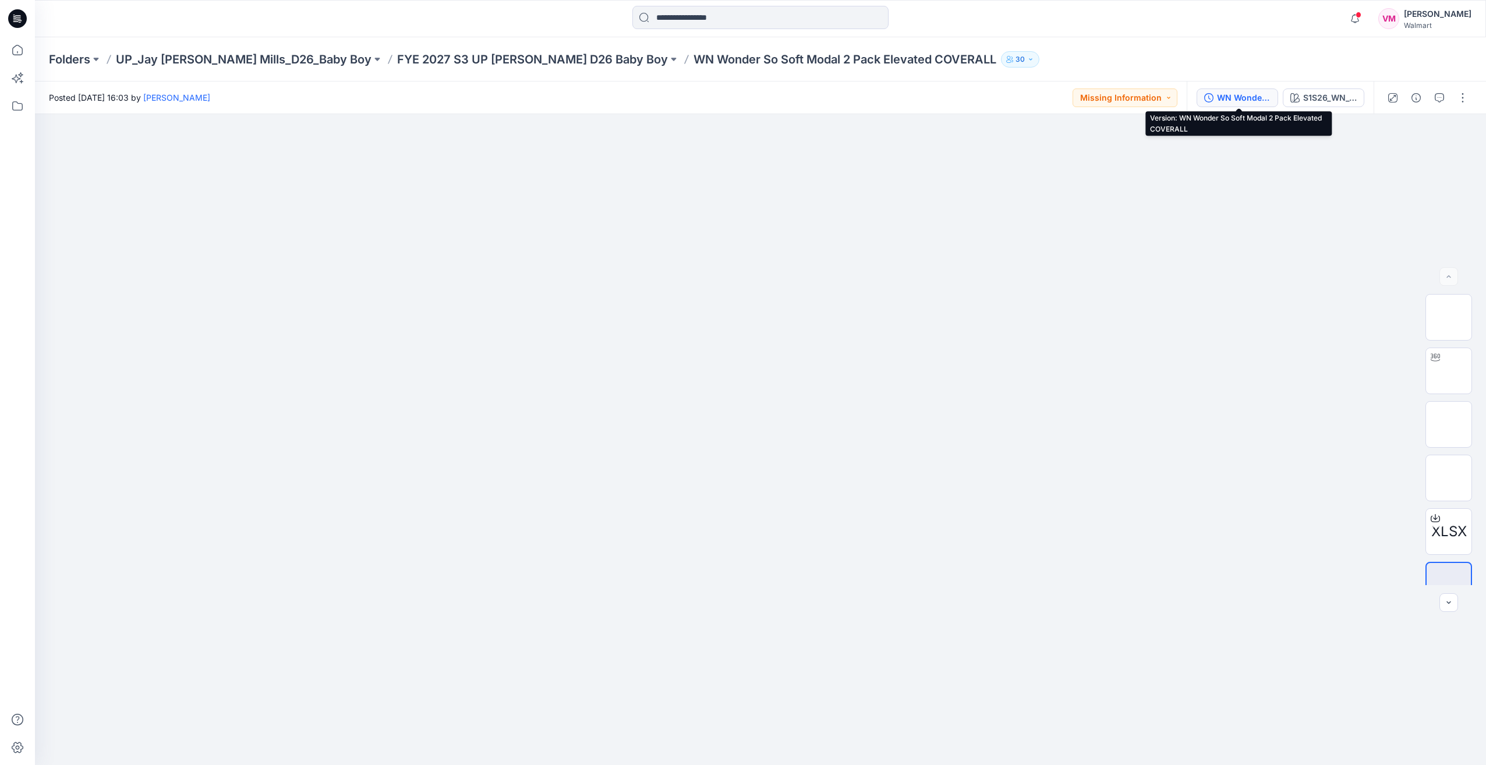
click at [1249, 99] on div "WN Wonder So Soft Modal 2 Pack Elevated COVERALL" at bounding box center [1244, 97] width 54 height 13
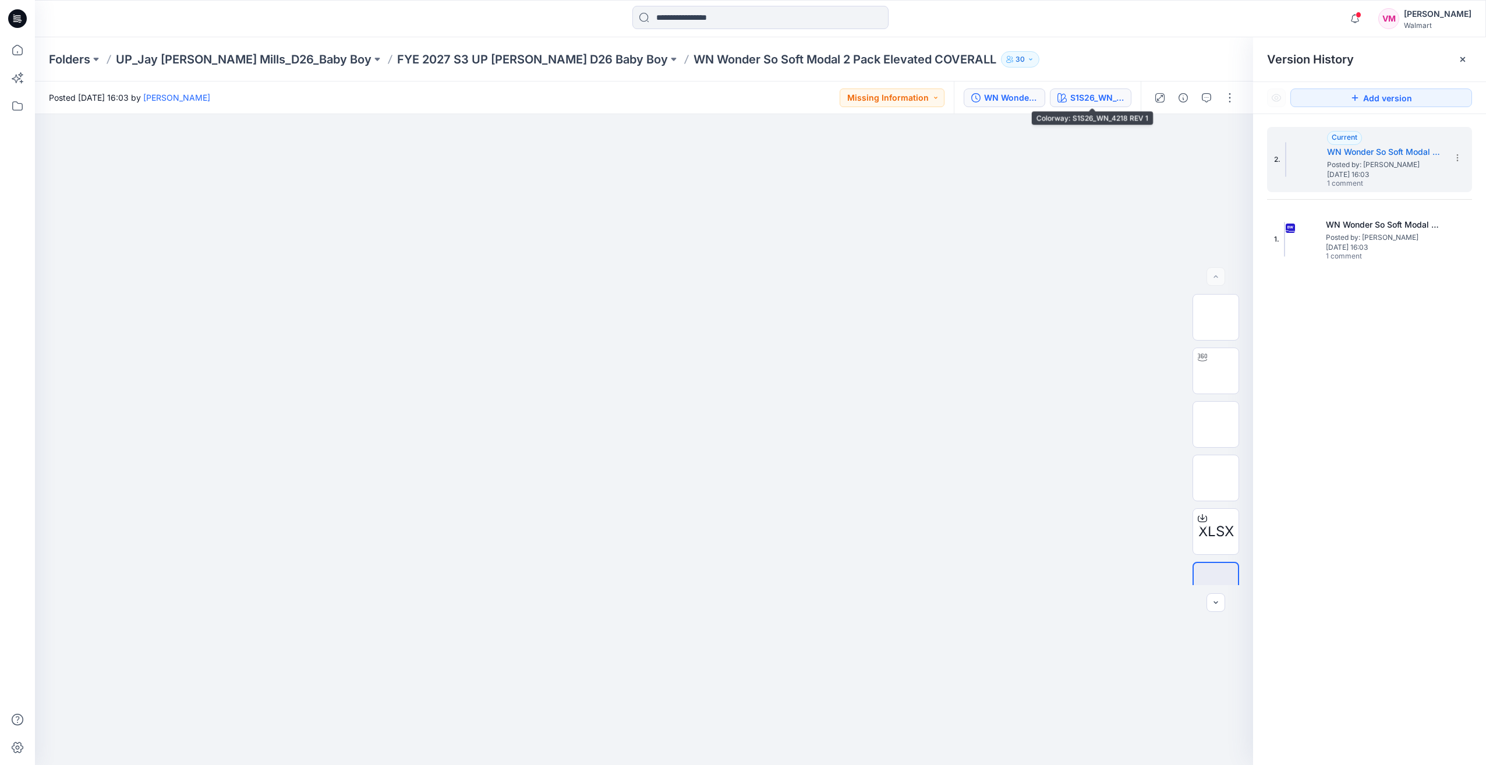
click at [1098, 97] on div "S1S26_WN_4218 REV 1" at bounding box center [1097, 97] width 54 height 13
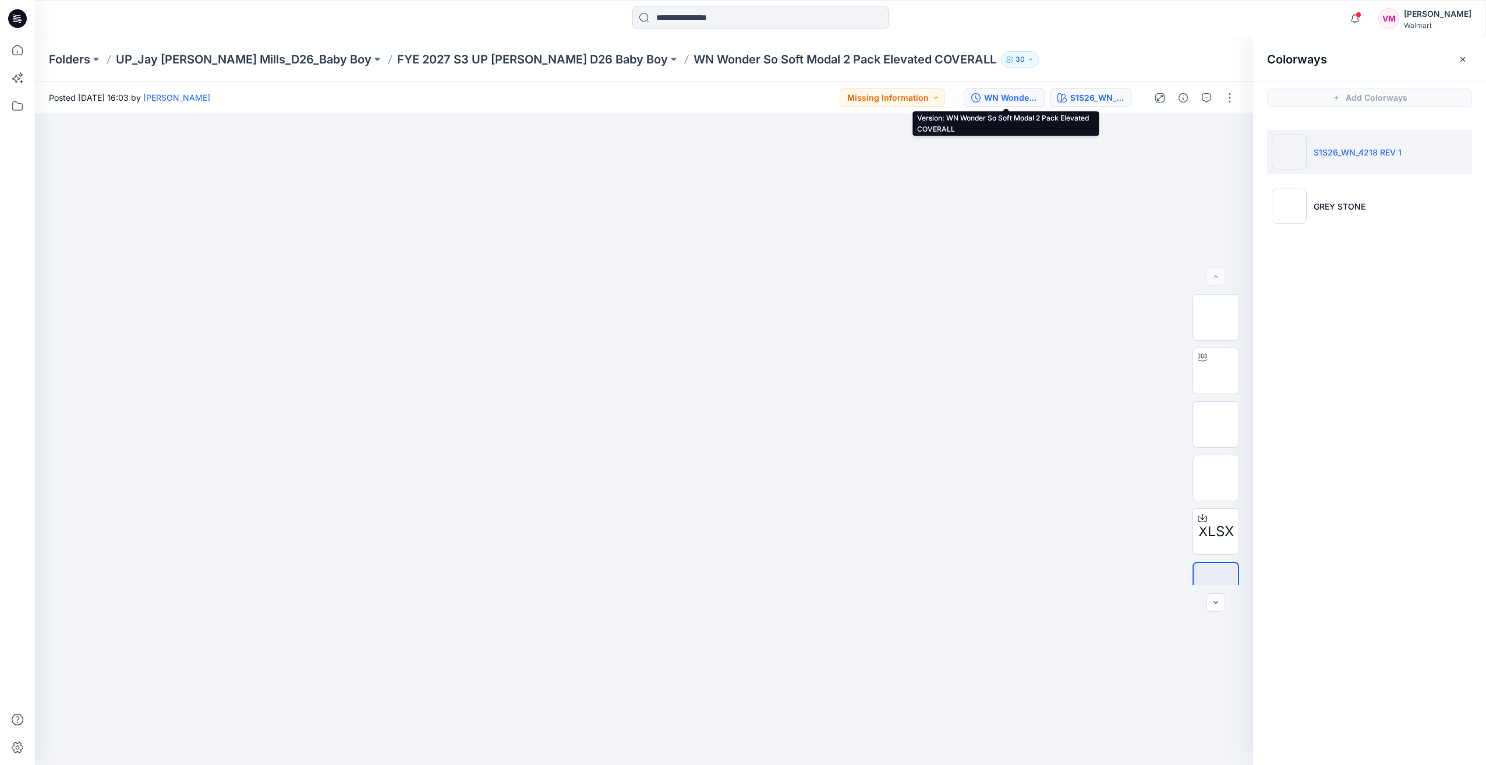
click at [1005, 99] on div "WN Wonder So Soft Modal 2 Pack Elevated COVERALL" at bounding box center [1011, 97] width 54 height 13
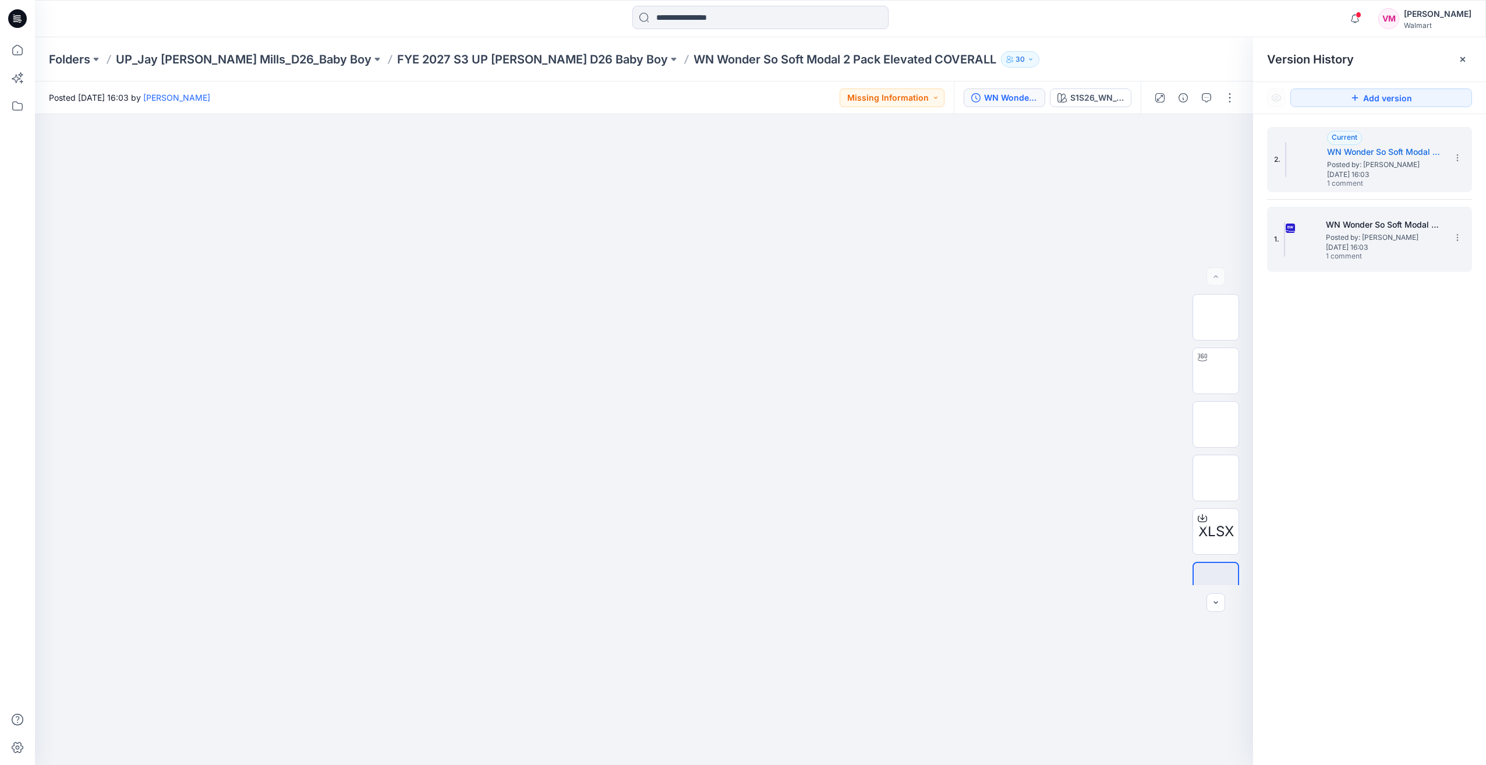
click at [1366, 245] on span "Saturday, September 20, 2025 16:03" at bounding box center [1384, 247] width 116 height 8
click at [1345, 164] on span "Posted by: [PERSON_NAME]" at bounding box center [1385, 165] width 116 height 12
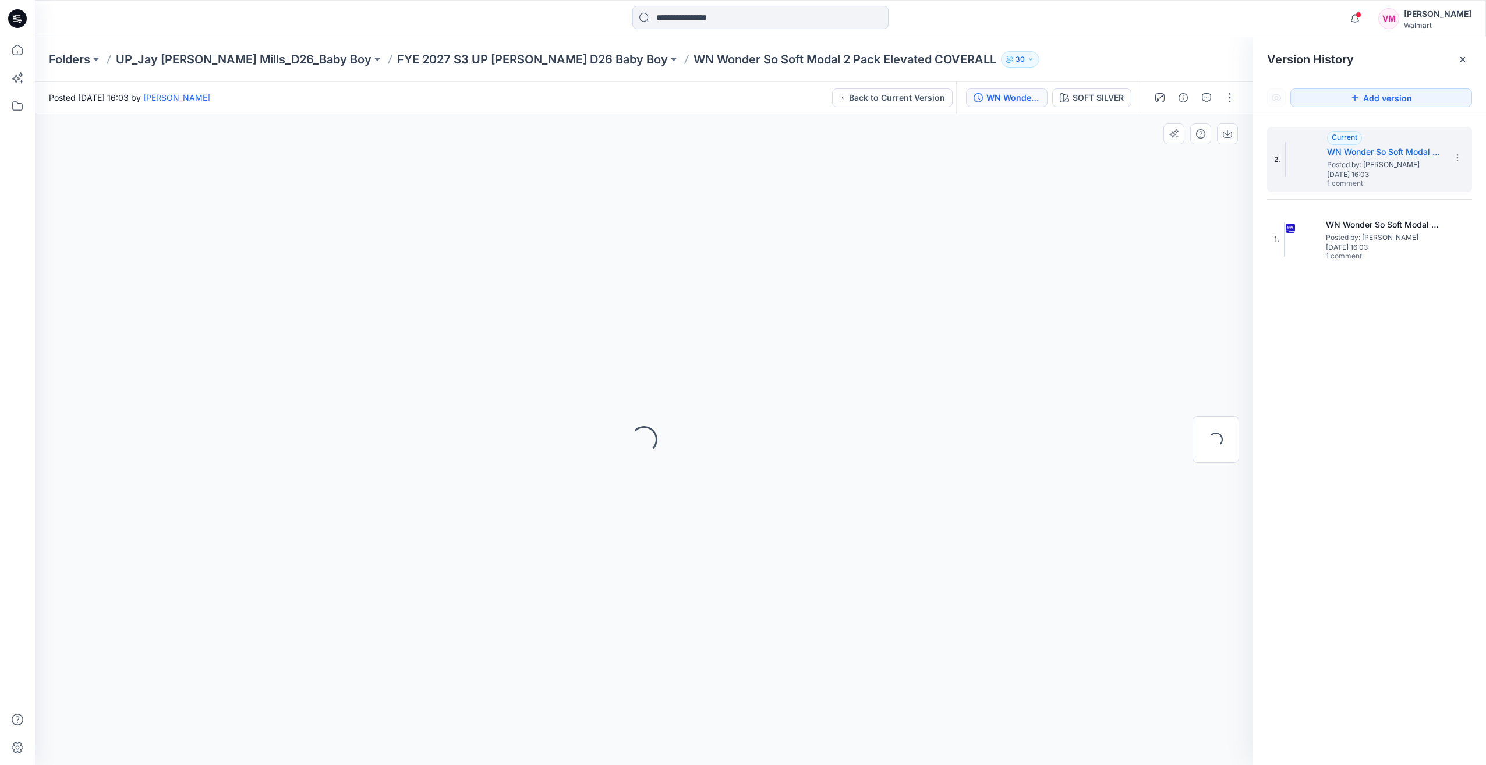
click at [813, 346] on div "Loading..." at bounding box center [644, 439] width 1218 height 651
